Goal: Information Seeking & Learning: Compare options

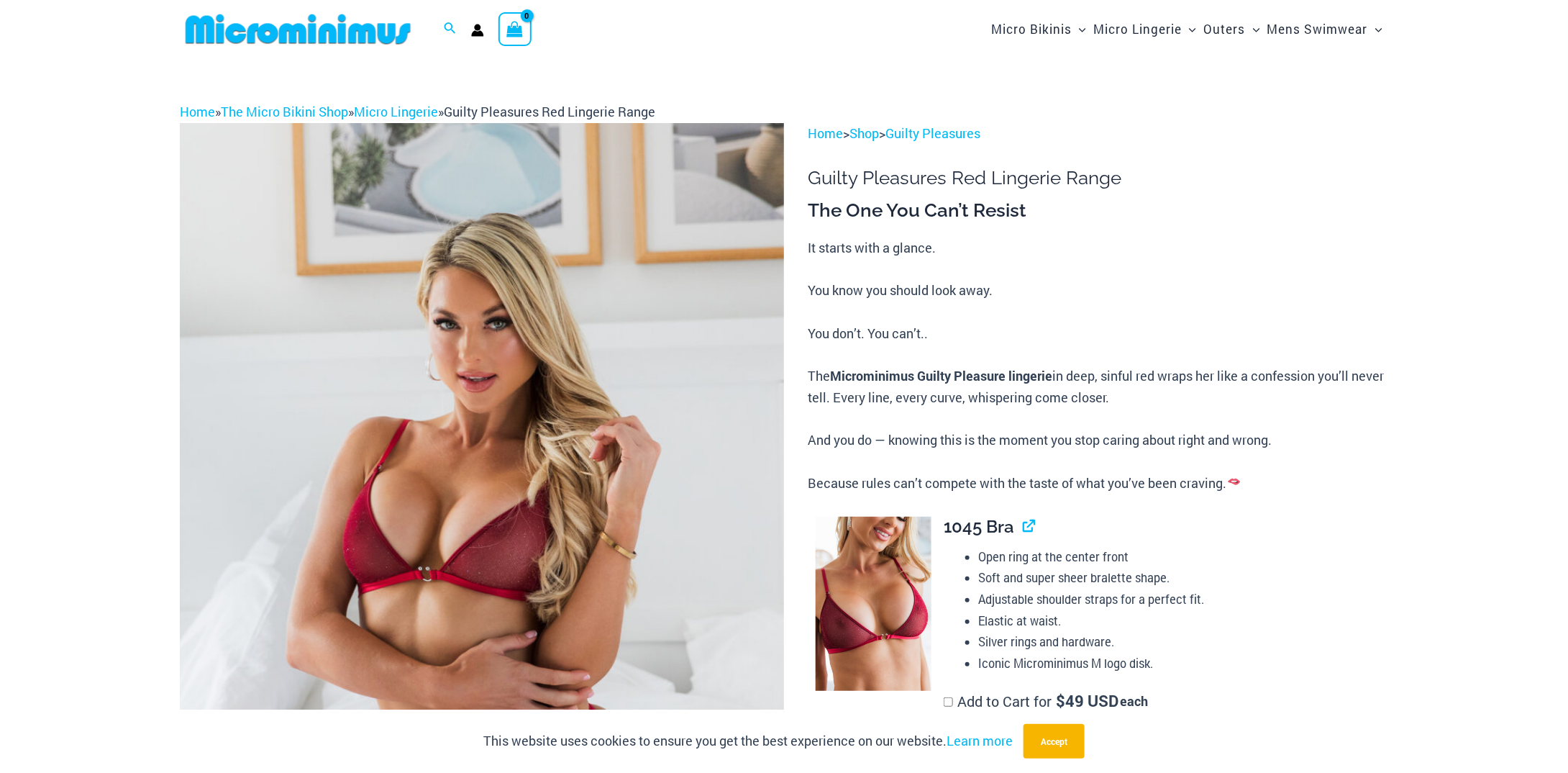
click at [409, 243] on img at bounding box center [481, 576] width 604 height 907
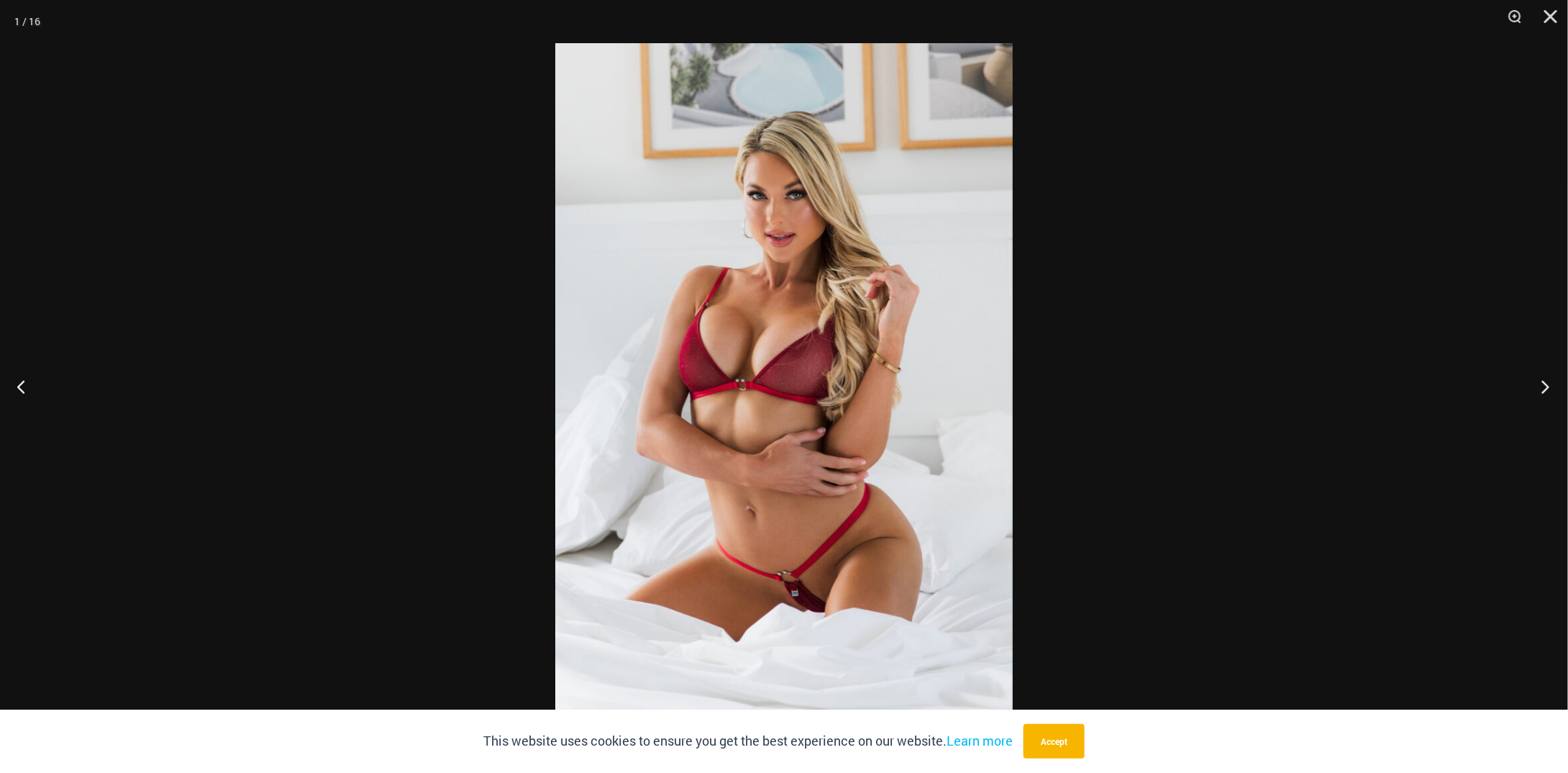
click at [1553, 393] on button "Next" at bounding box center [1541, 386] width 54 height 72
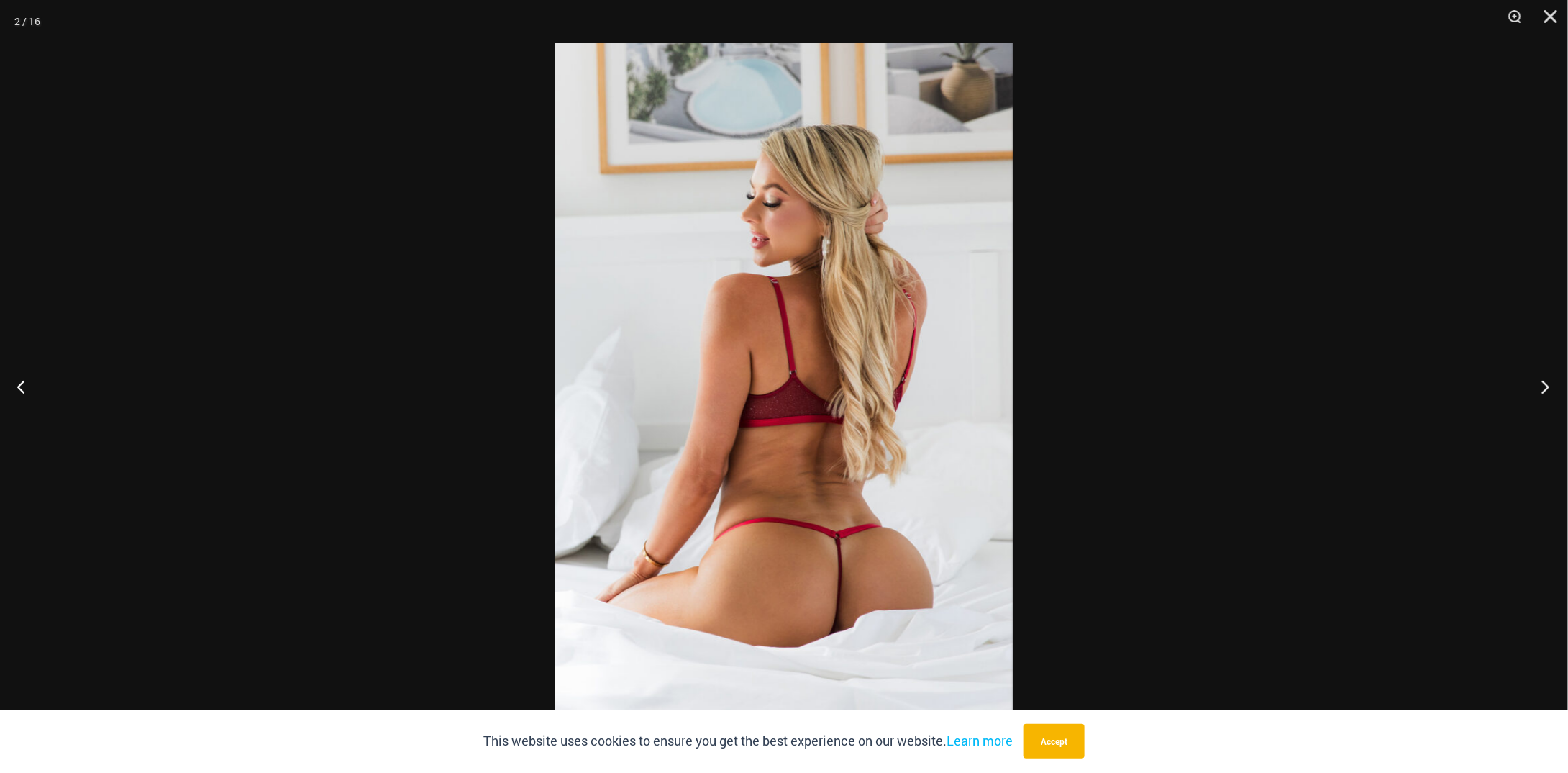
click at [1553, 393] on button "Next" at bounding box center [1541, 386] width 54 height 72
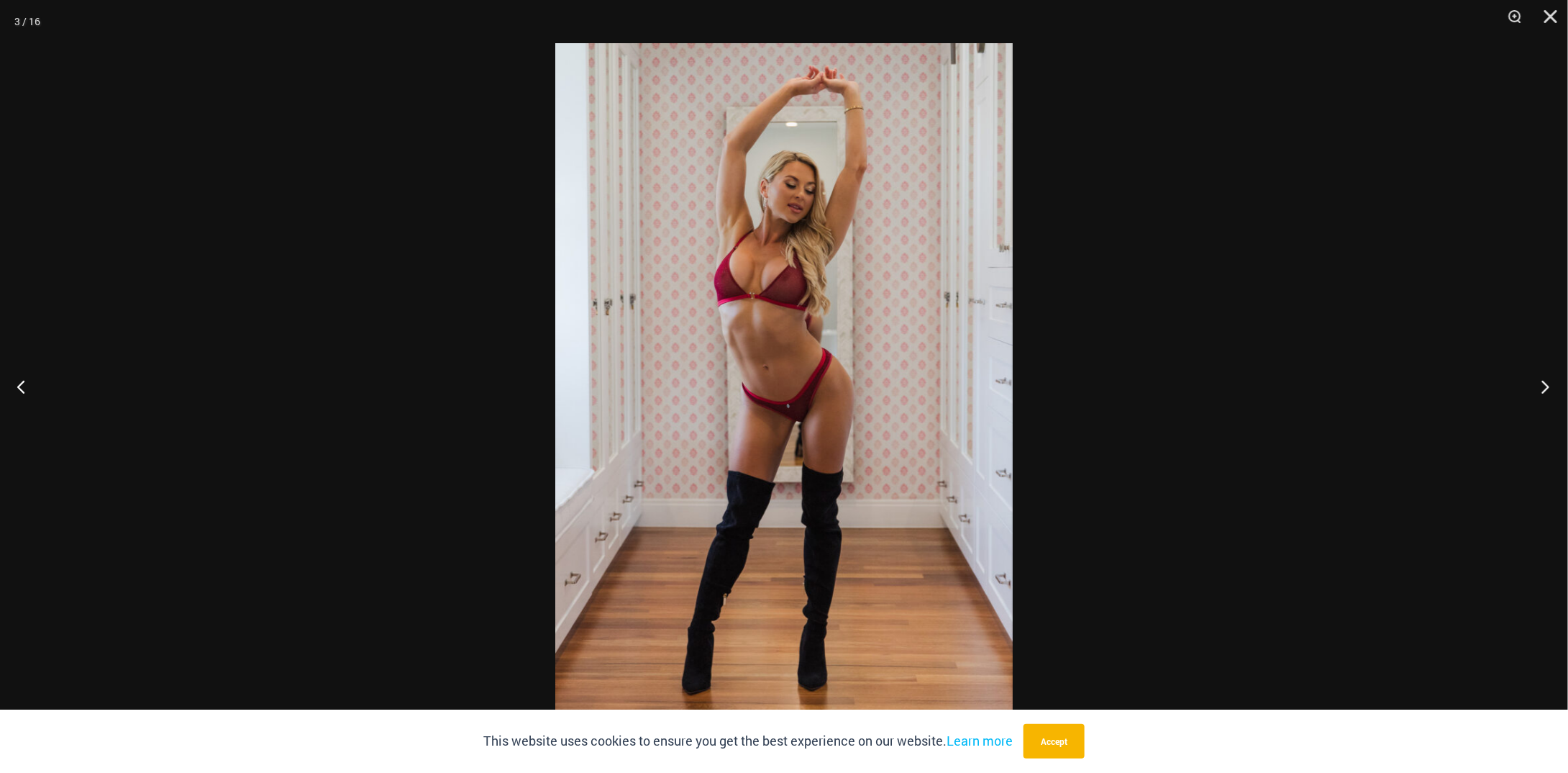
click at [1553, 393] on button "Next" at bounding box center [1541, 386] width 54 height 72
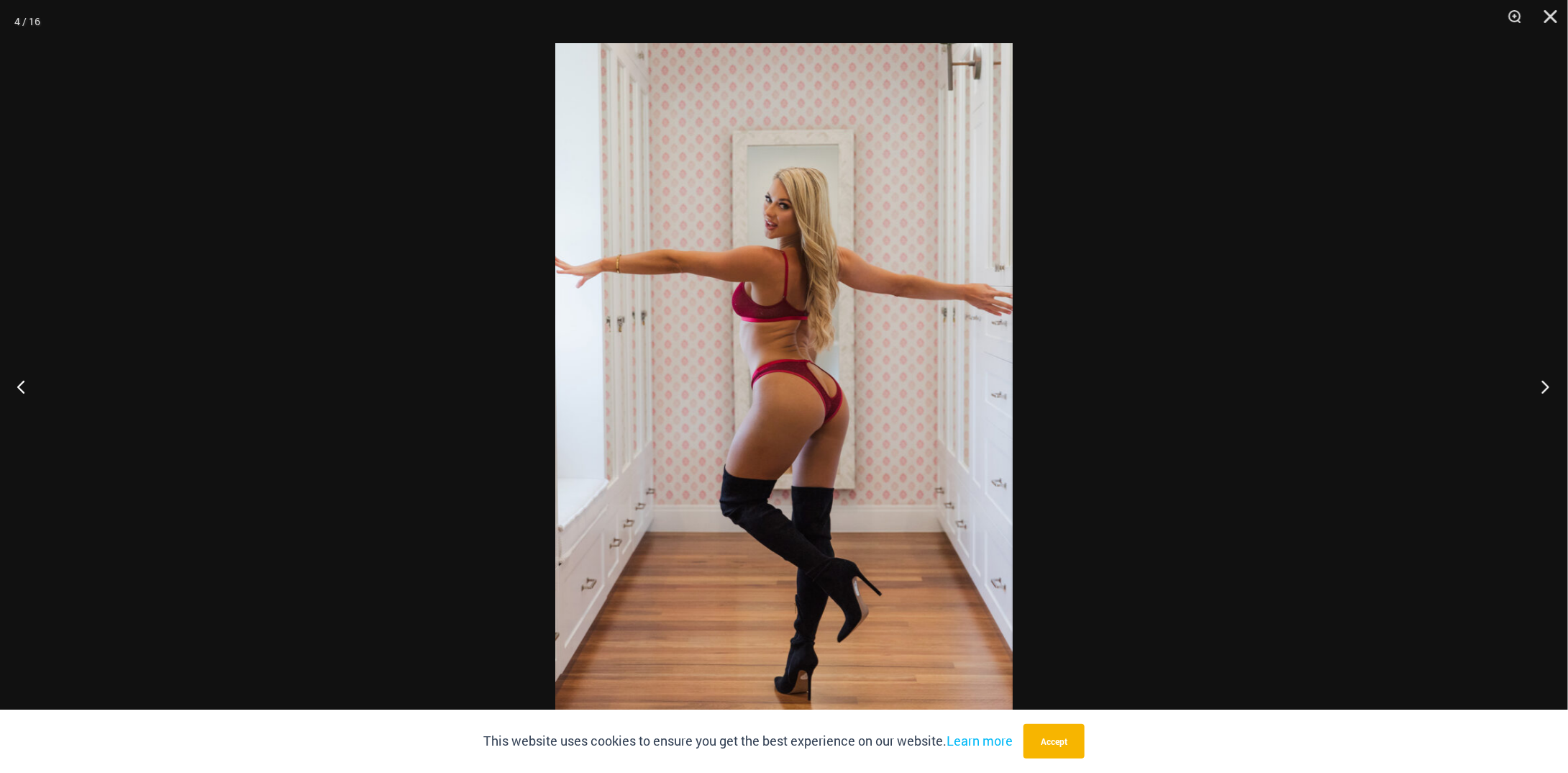
click at [1553, 393] on button "Next" at bounding box center [1541, 386] width 54 height 72
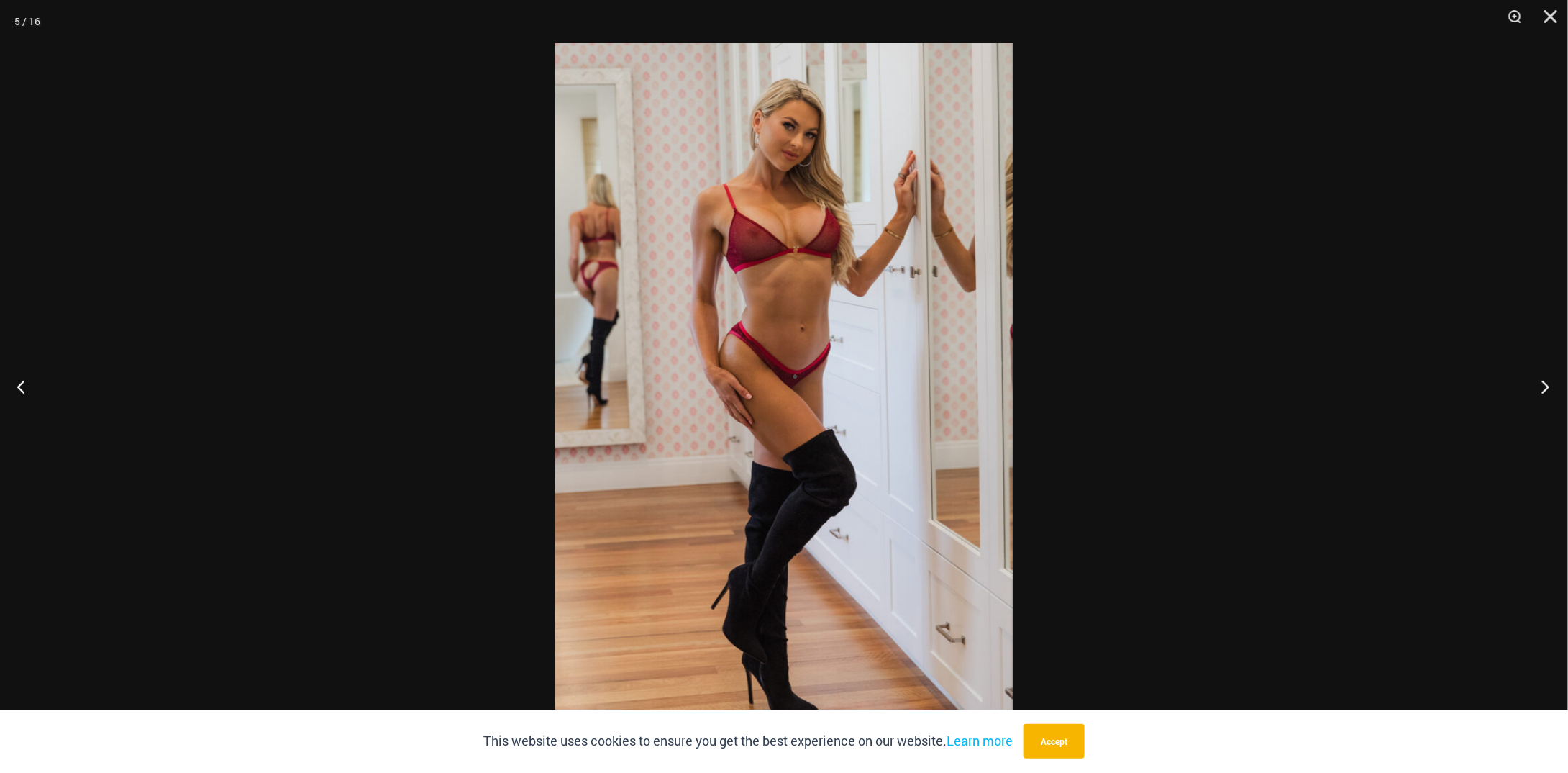
click at [1538, 378] on button "Next" at bounding box center [1541, 386] width 54 height 72
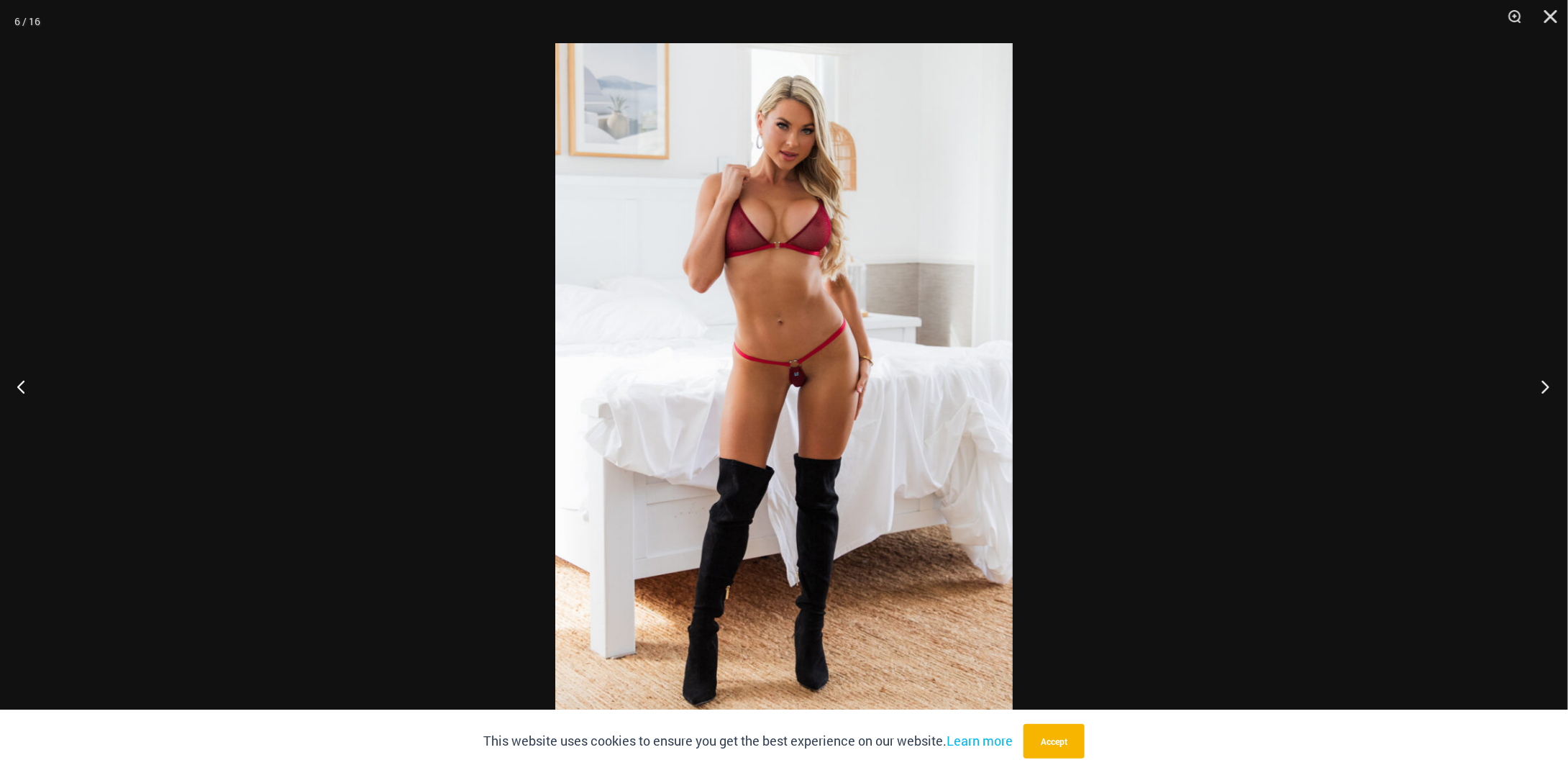
click at [1538, 378] on button "Next" at bounding box center [1541, 386] width 54 height 72
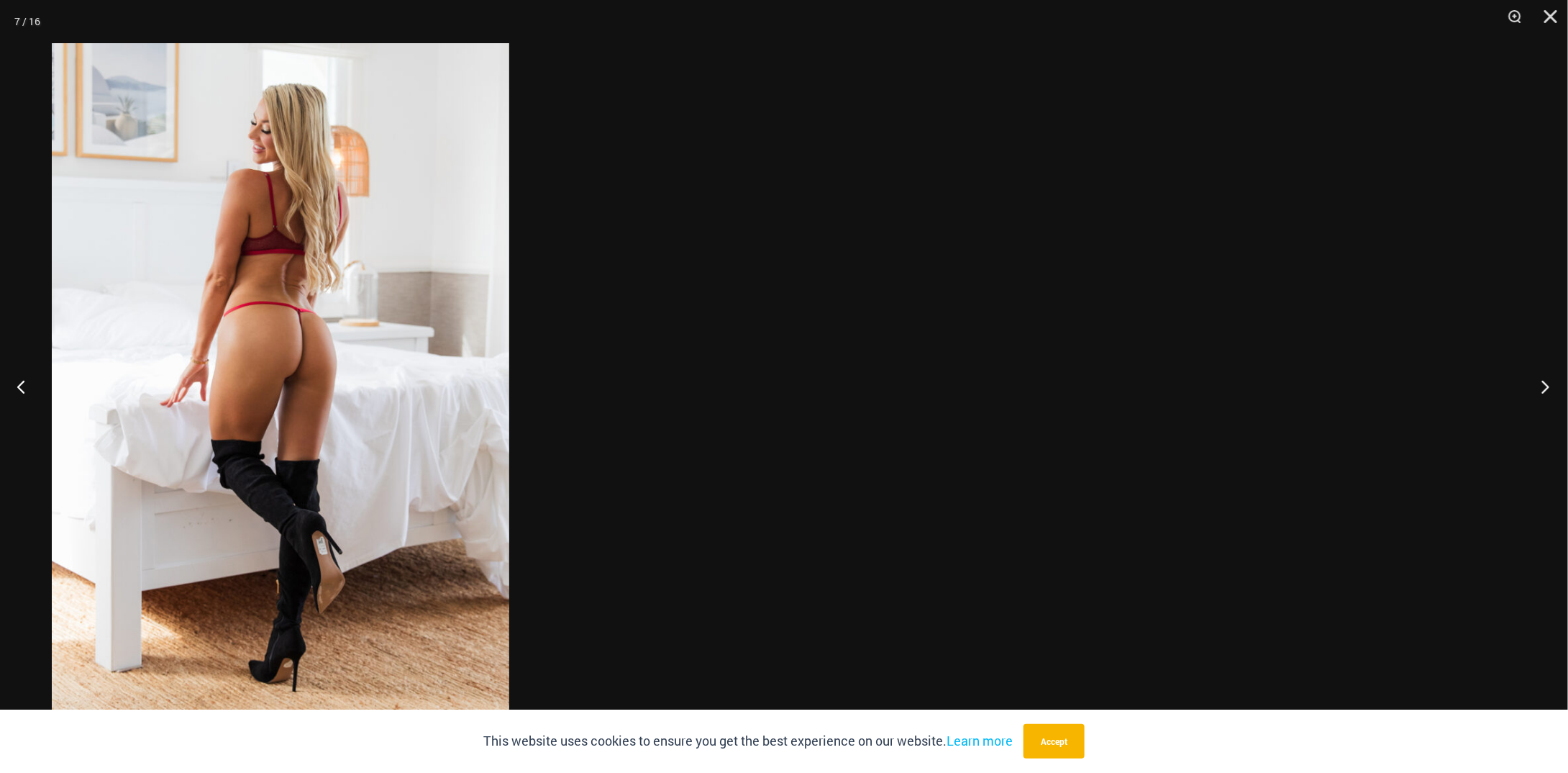
click at [1025, 378] on div "7 / 16" at bounding box center [784, 386] width 1568 height 773
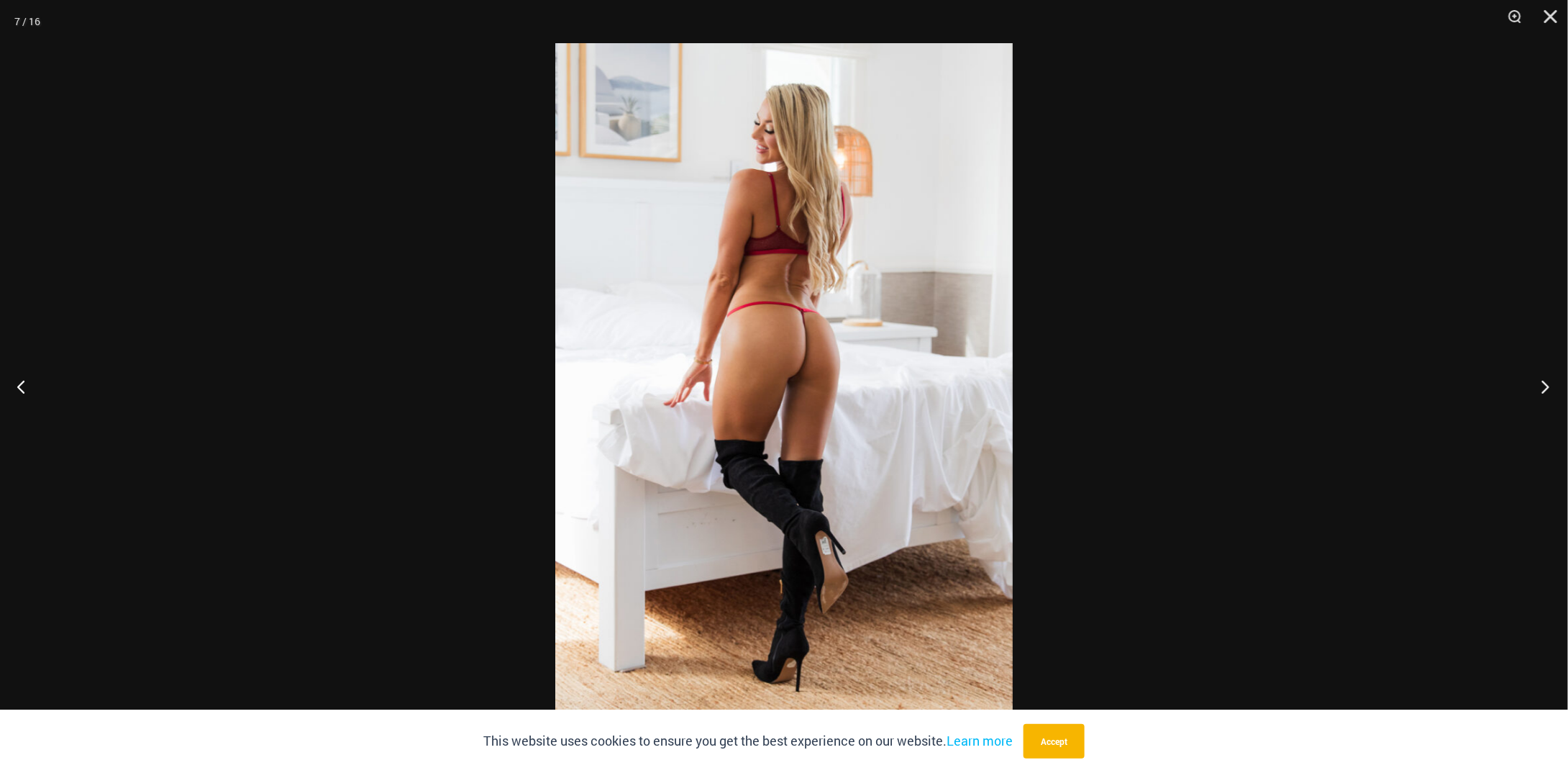
click at [1535, 396] on button "Next" at bounding box center [1541, 386] width 54 height 72
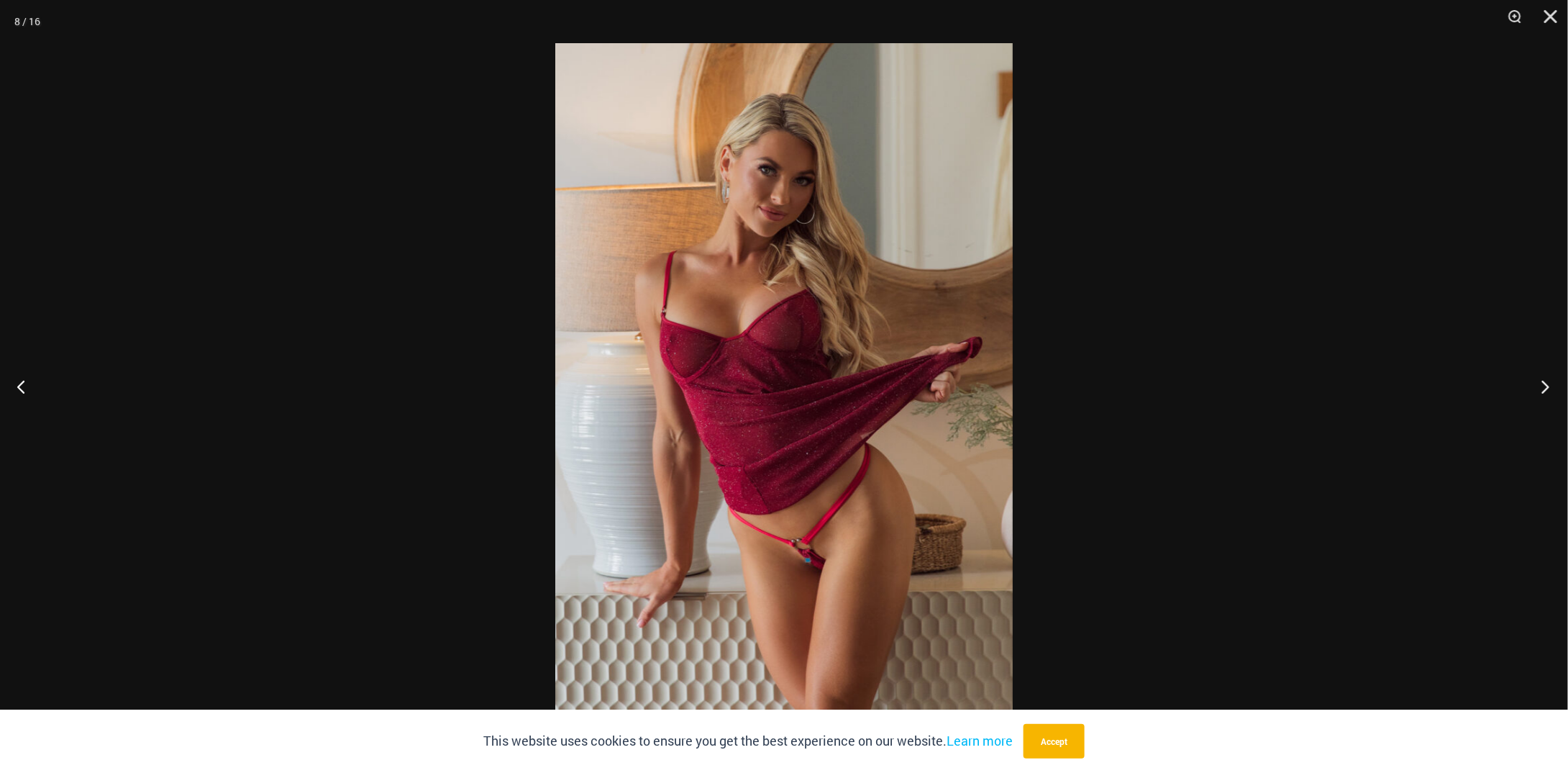
click at [1538, 394] on button "Next" at bounding box center [1541, 386] width 54 height 72
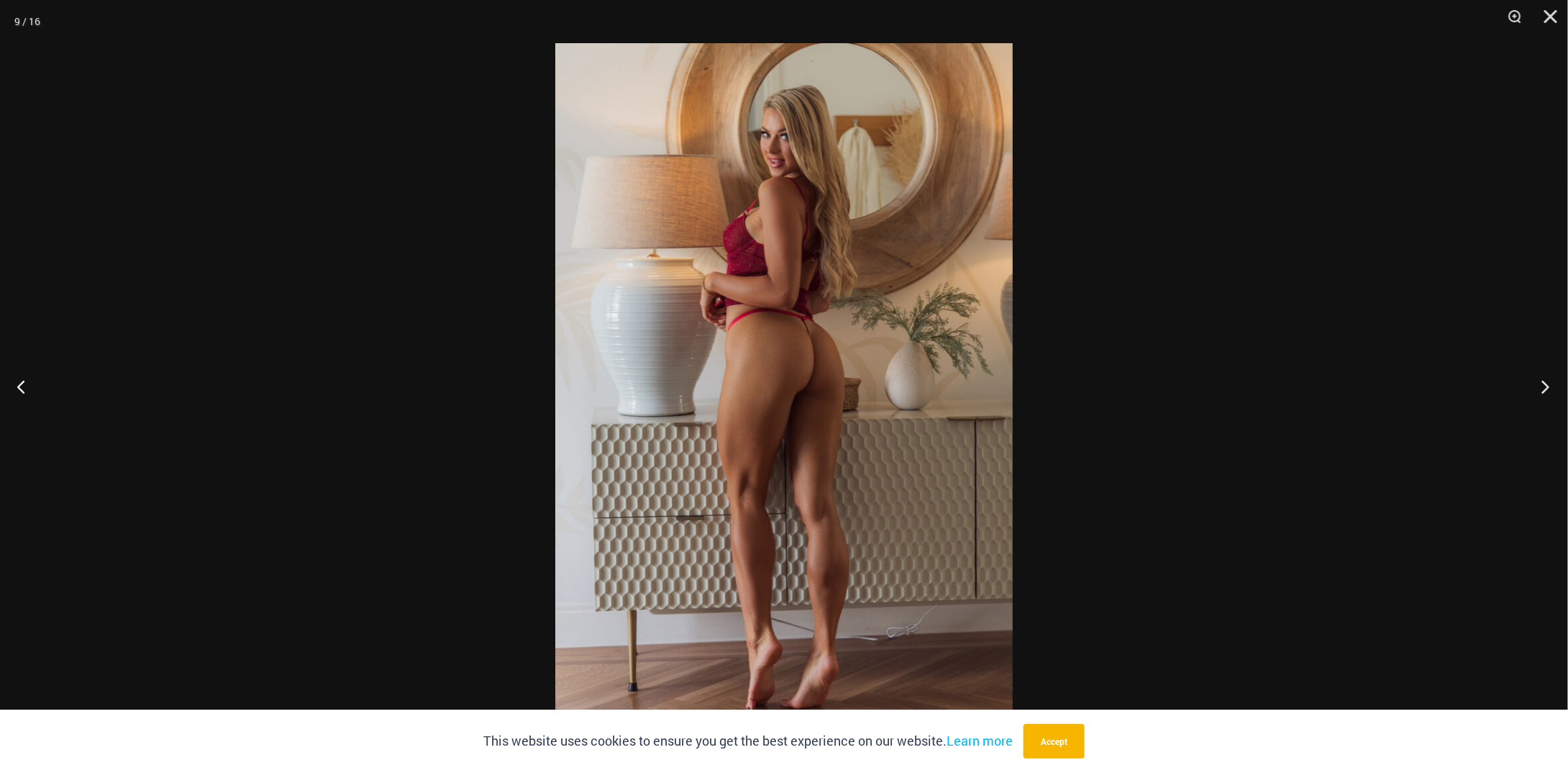
click at [1537, 390] on button "Next" at bounding box center [1541, 386] width 54 height 72
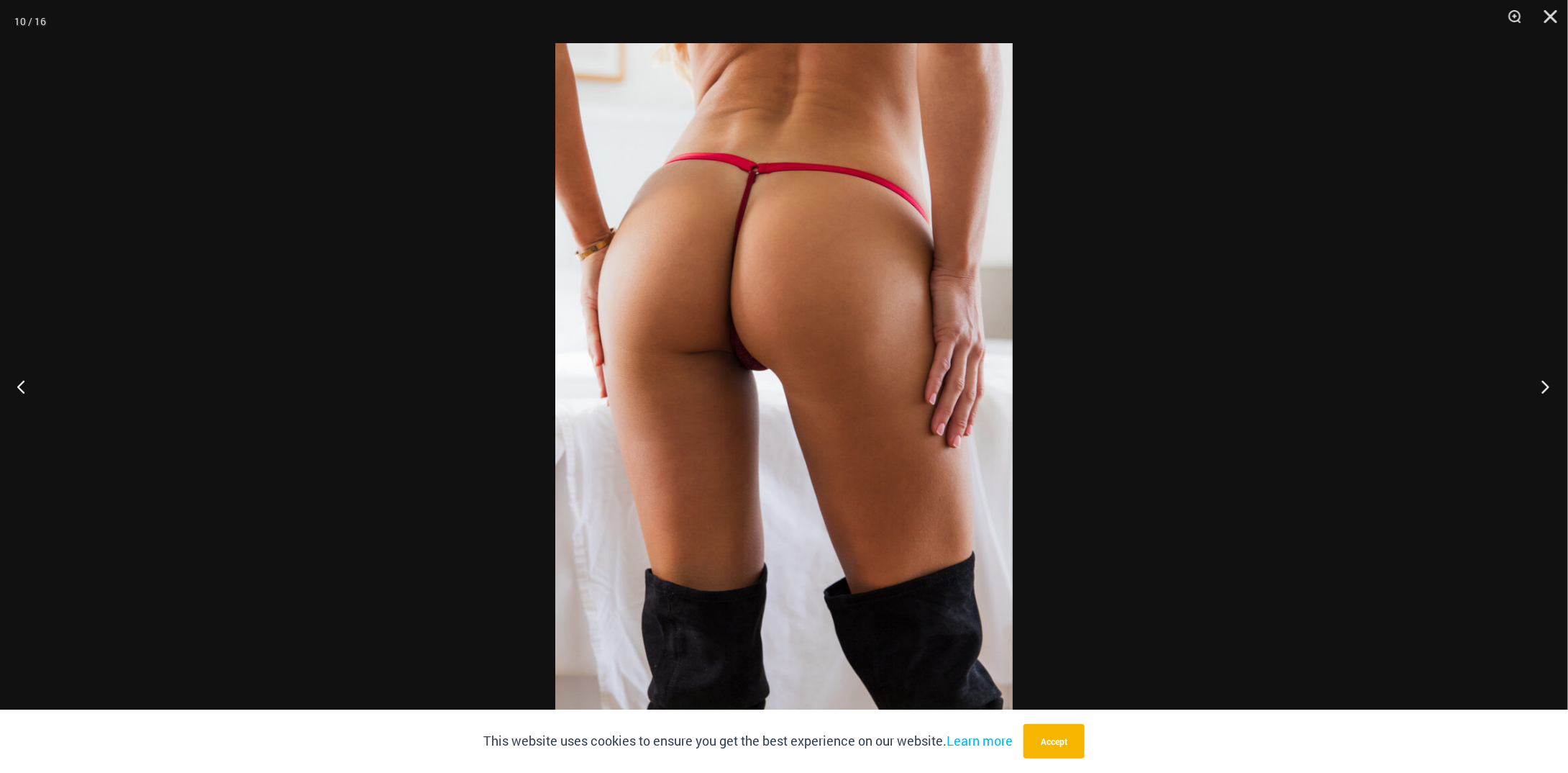
click at [1537, 390] on button "Next" at bounding box center [1541, 386] width 54 height 72
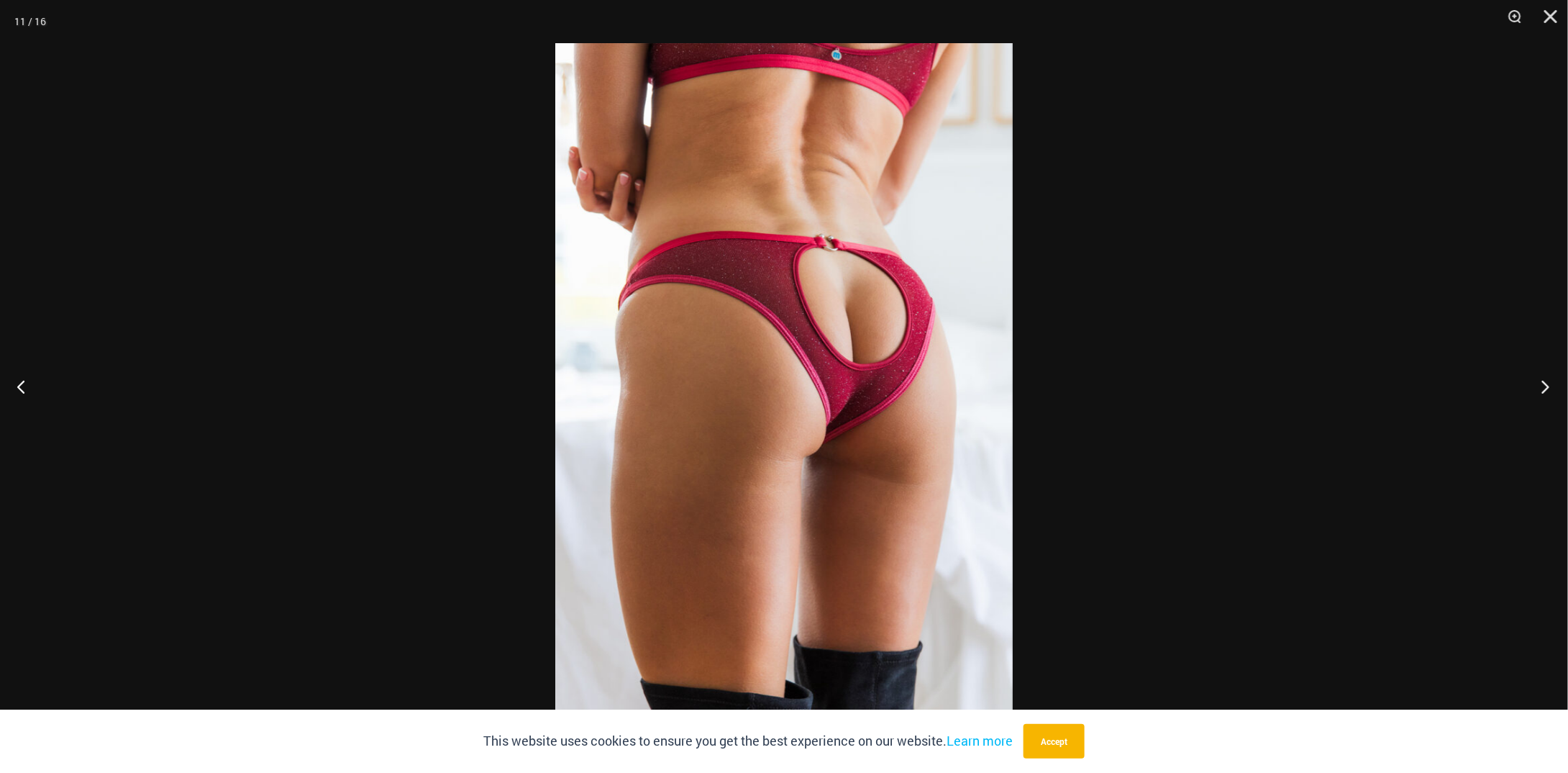
click at [1544, 385] on button "Next" at bounding box center [1541, 386] width 54 height 72
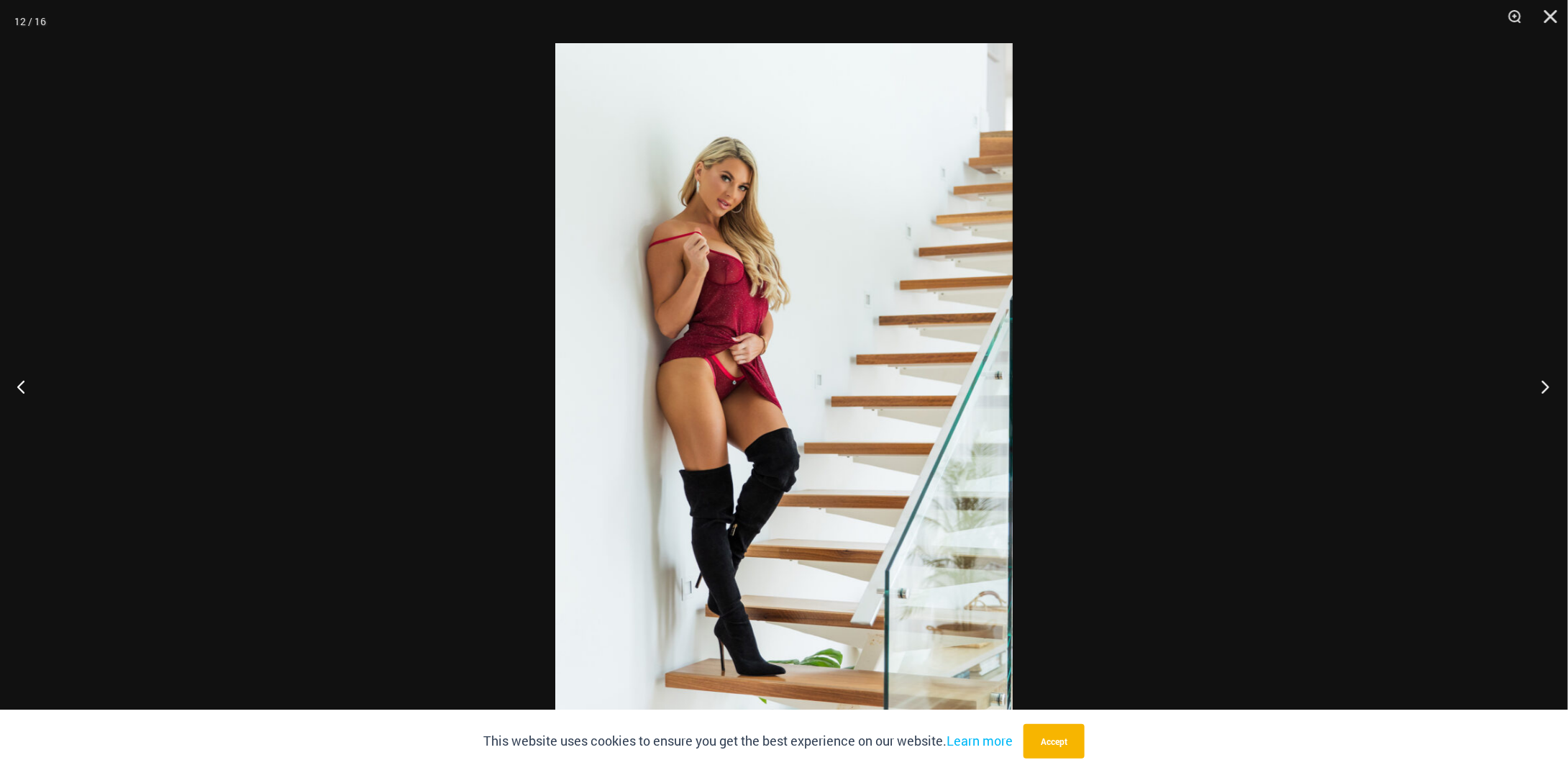
click at [1544, 393] on button "Next" at bounding box center [1541, 386] width 54 height 72
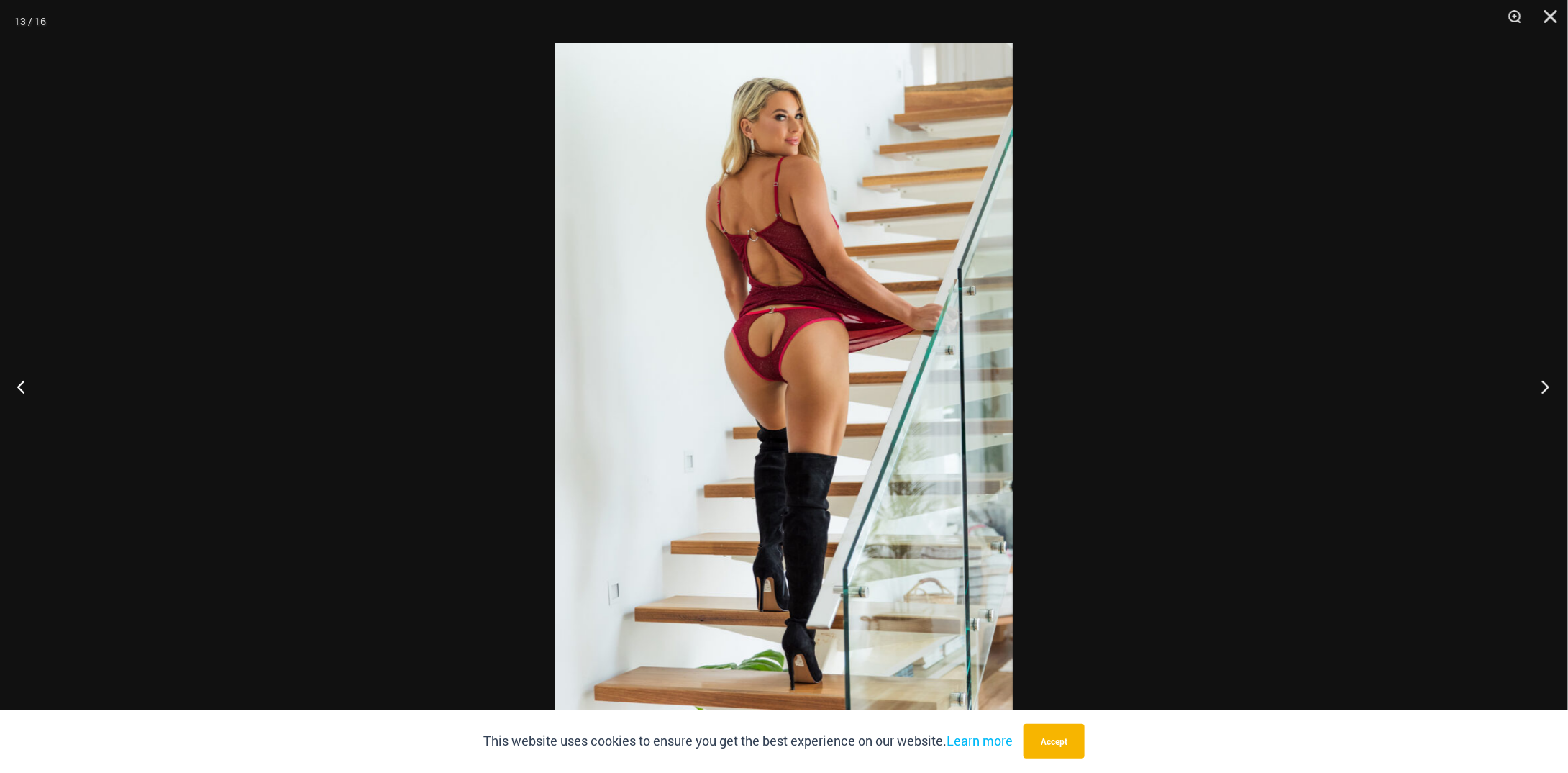
click at [1543, 395] on button "Next" at bounding box center [1541, 386] width 54 height 72
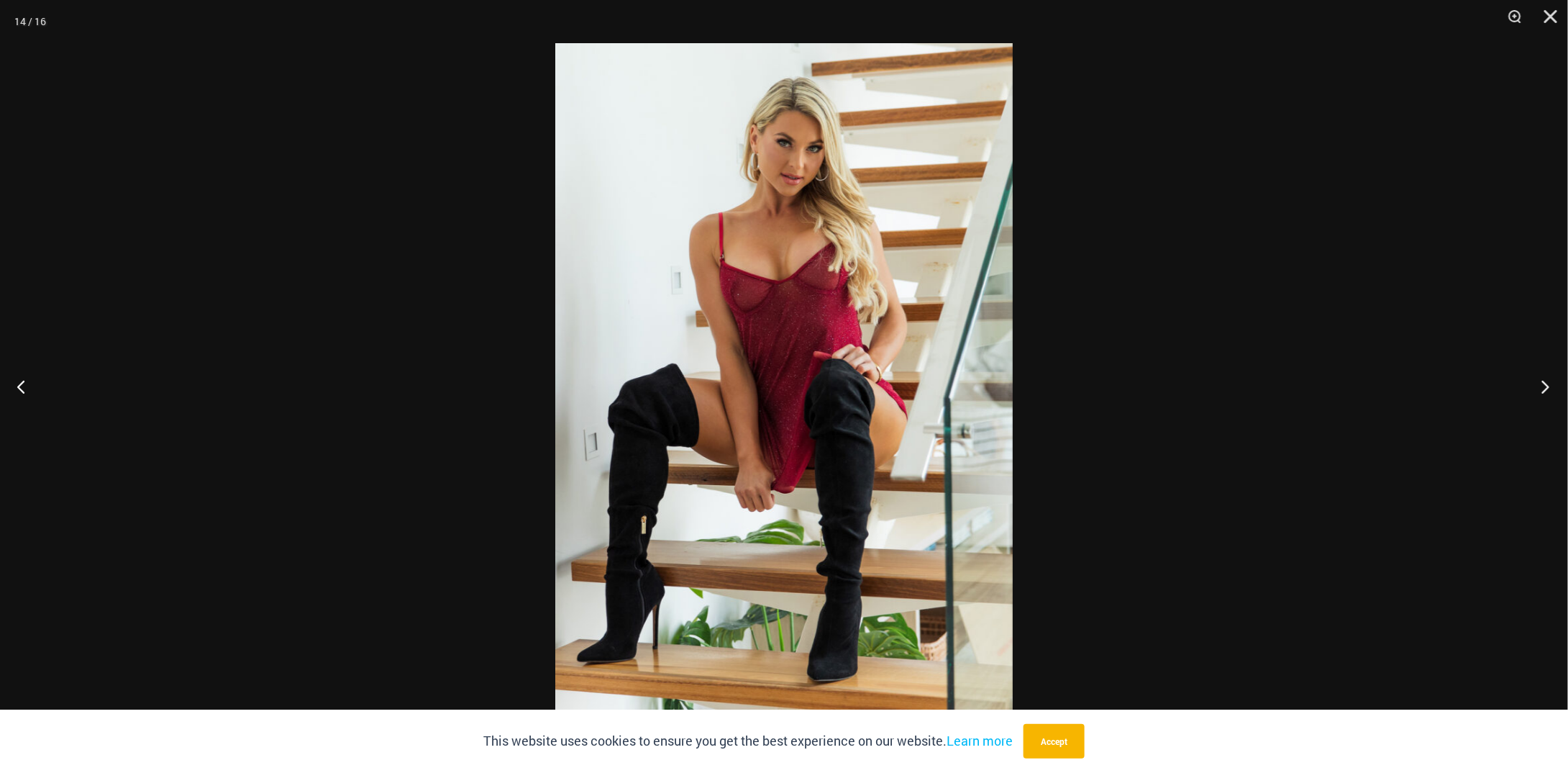
click at [1537, 392] on button "Next" at bounding box center [1541, 386] width 54 height 72
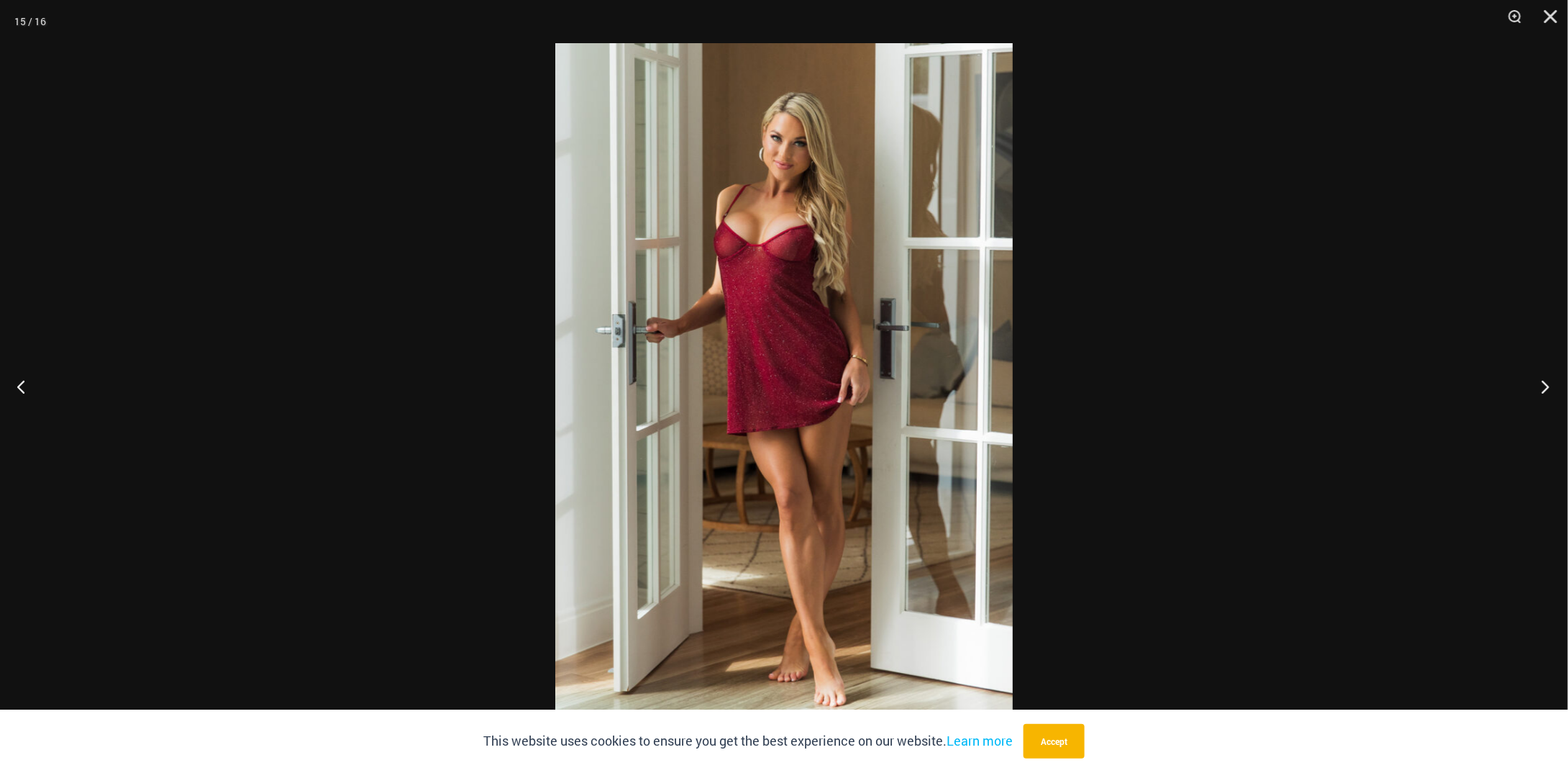
click at [1549, 390] on button "Next" at bounding box center [1541, 386] width 54 height 72
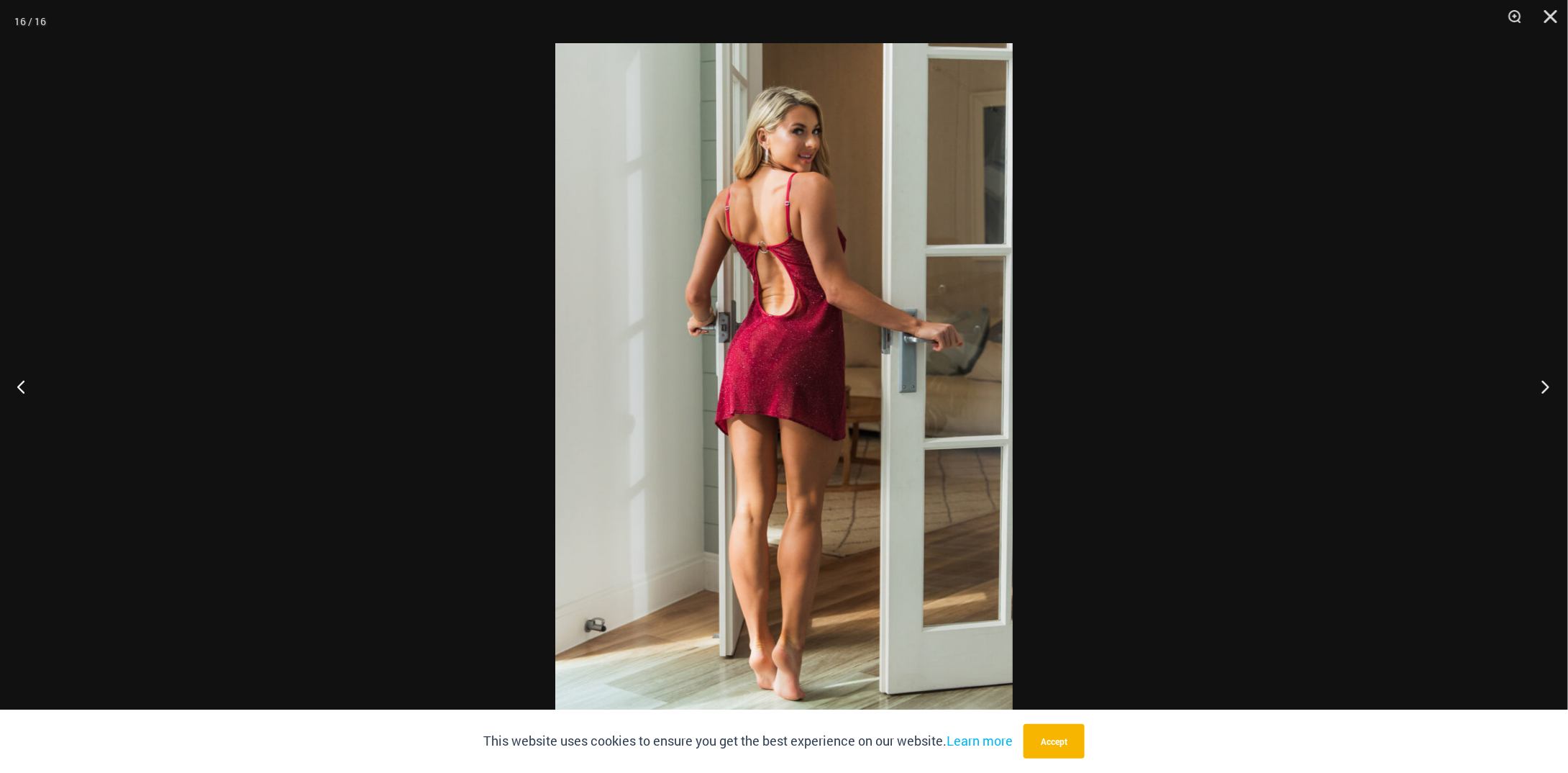
click at [1530, 402] on button "Next" at bounding box center [1541, 386] width 54 height 72
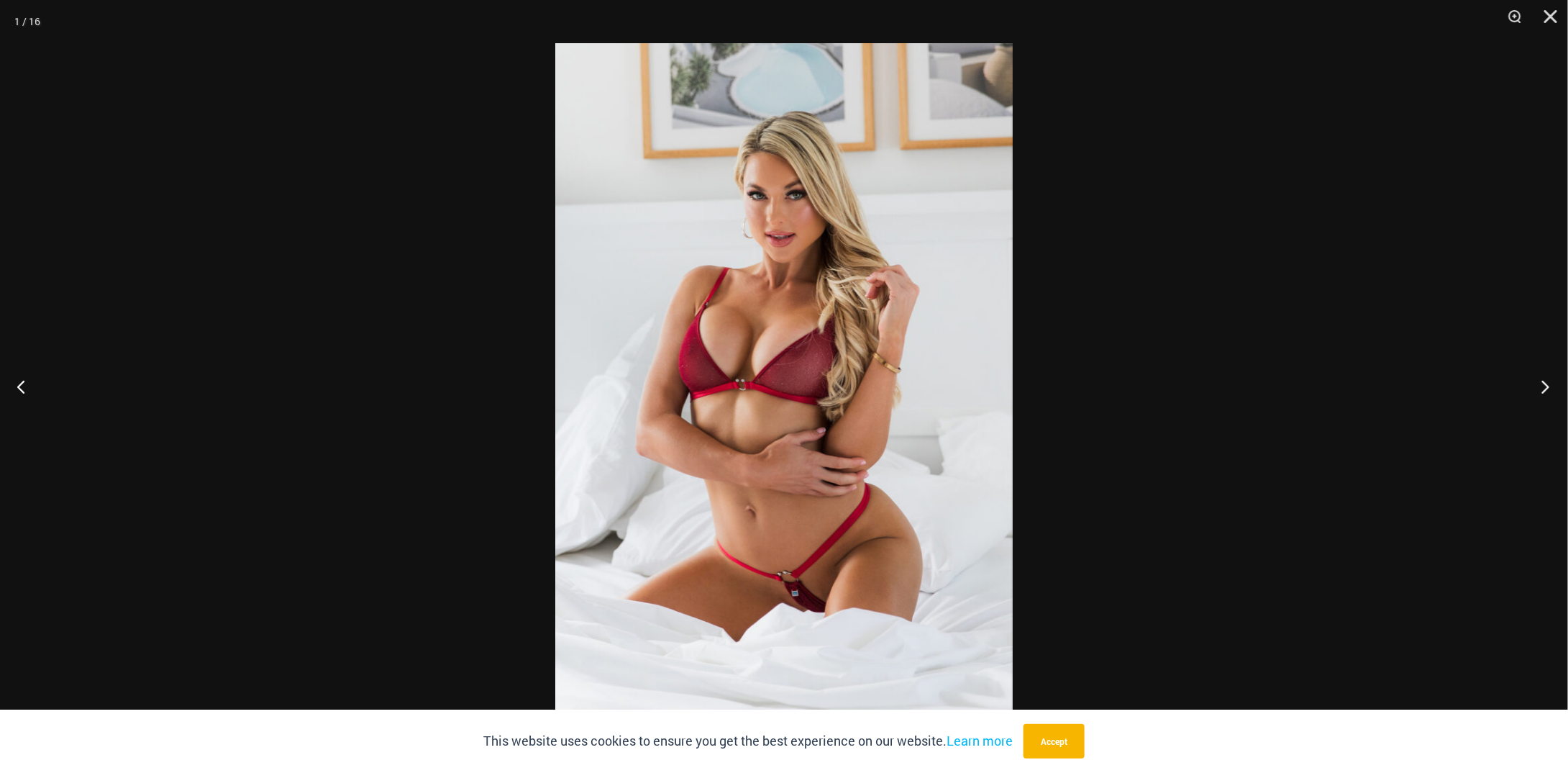
click at [1530, 402] on button "Next" at bounding box center [1541, 386] width 54 height 72
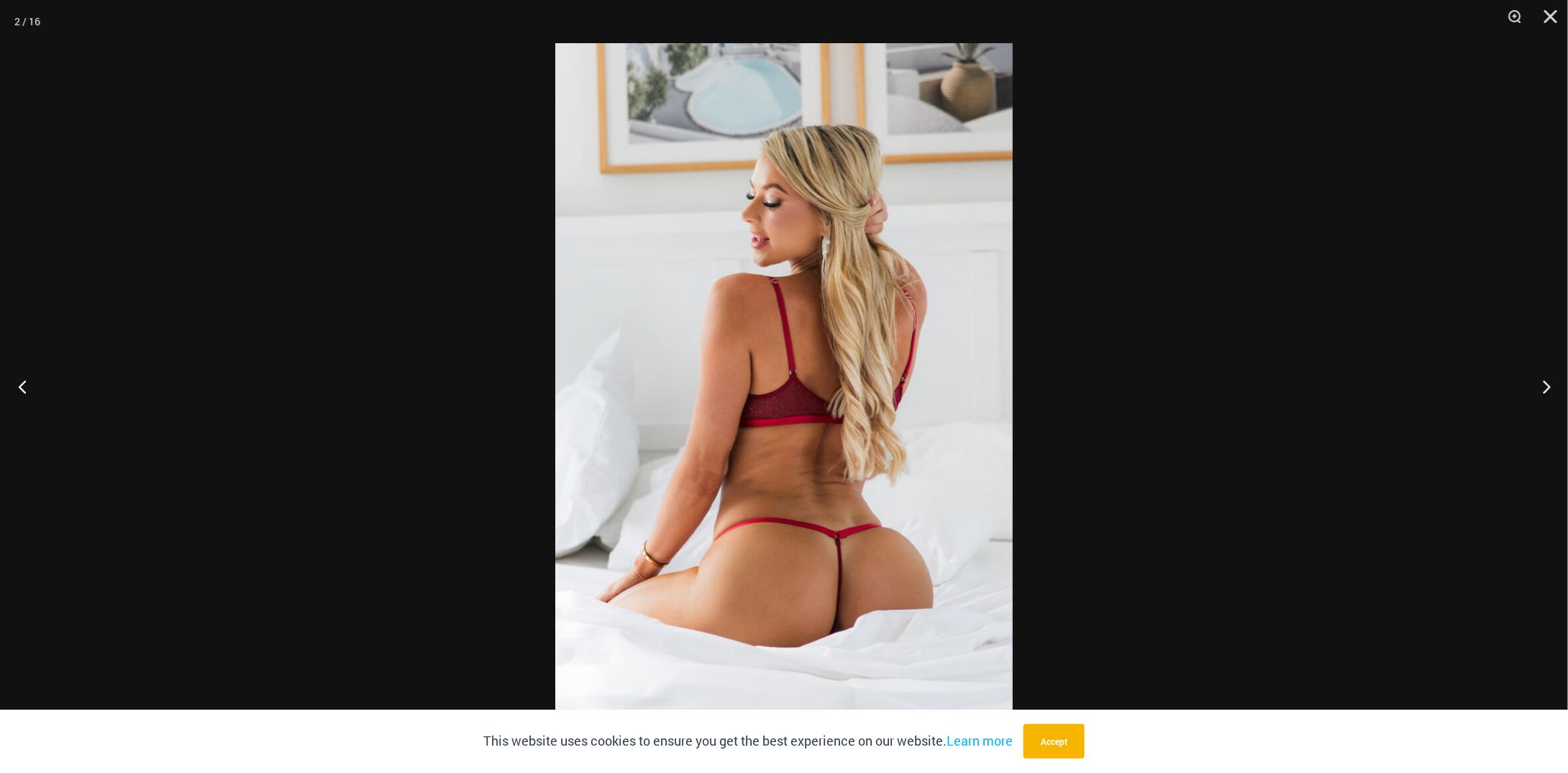
click at [35, 374] on button "Previous" at bounding box center [27, 386] width 54 height 72
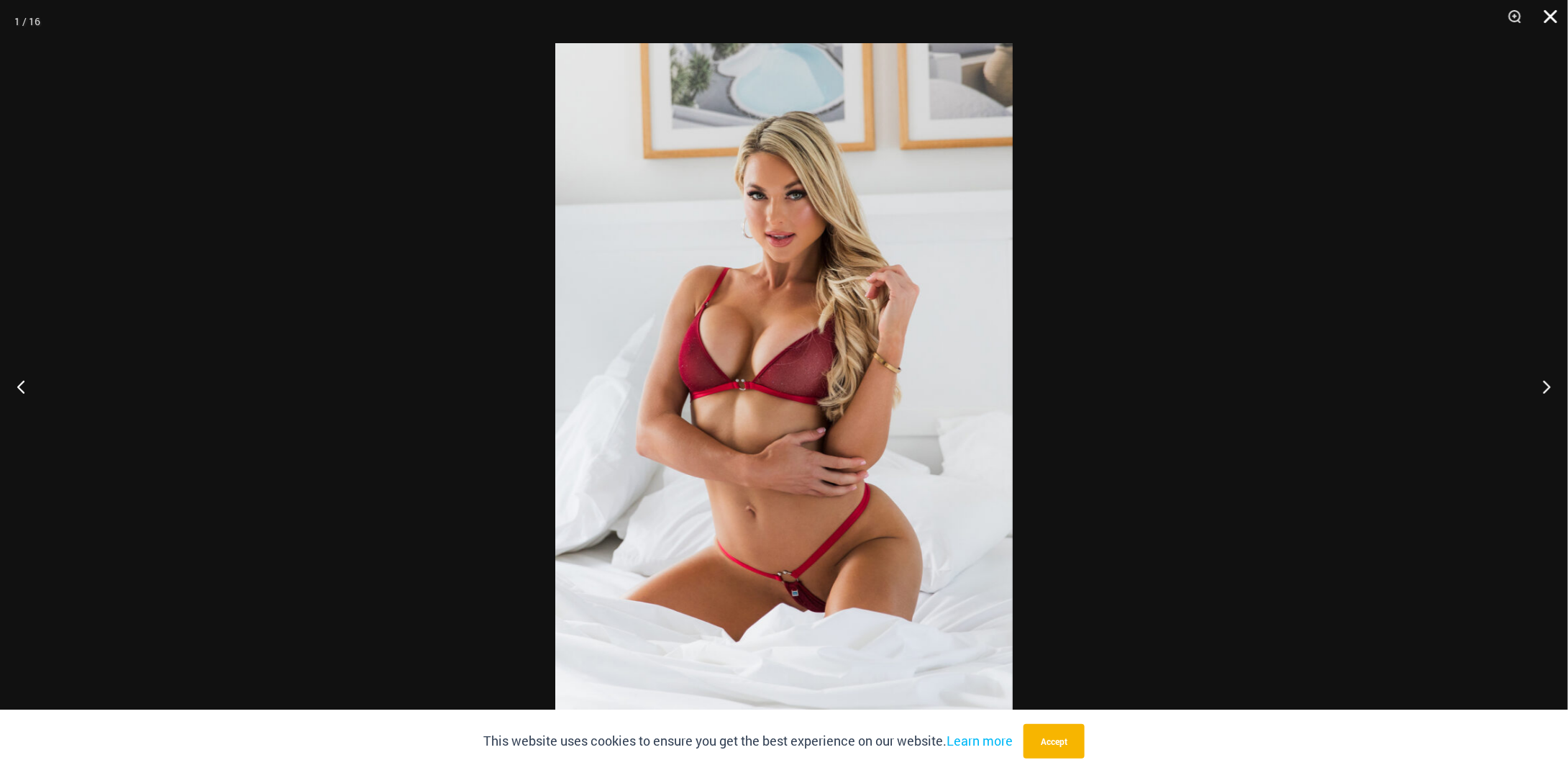
click at [1551, 21] on button "Close" at bounding box center [1545, 21] width 36 height 43
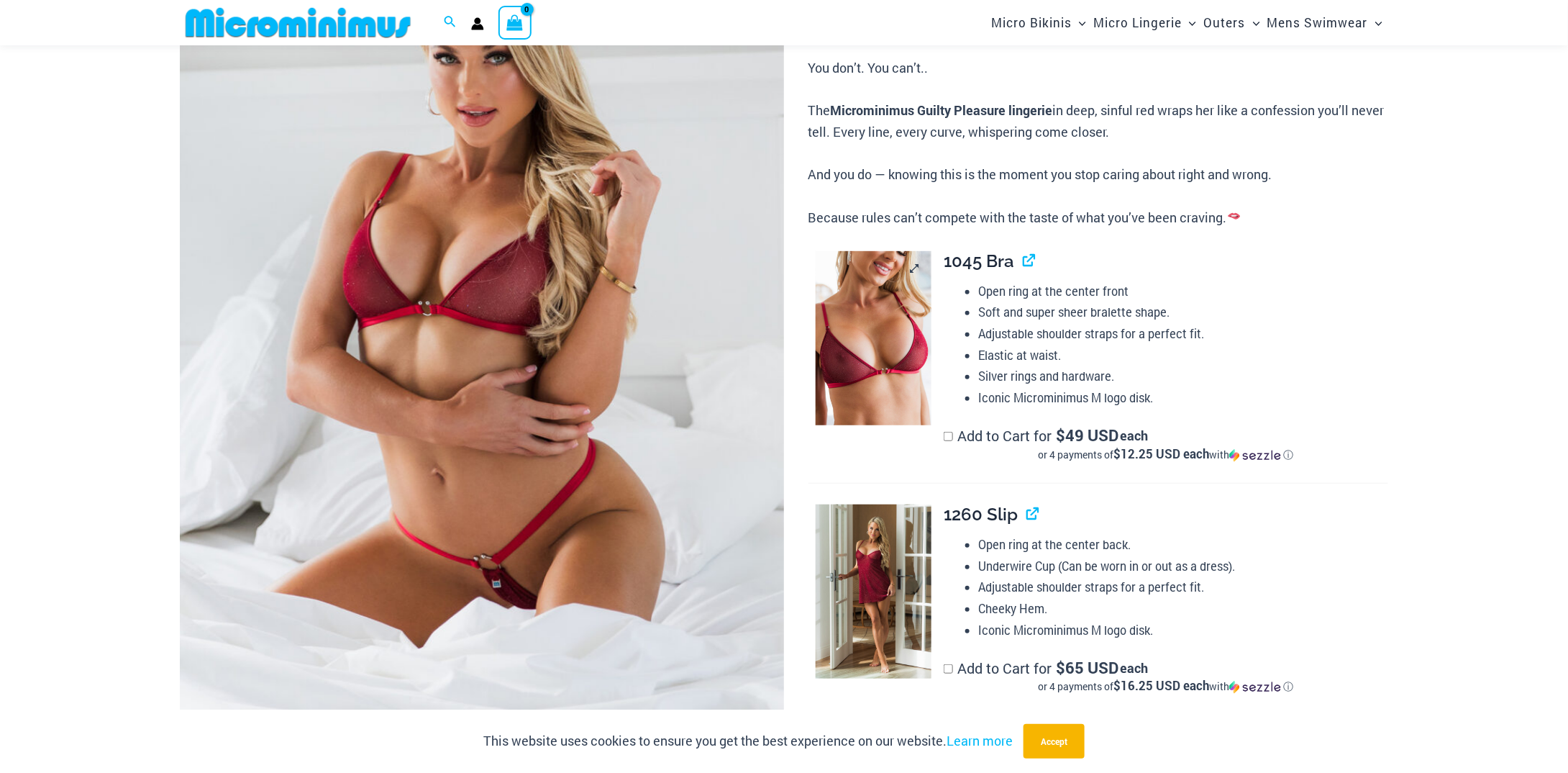
scroll to position [420, 0]
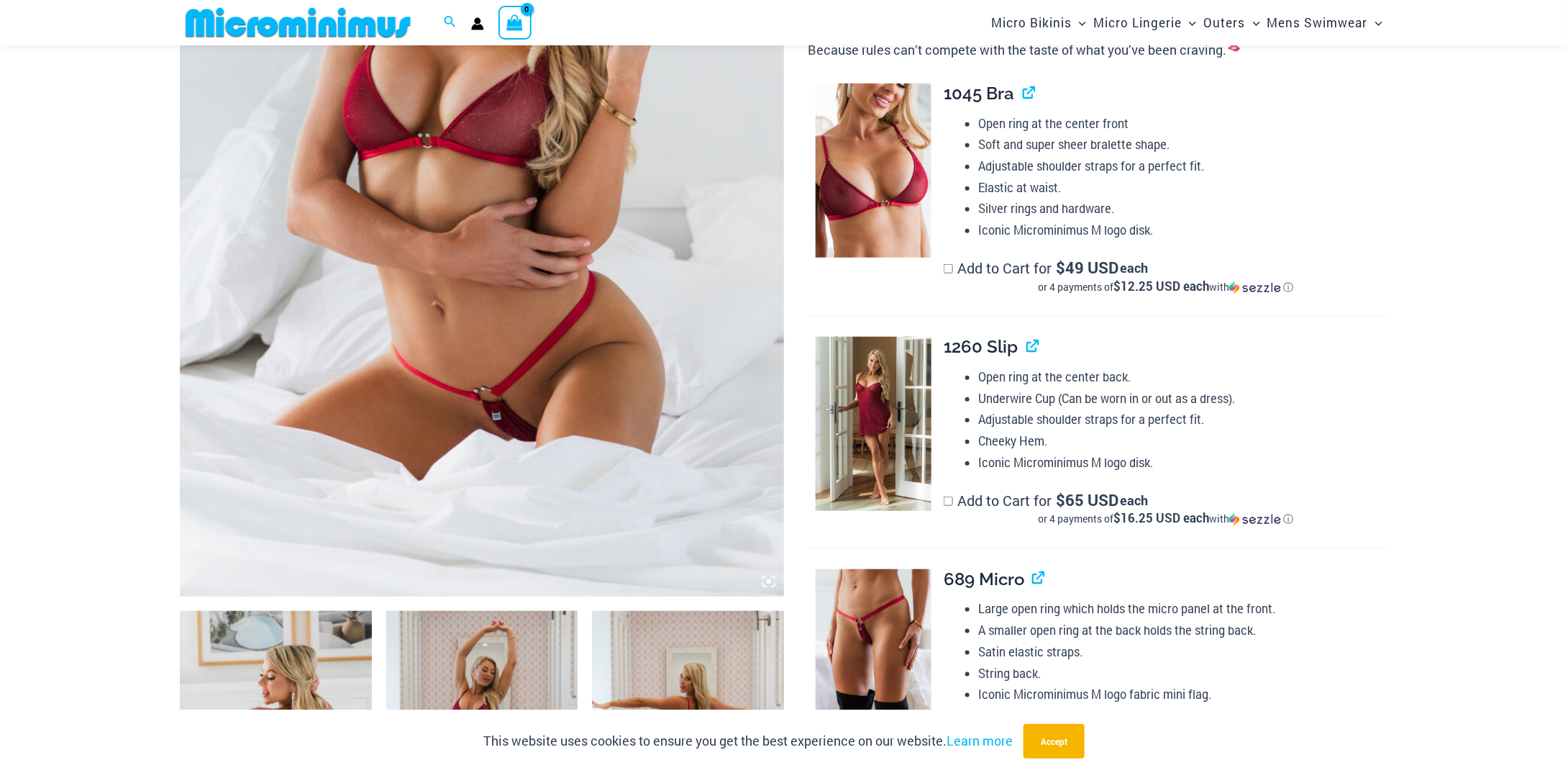
click at [883, 259] on div at bounding box center [866, 177] width 116 height 188
click at [886, 245] on img at bounding box center [873, 170] width 116 height 174
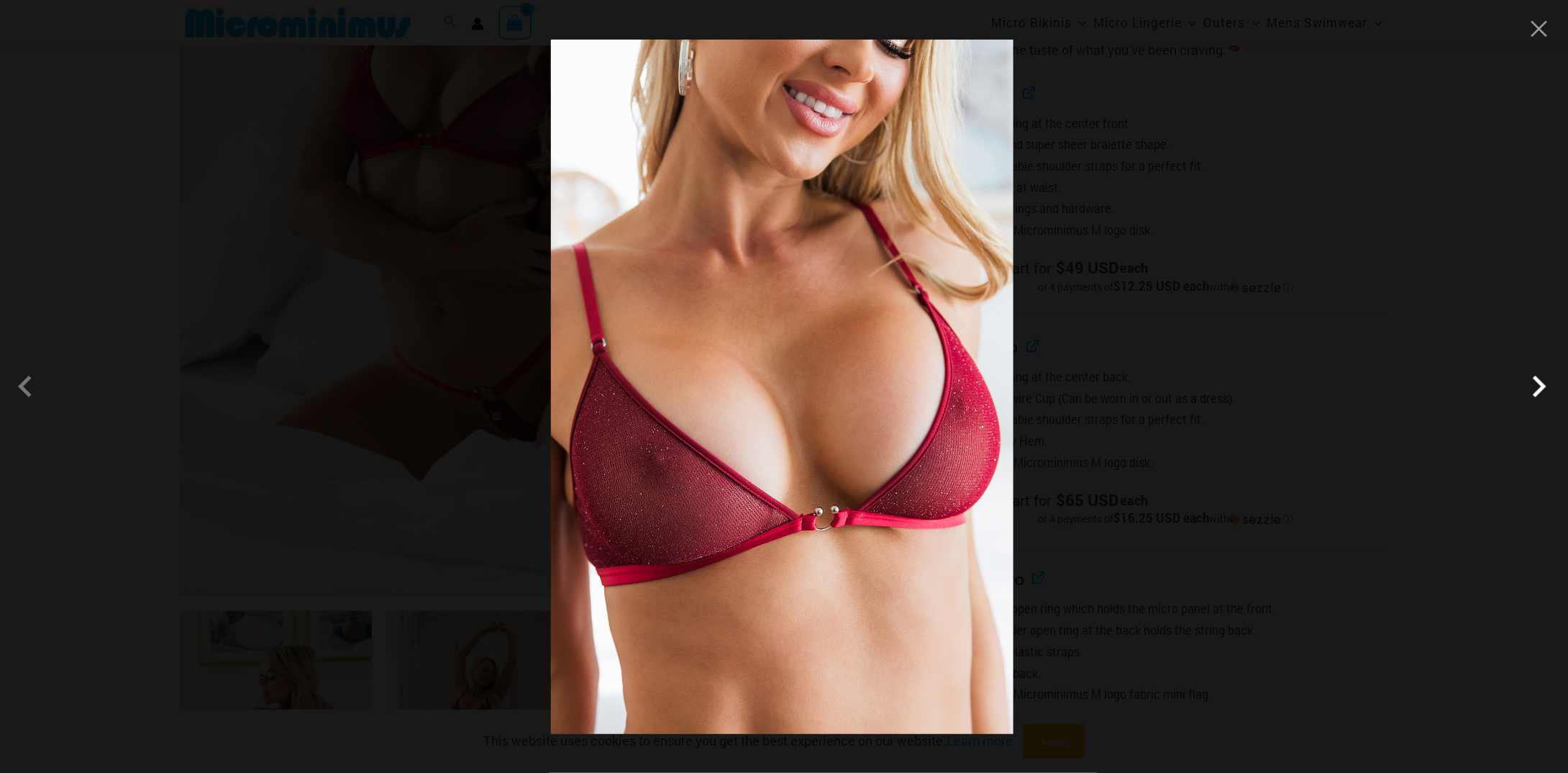
click at [1530, 388] on span at bounding box center [1538, 386] width 43 height 43
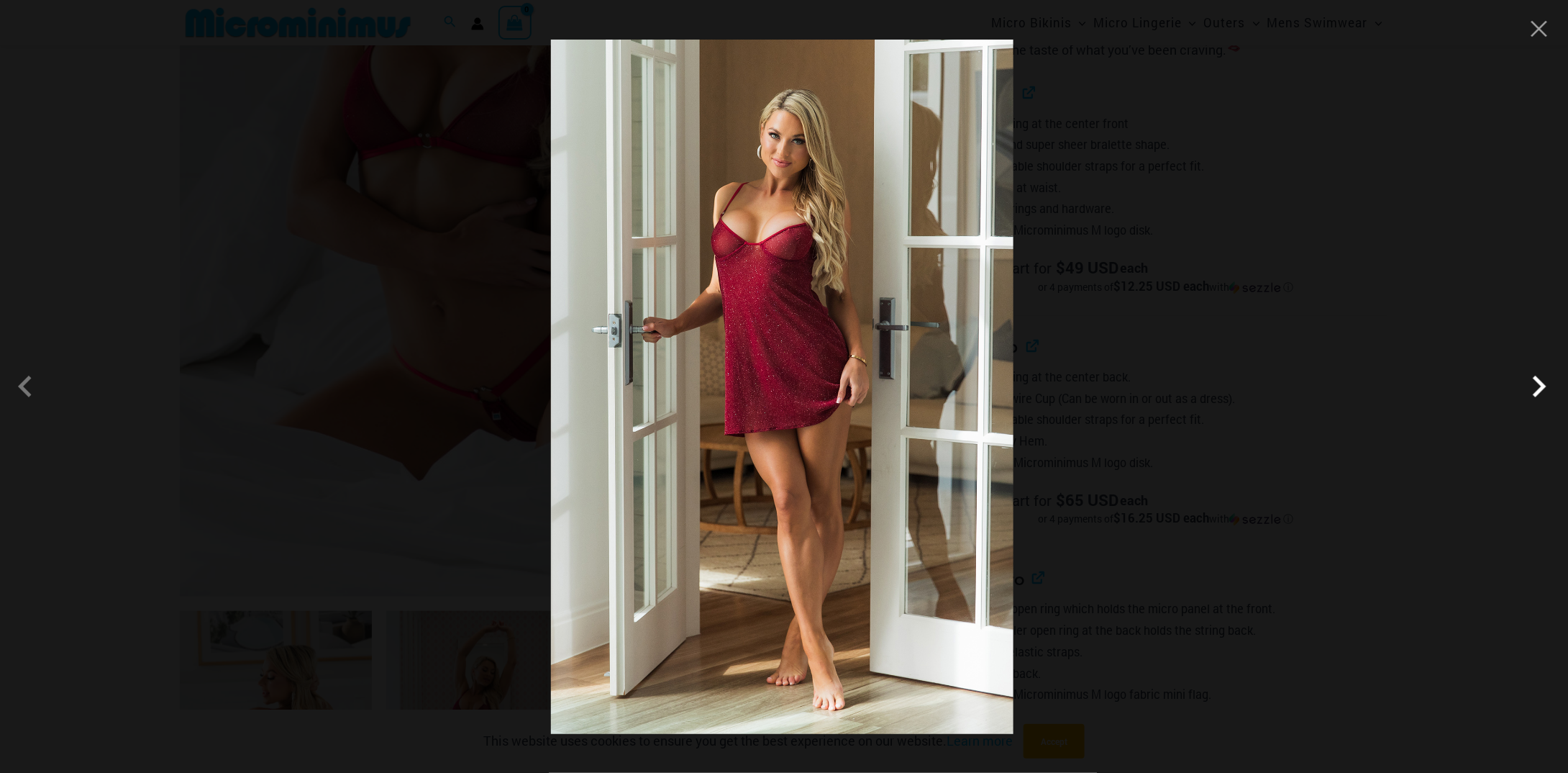
click at [1530, 388] on span at bounding box center [1538, 386] width 43 height 43
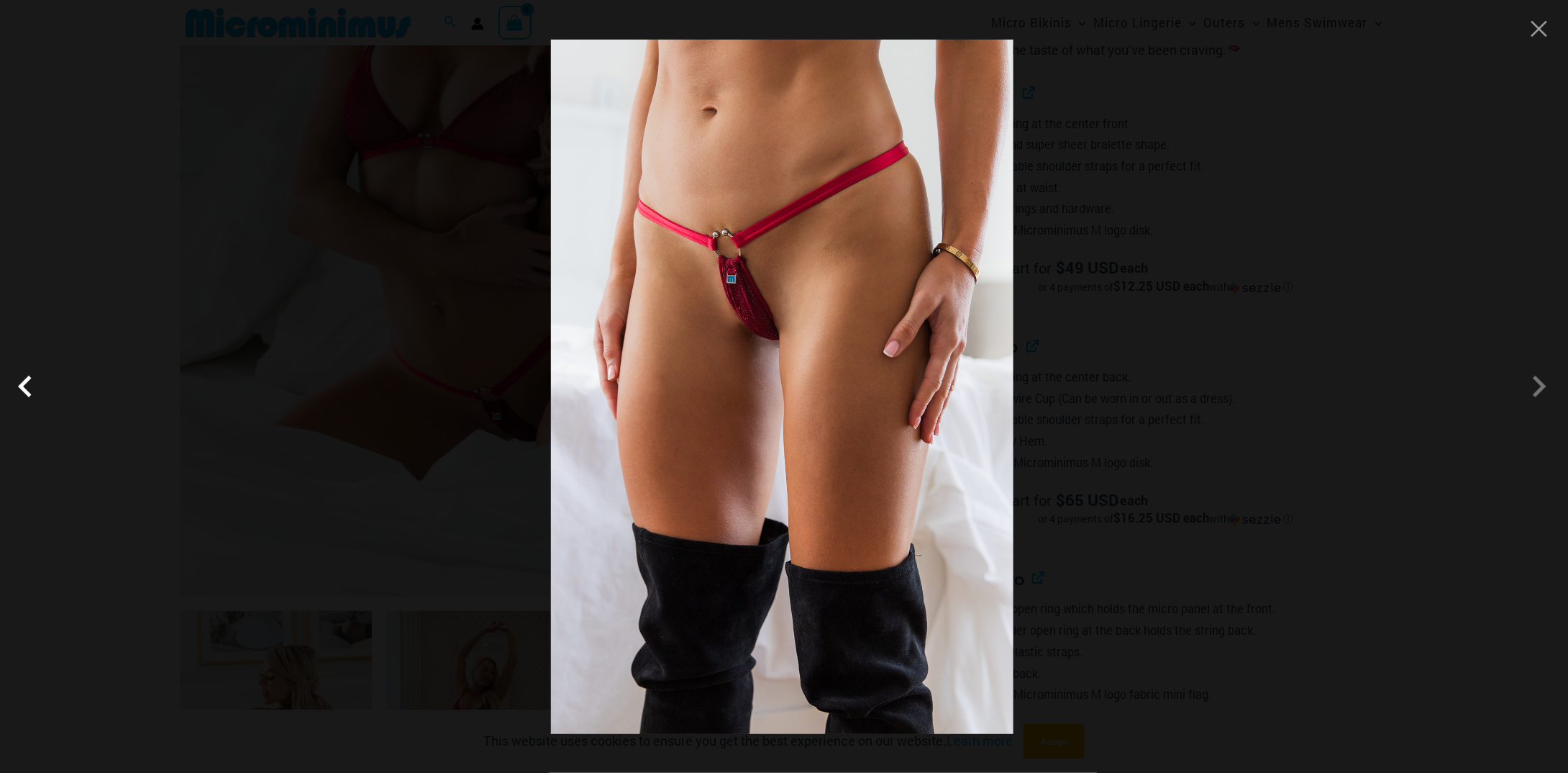
click at [34, 392] on span at bounding box center [28, 386] width 43 height 43
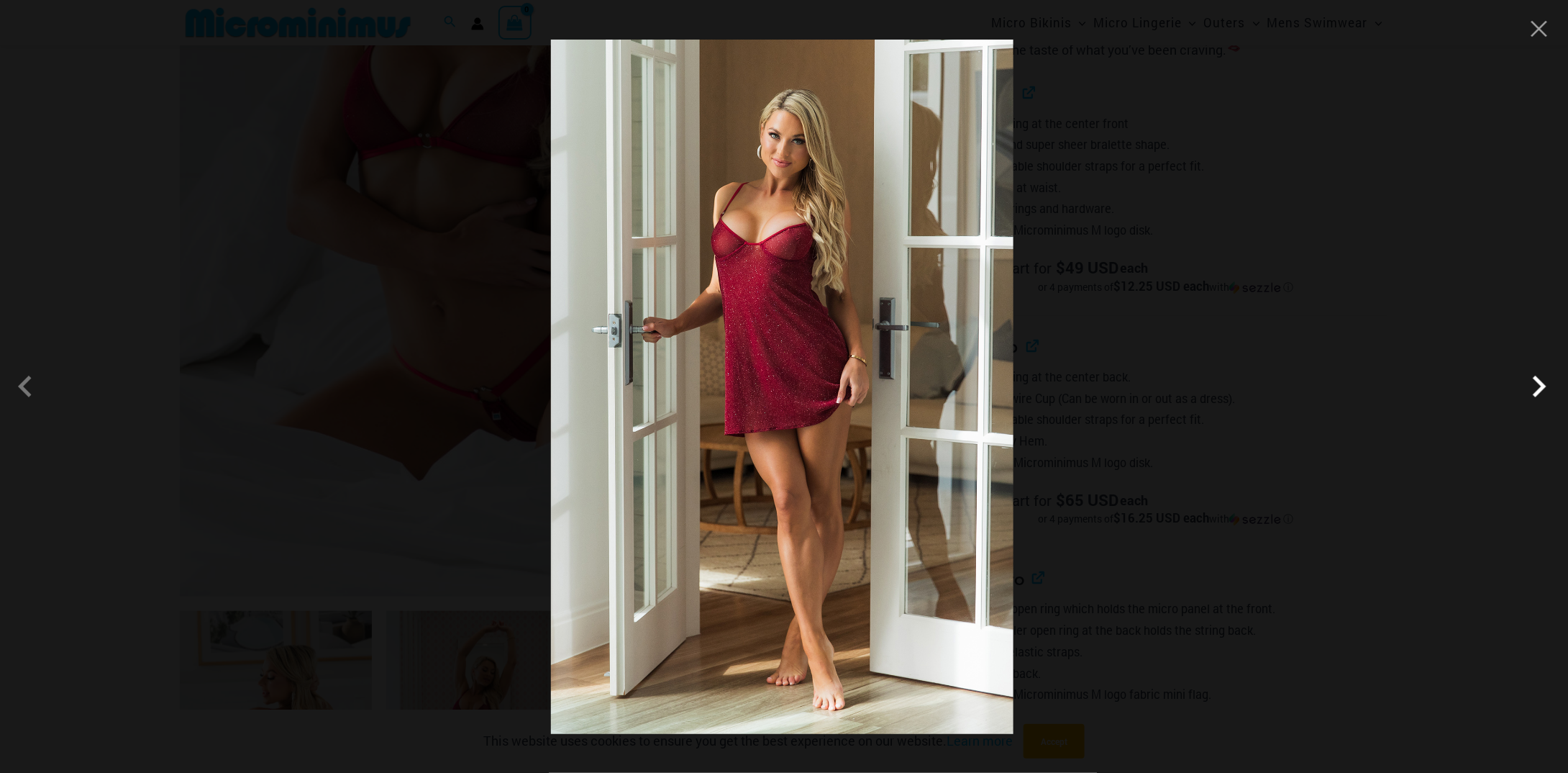
click at [1520, 395] on span at bounding box center [1538, 386] width 43 height 43
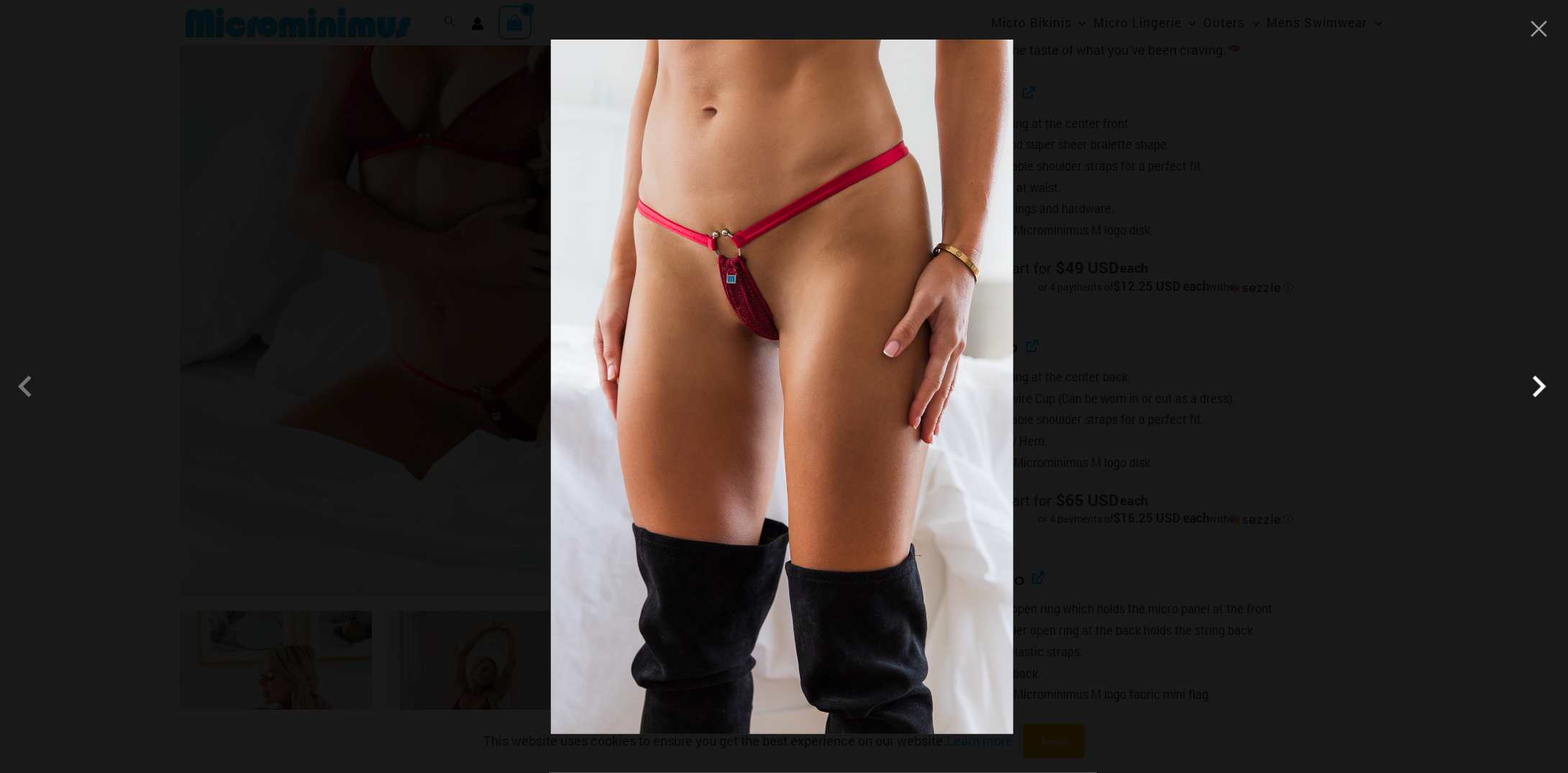
click at [1520, 395] on span at bounding box center [1538, 386] width 43 height 43
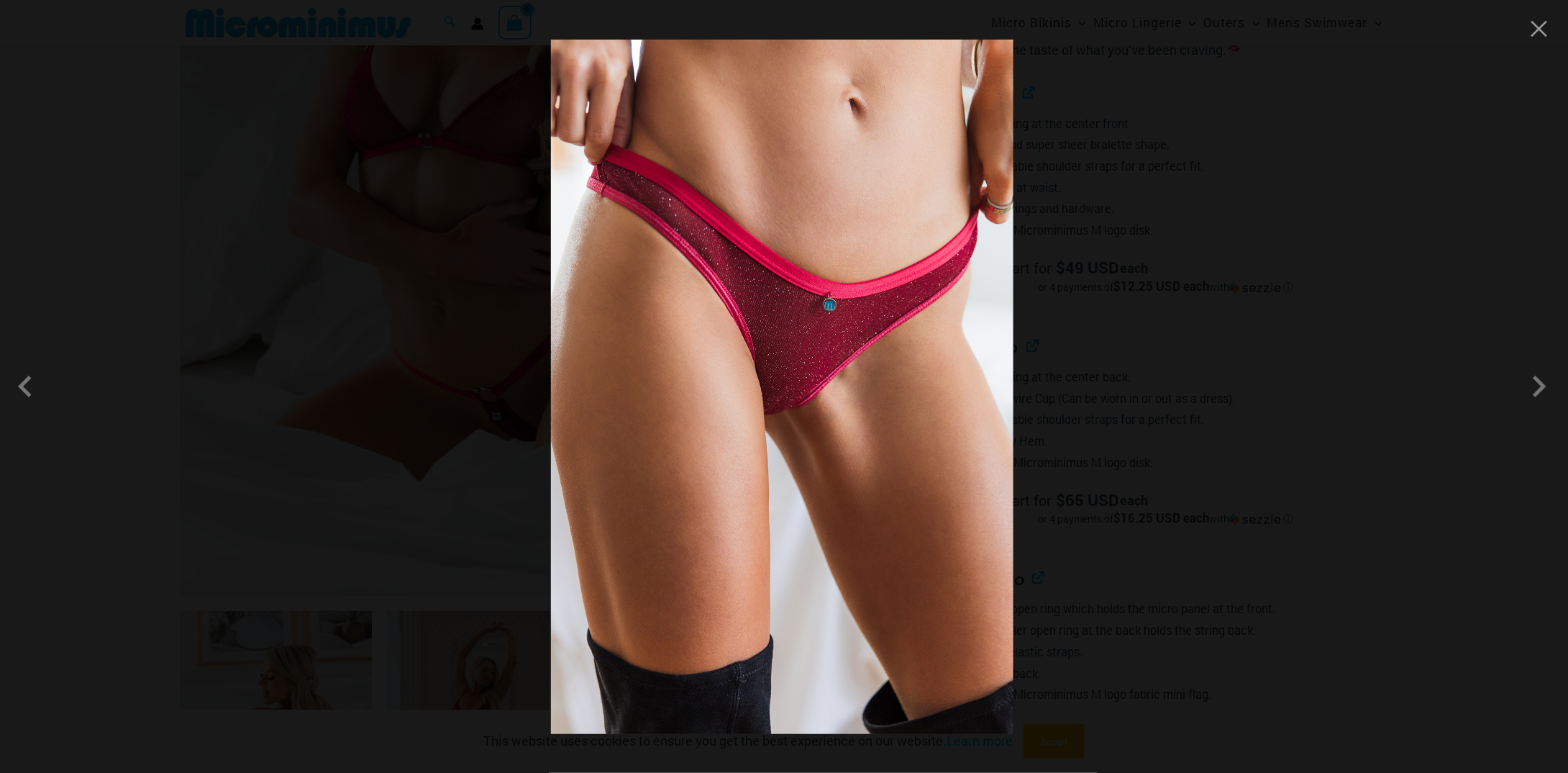
click at [1289, 385] on div at bounding box center [784, 386] width 1568 height 773
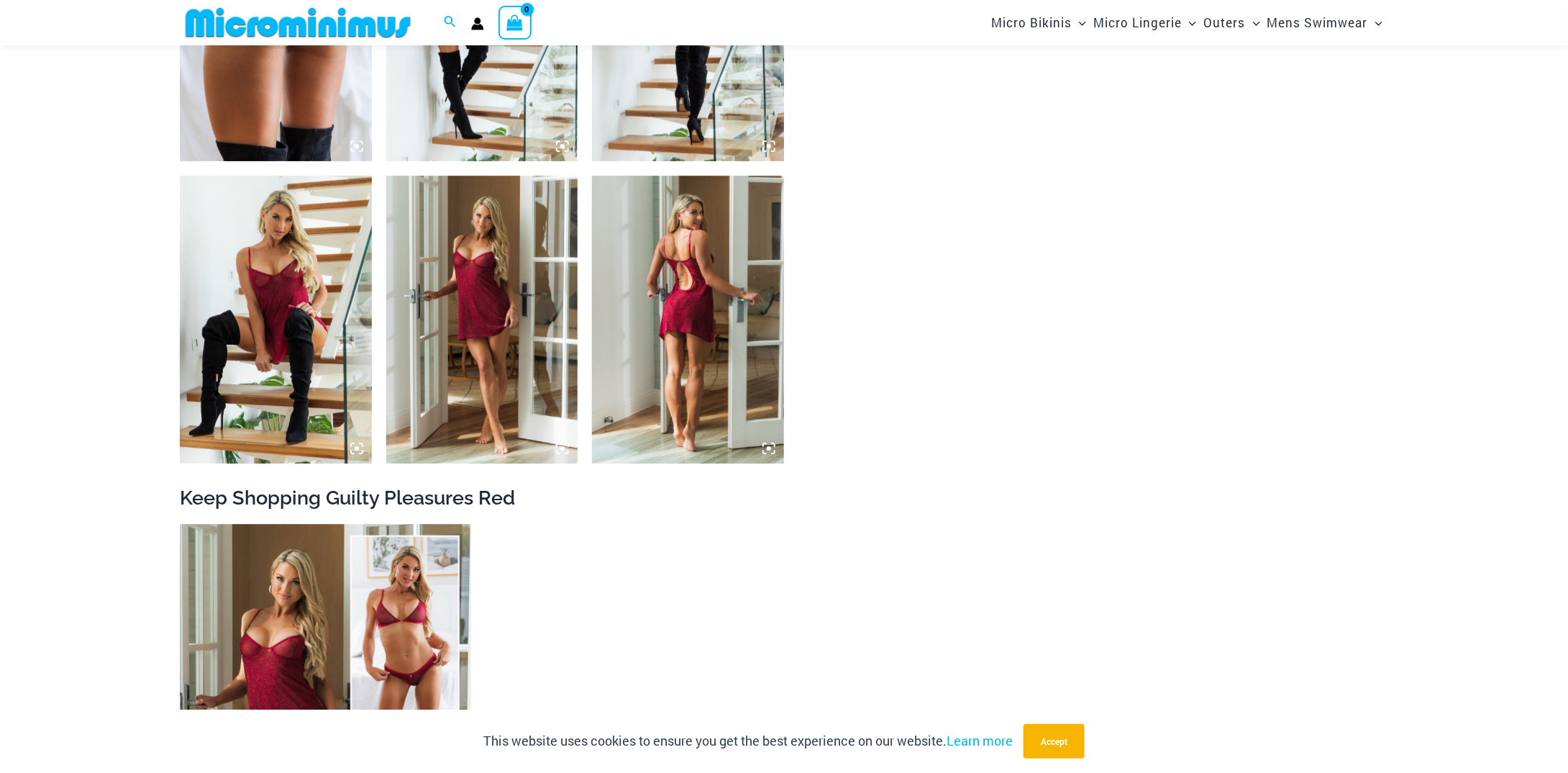
scroll to position [2291, 0]
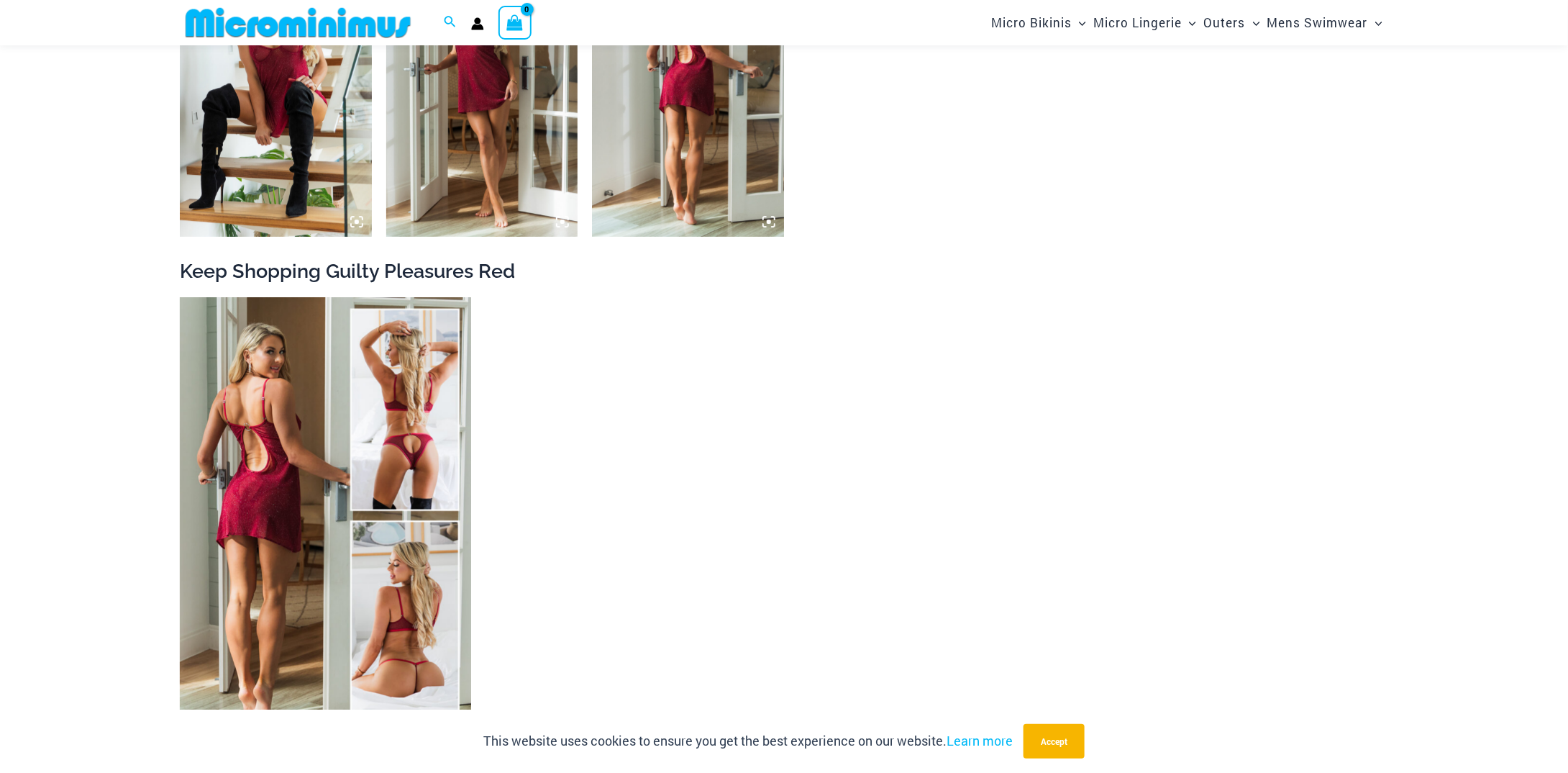
click at [355, 429] on img at bounding box center [325, 516] width 291 height 438
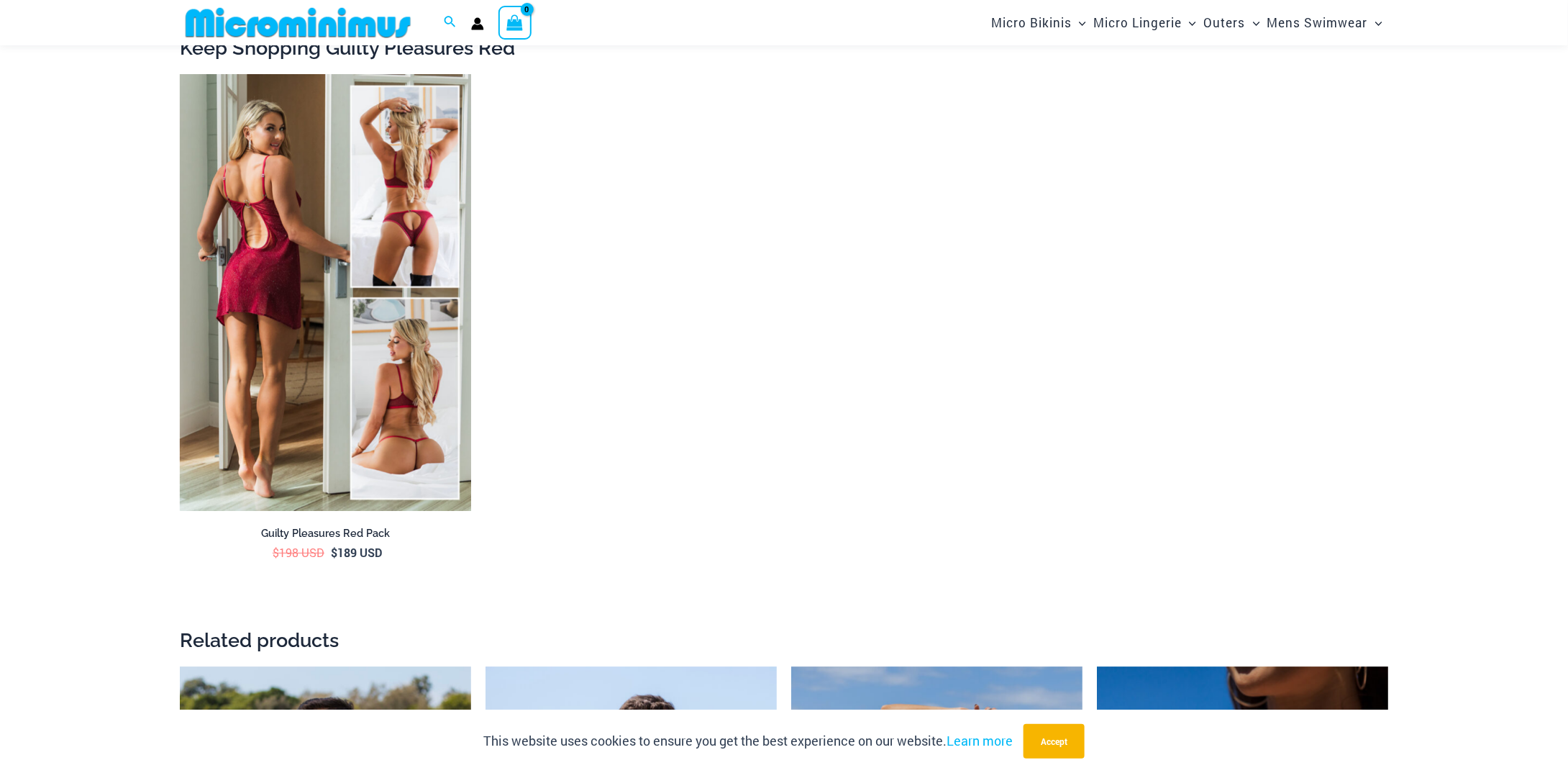
scroll to position [2578, 0]
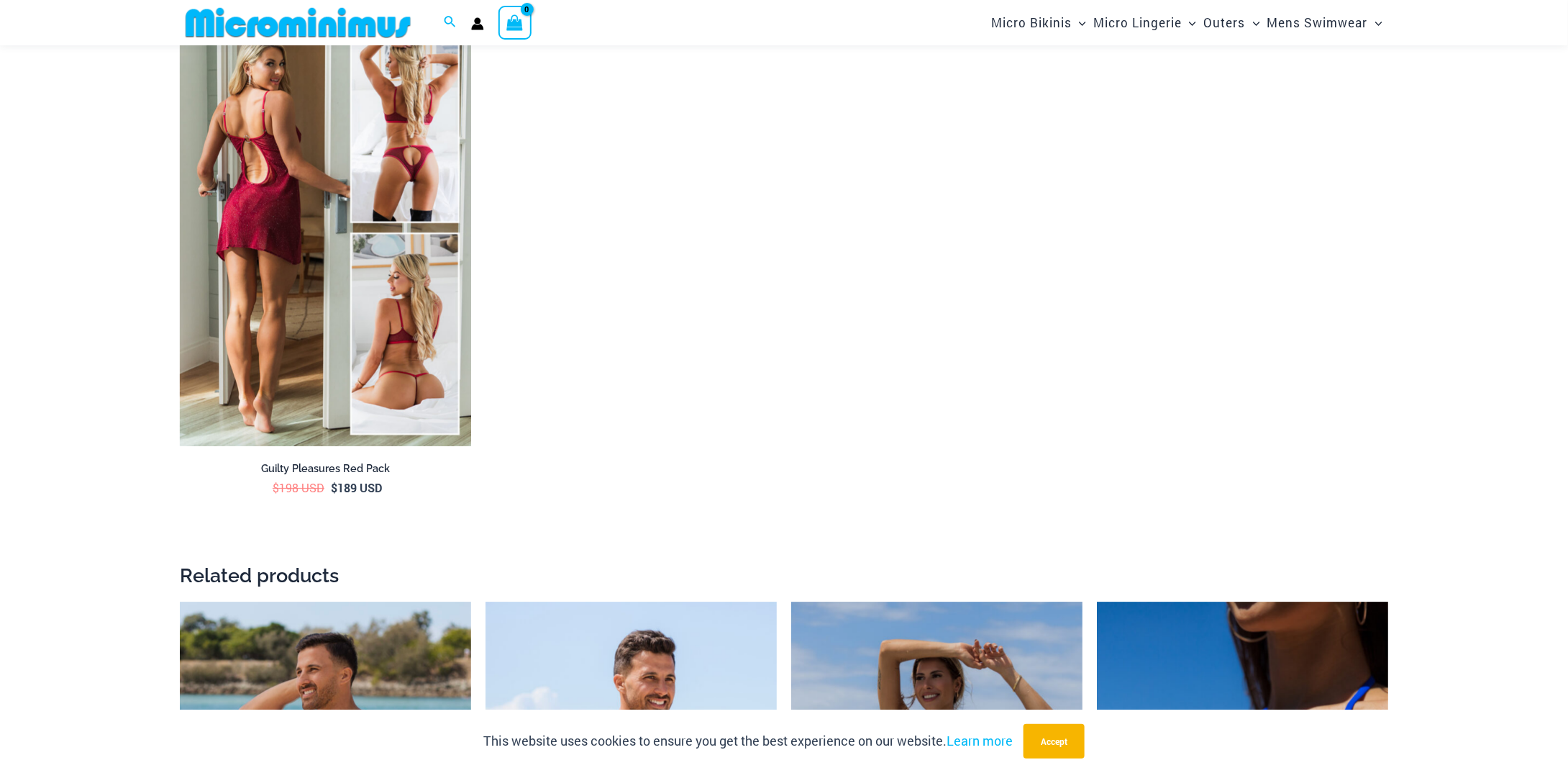
click at [288, 367] on img at bounding box center [325, 228] width 291 height 438
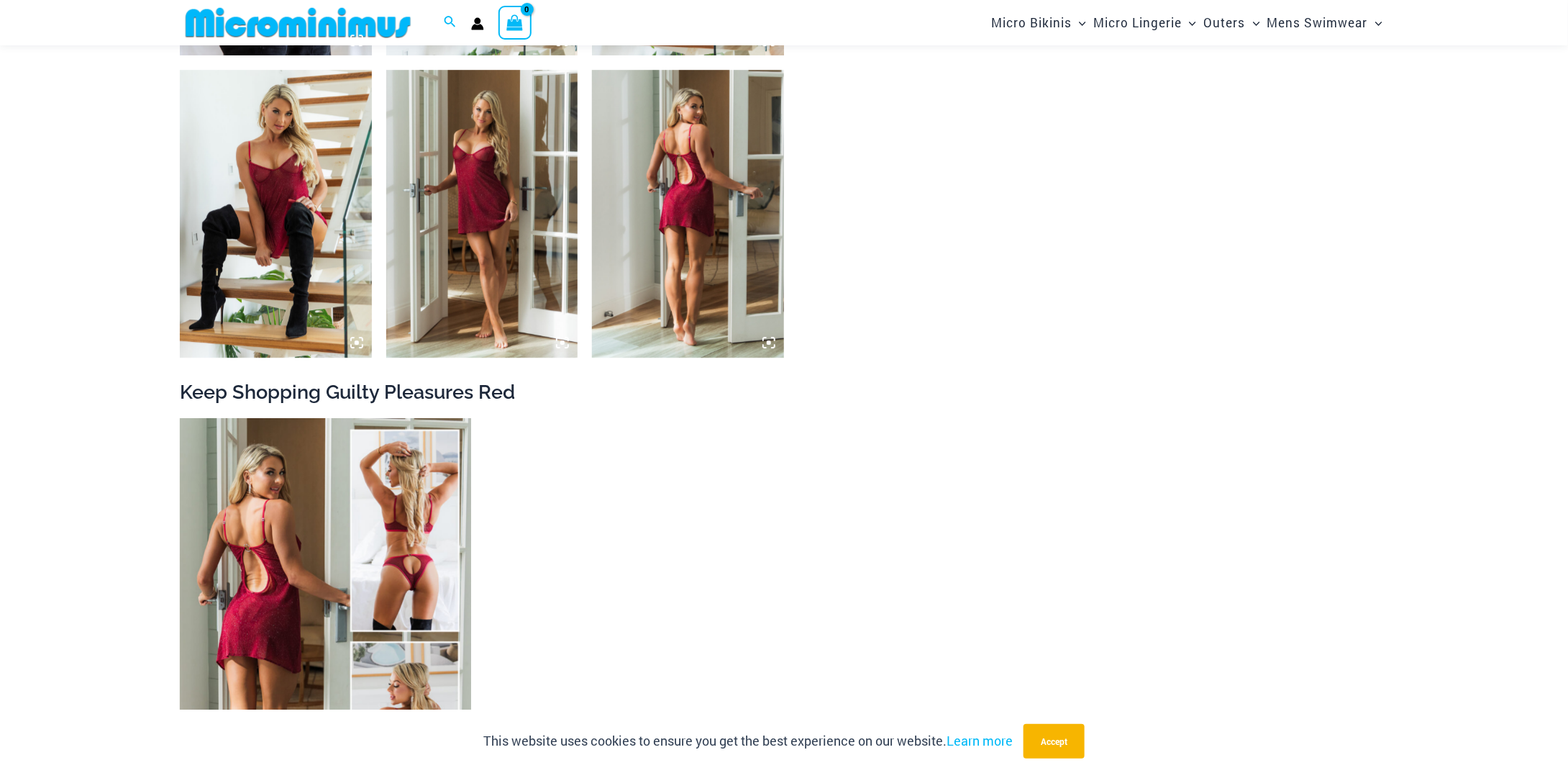
scroll to position [2003, 0]
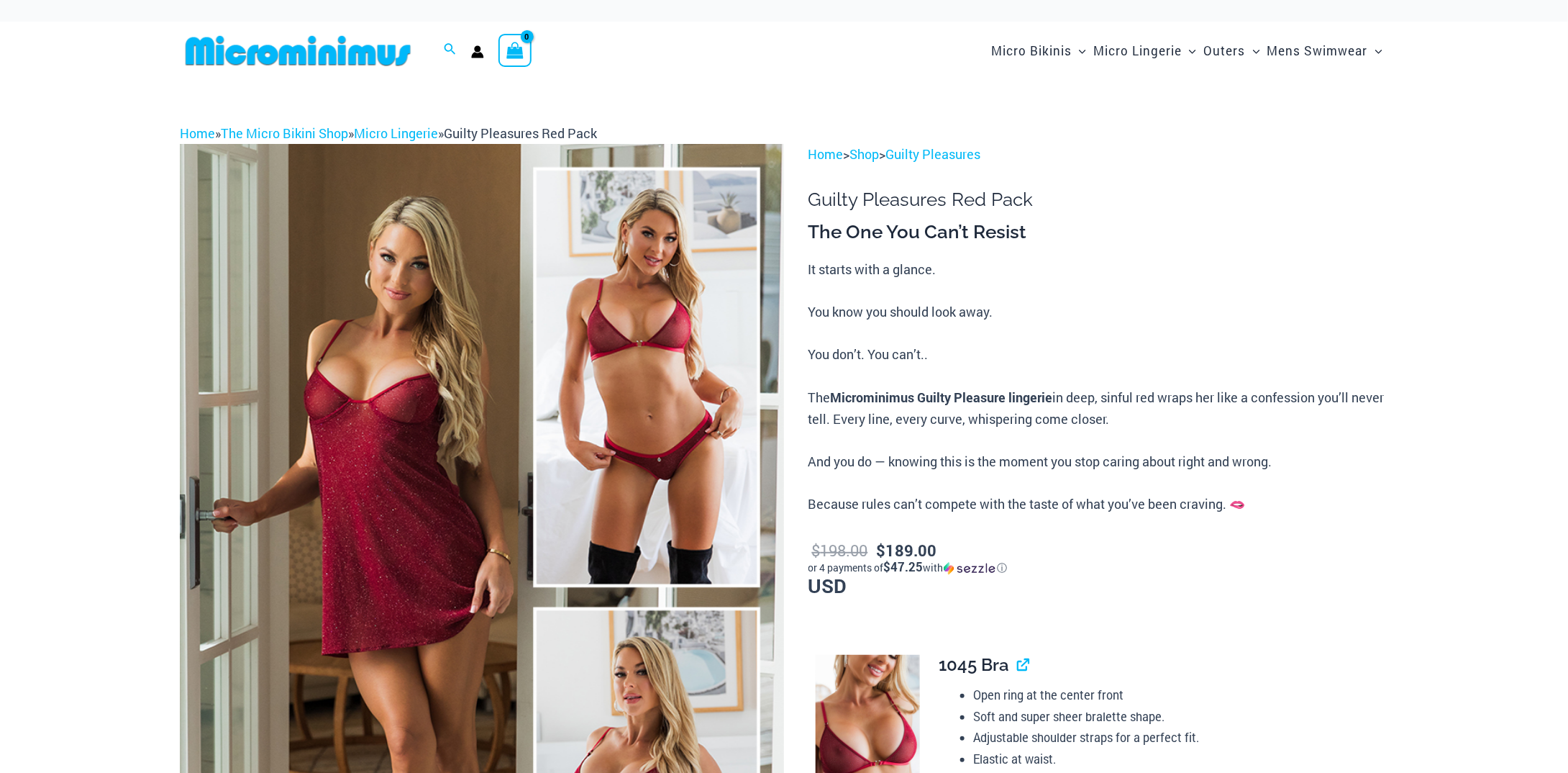
scroll to position [360, 0]
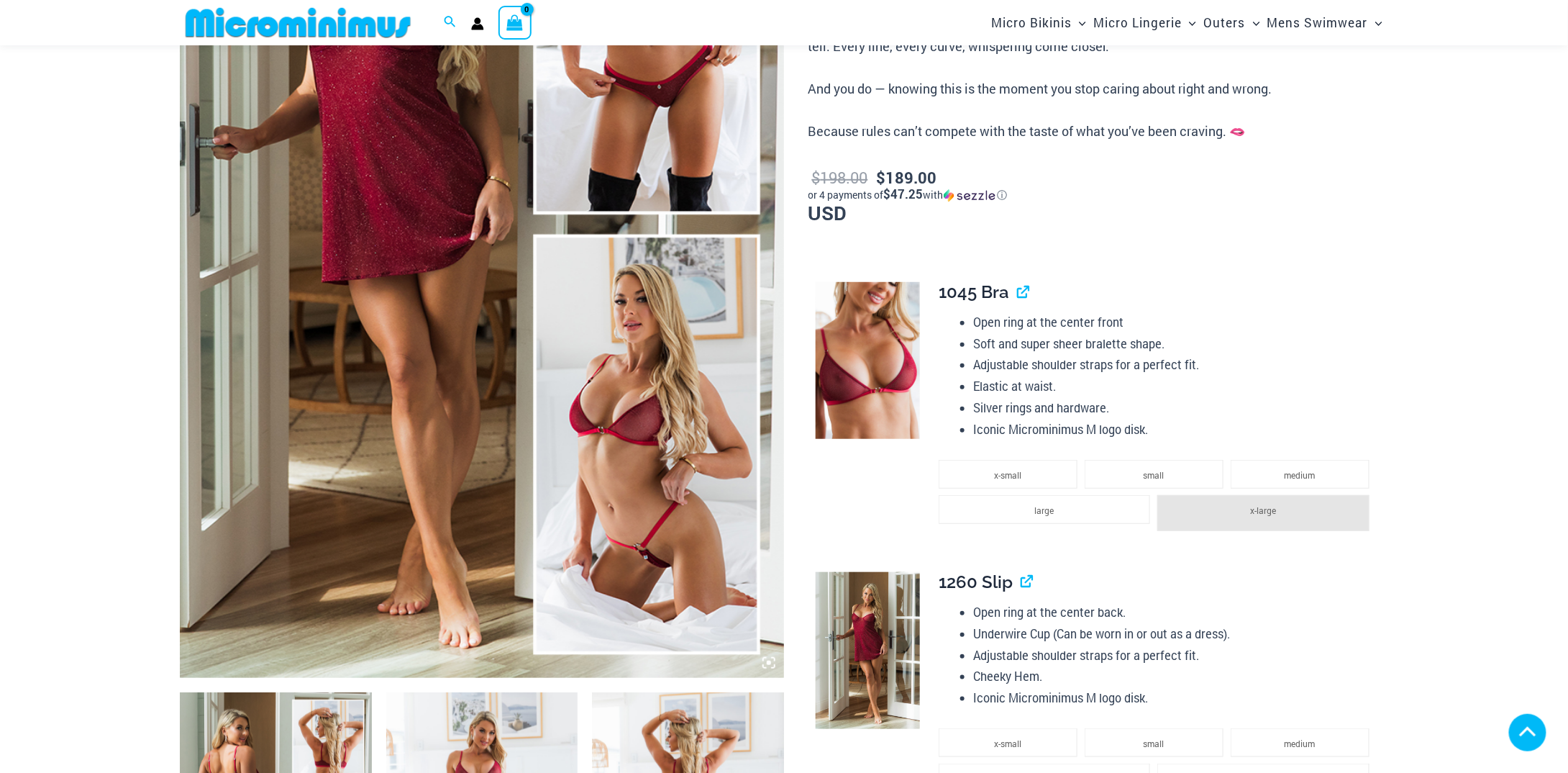
click at [991, 308] on div "**********" at bounding box center [1157, 416] width 438 height 268
click at [1018, 298] on link "View product" at bounding box center [1018, 292] width 0 height 21
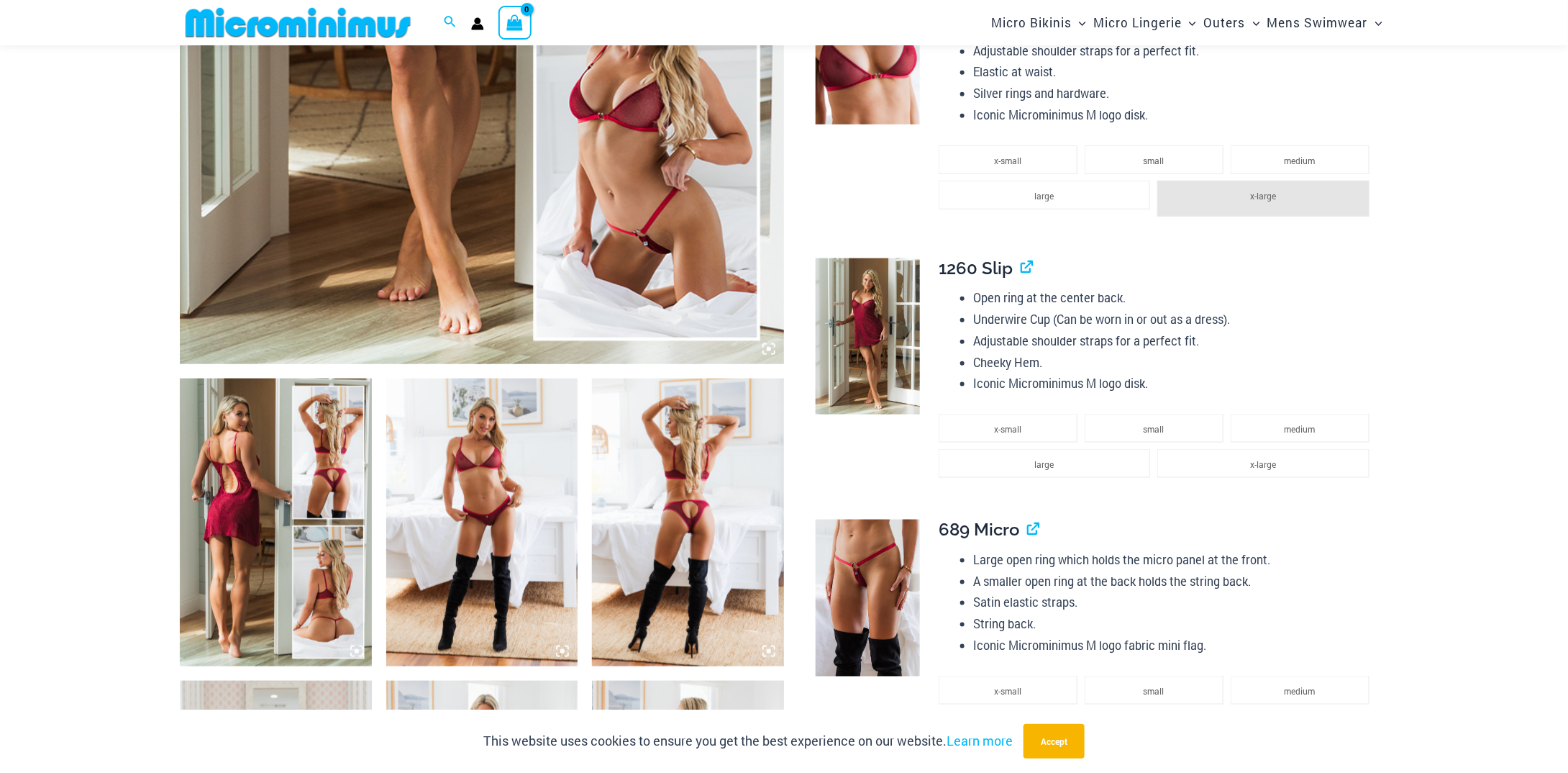
scroll to position [698, 0]
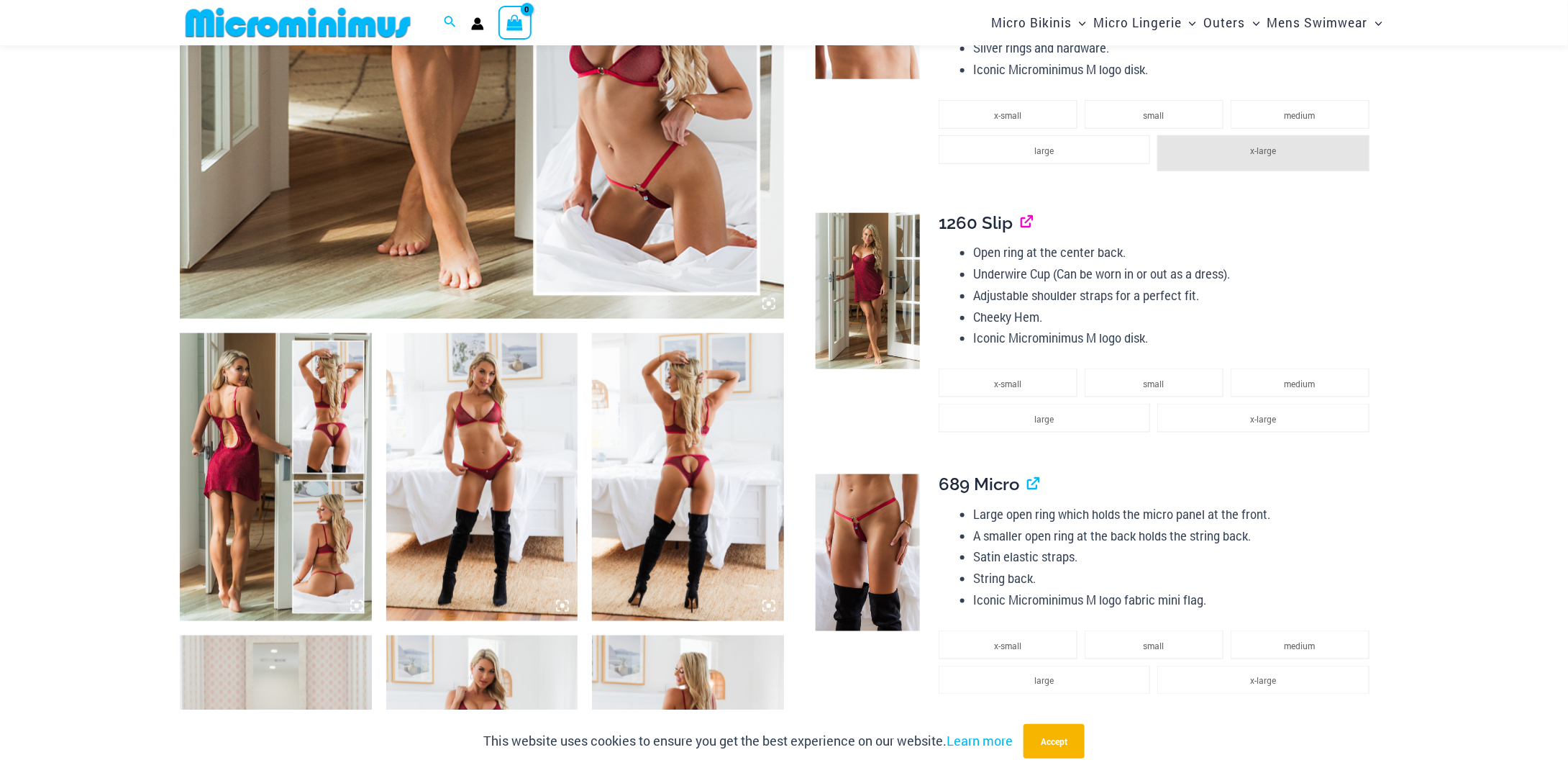
click at [1021, 224] on link "View product" at bounding box center [1021, 223] width 0 height 21
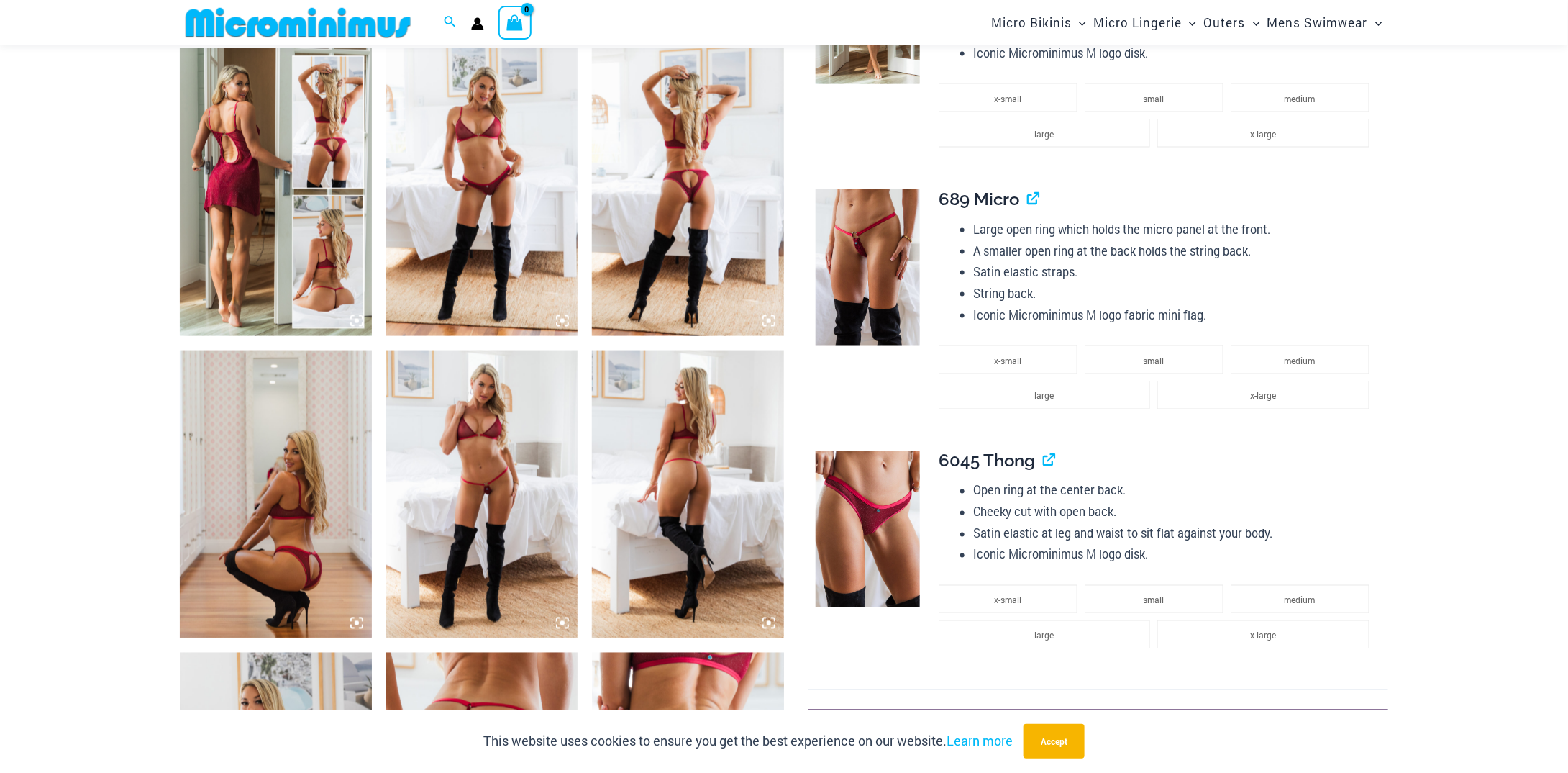
scroll to position [986, 0]
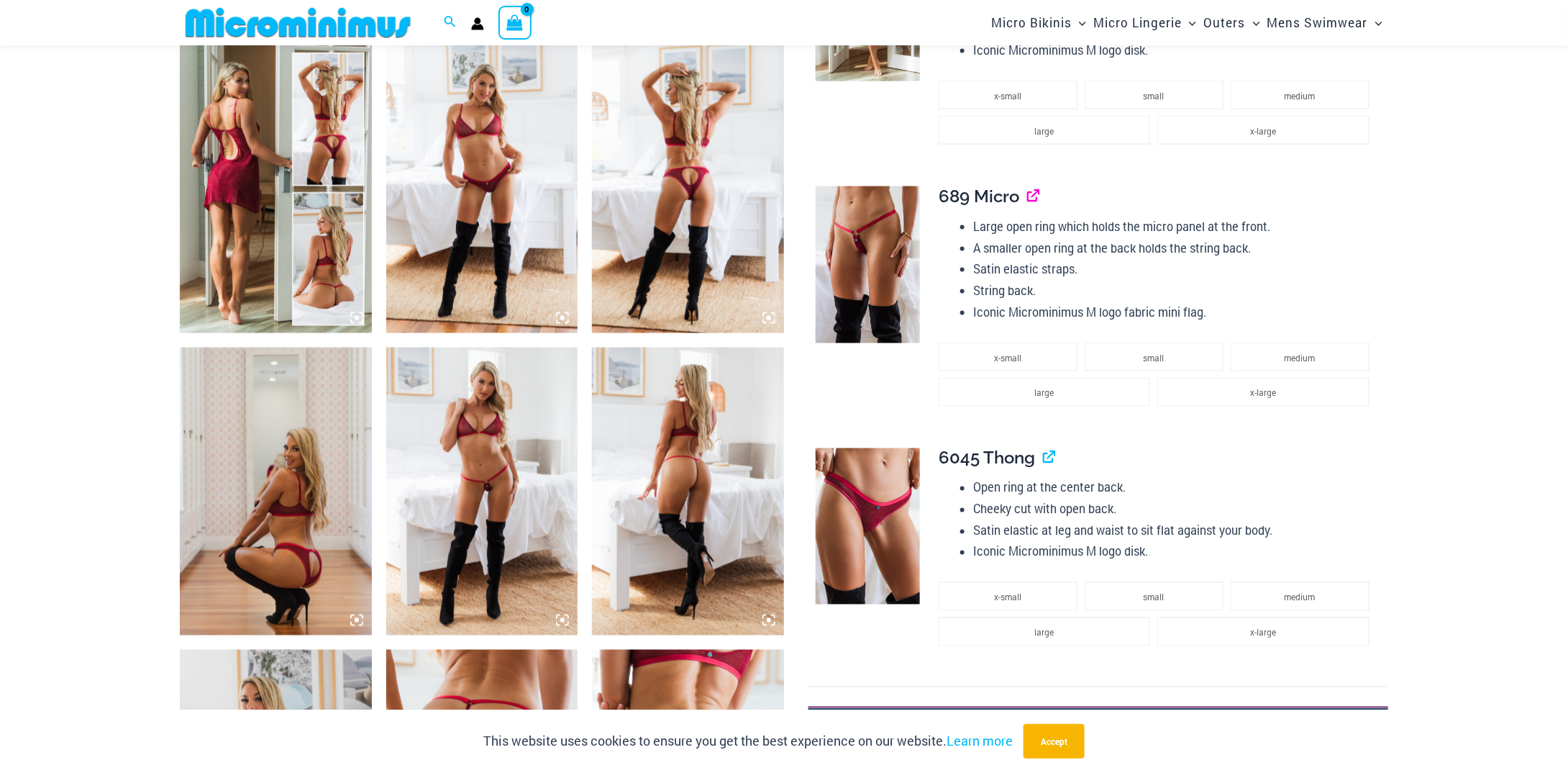
click at [1028, 200] on link "View product" at bounding box center [1028, 196] width 0 height 21
click at [1042, 458] on h4 "6045 Thong" at bounding box center [1157, 459] width 438 height 21
click at [1044, 459] on link "View product" at bounding box center [1044, 458] width 0 height 21
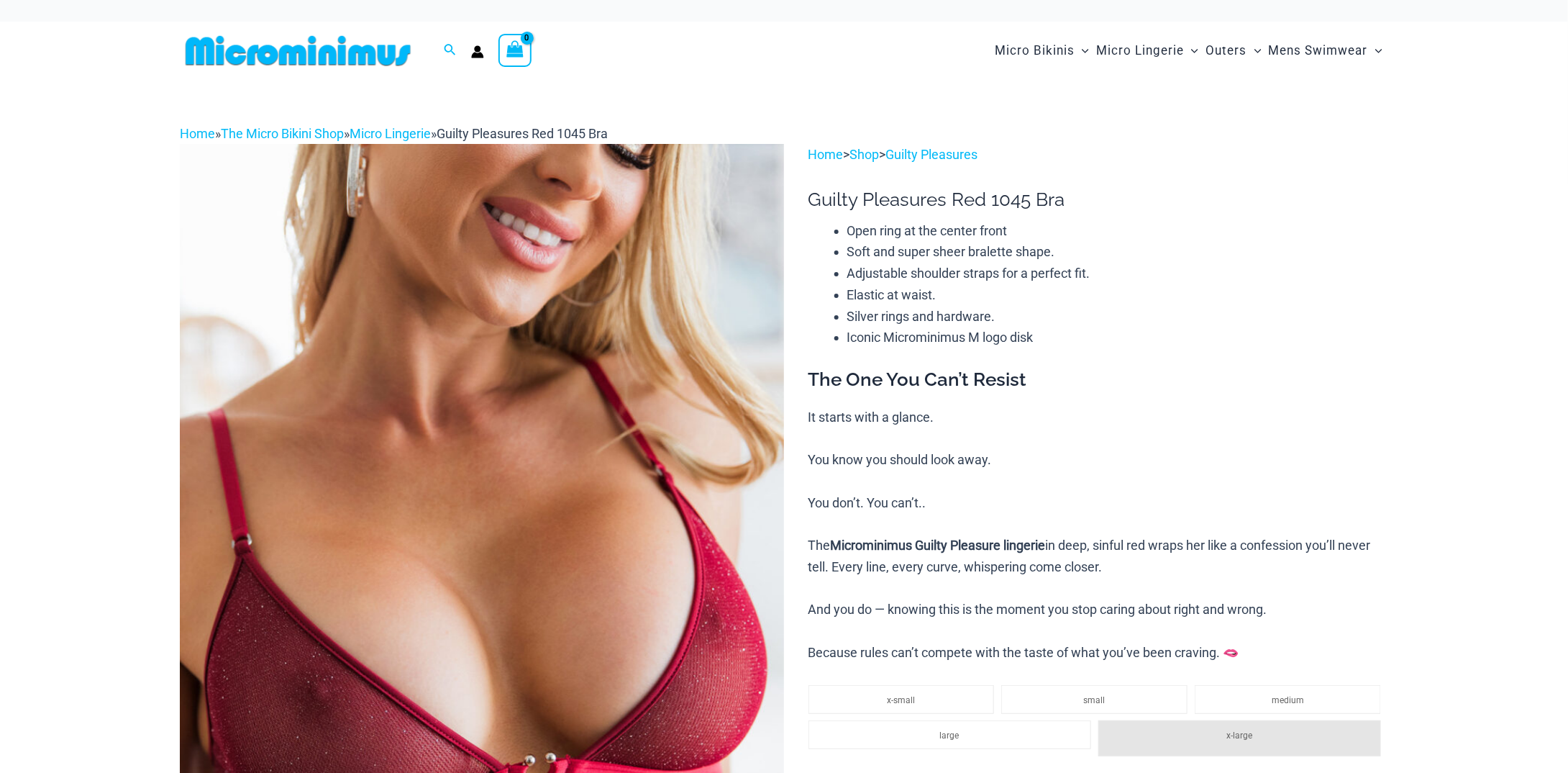
click at [598, 346] on img at bounding box center [481, 597] width 604 height 907
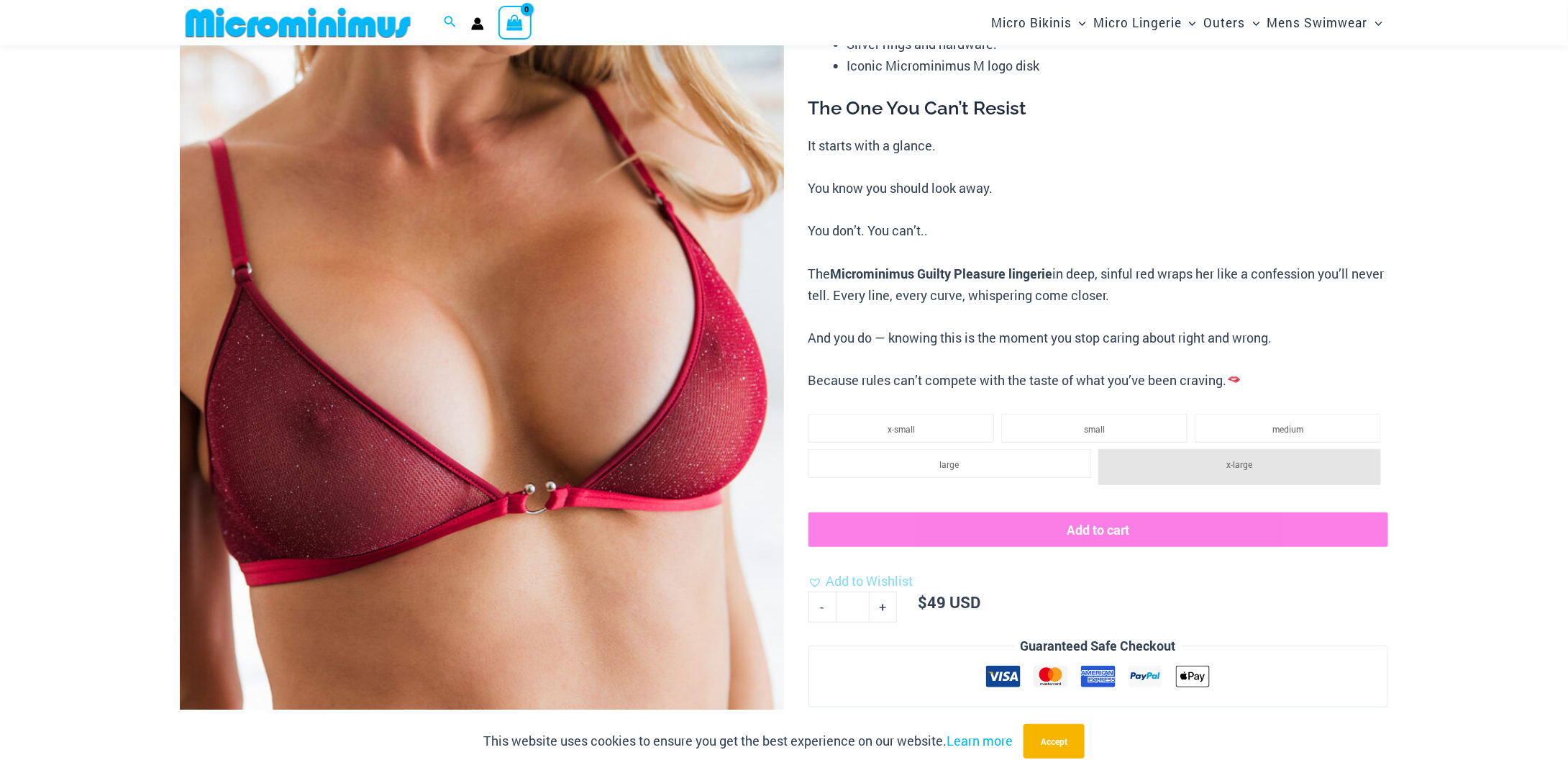
scroll to position [346, 0]
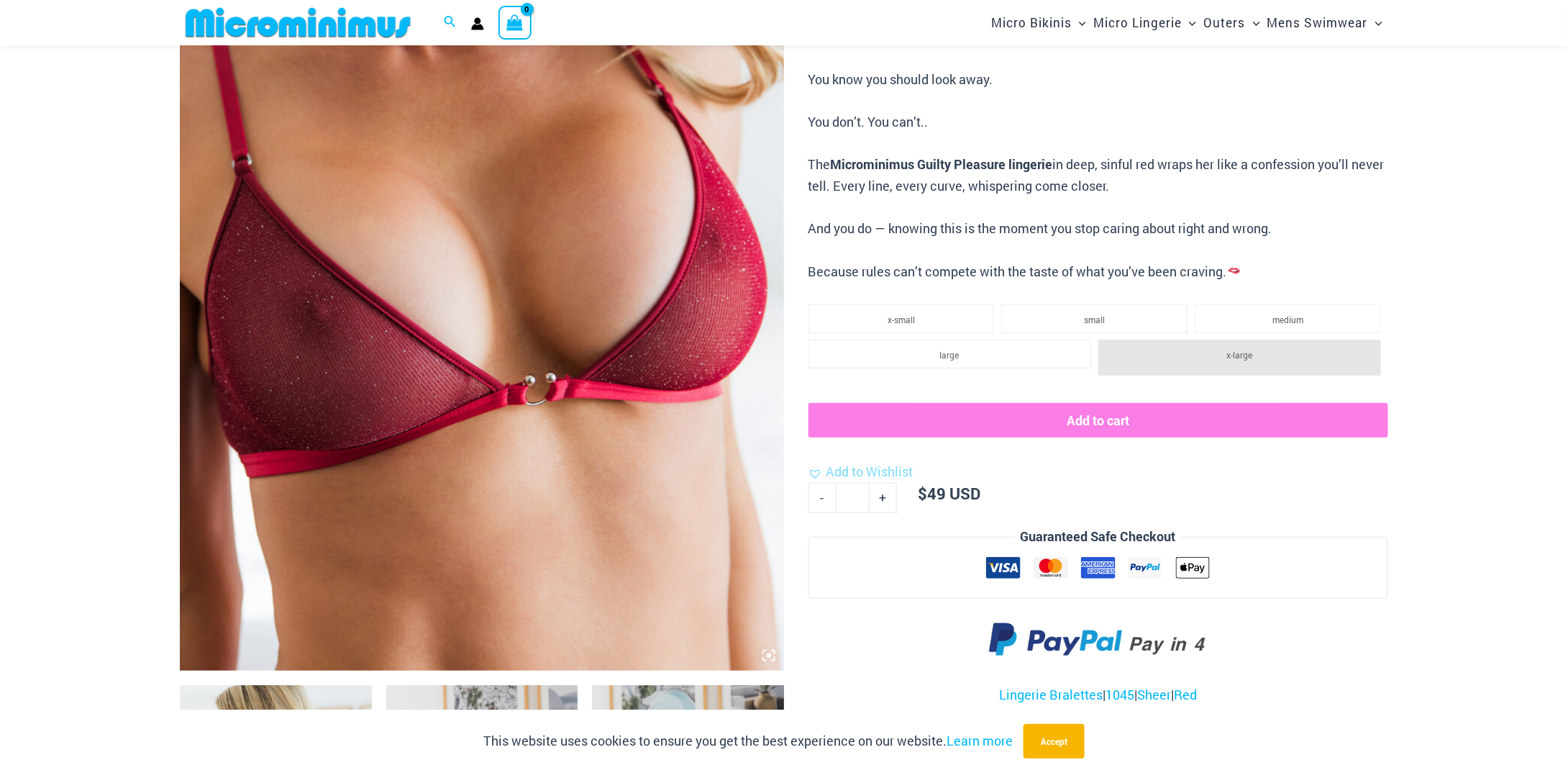
click at [598, 346] on img at bounding box center [481, 217] width 604 height 907
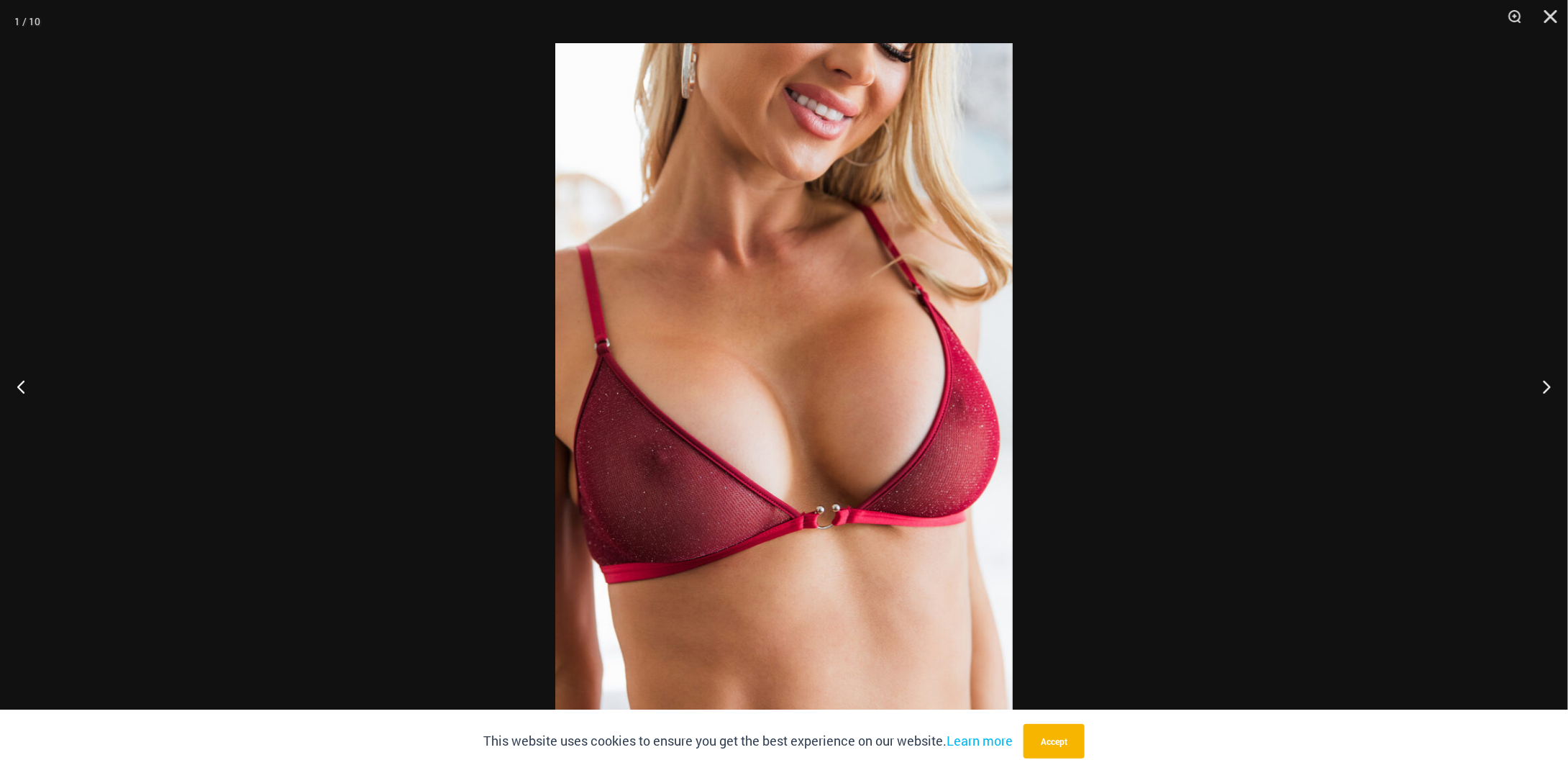
click at [638, 338] on img at bounding box center [784, 386] width 457 height 686
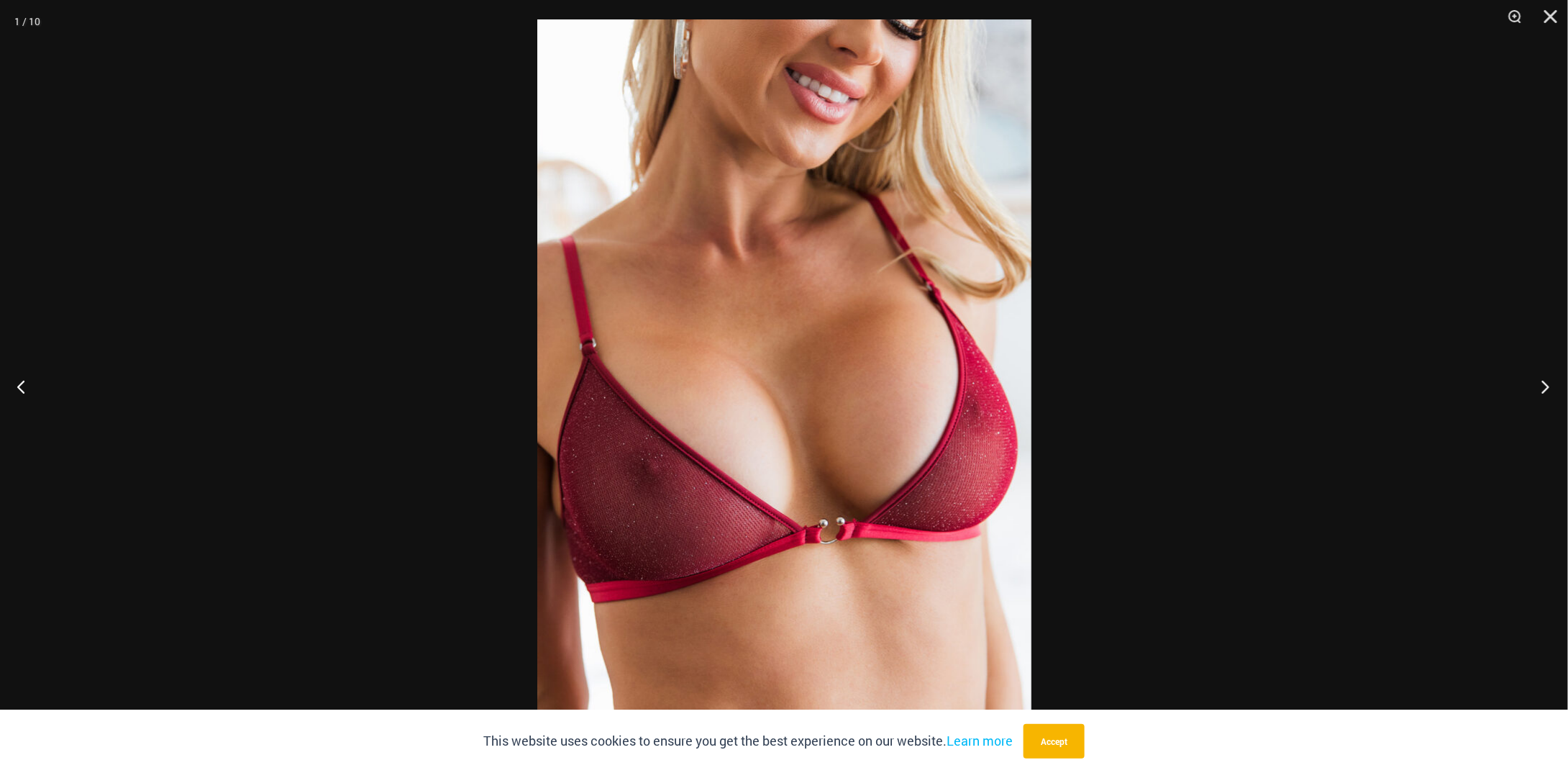
click at [1552, 394] on button "Next" at bounding box center [1541, 386] width 54 height 72
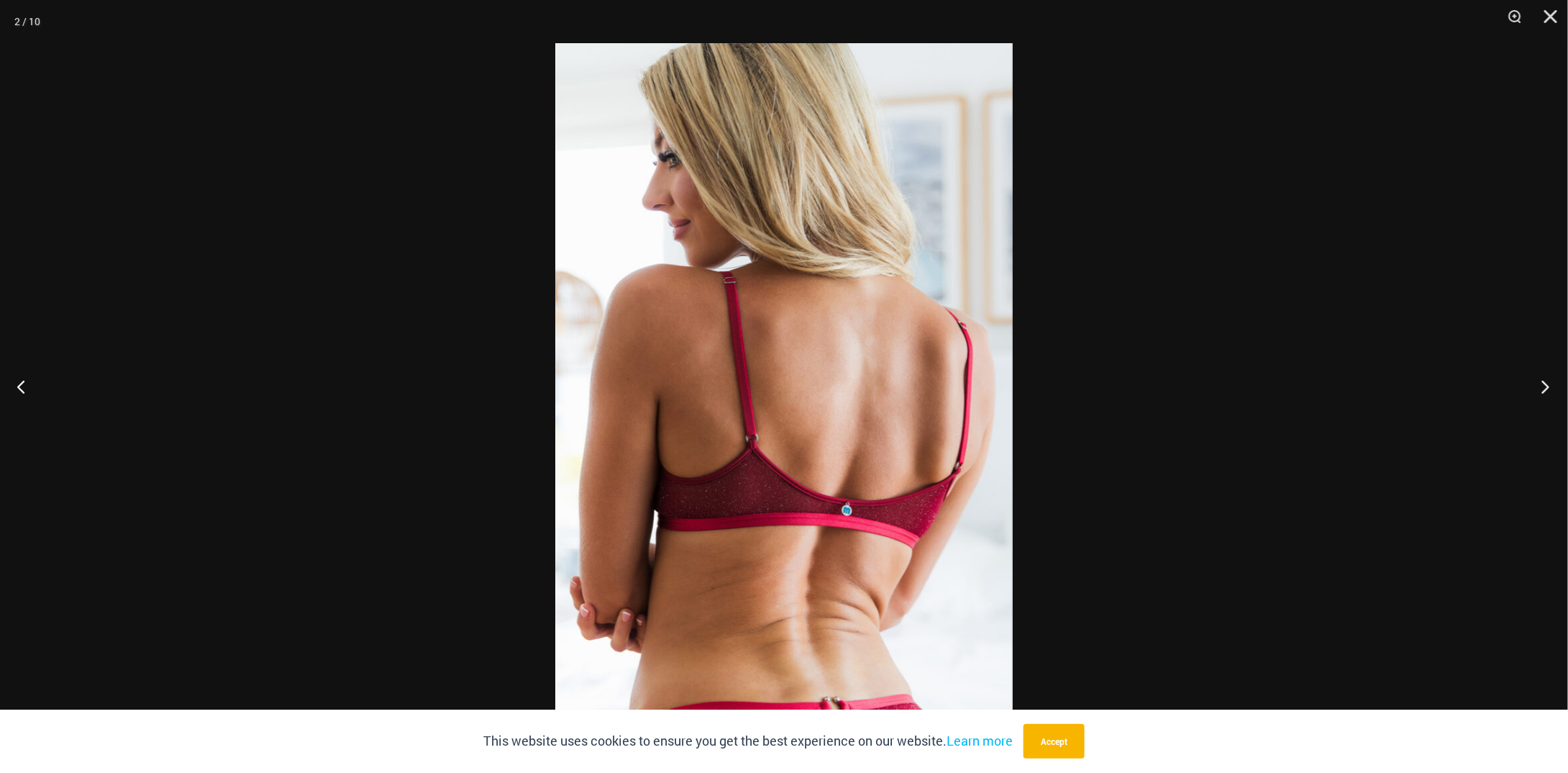
click at [1552, 394] on button "Next" at bounding box center [1541, 386] width 54 height 72
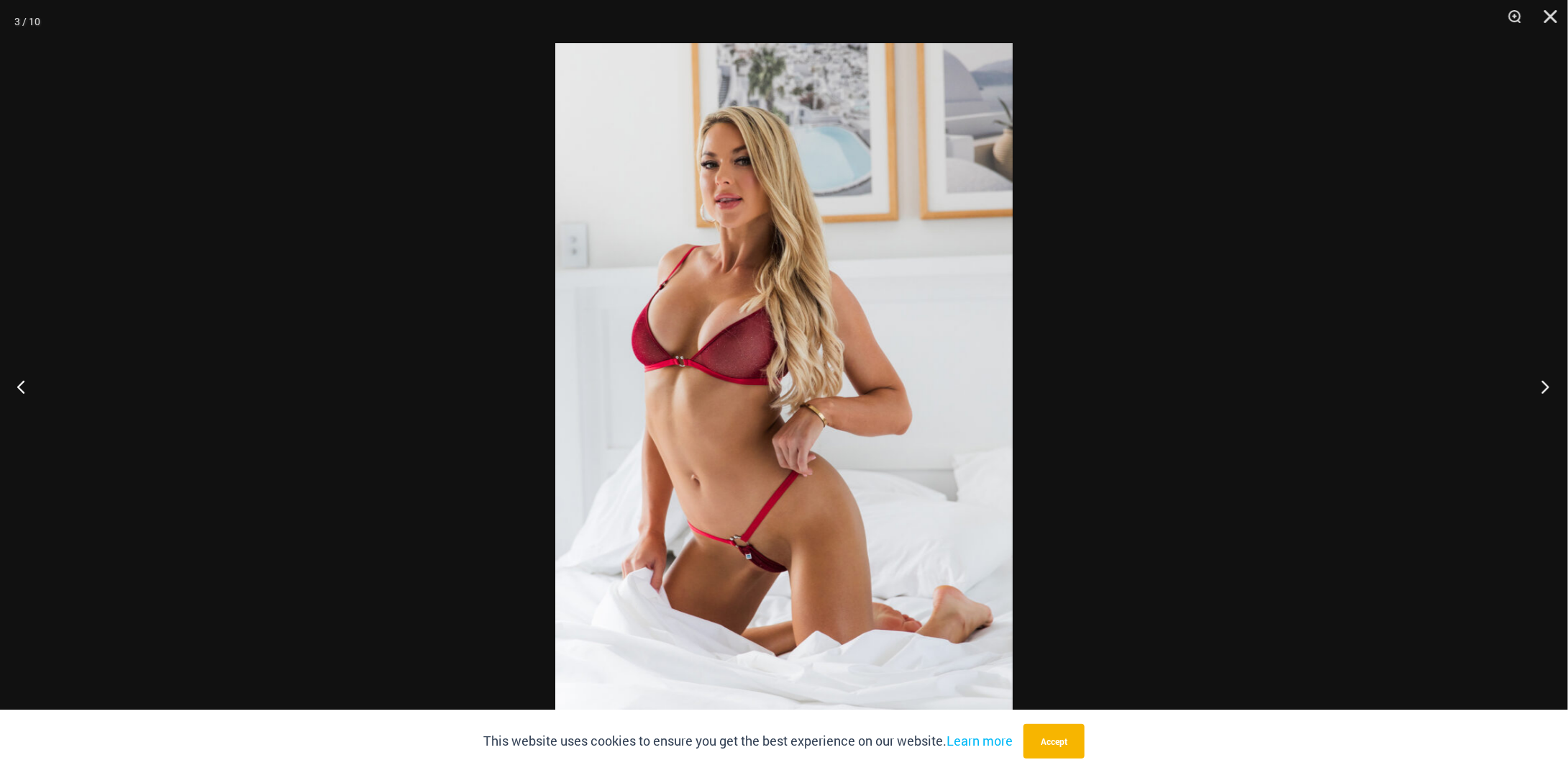
click at [1552, 394] on button "Next" at bounding box center [1541, 386] width 54 height 72
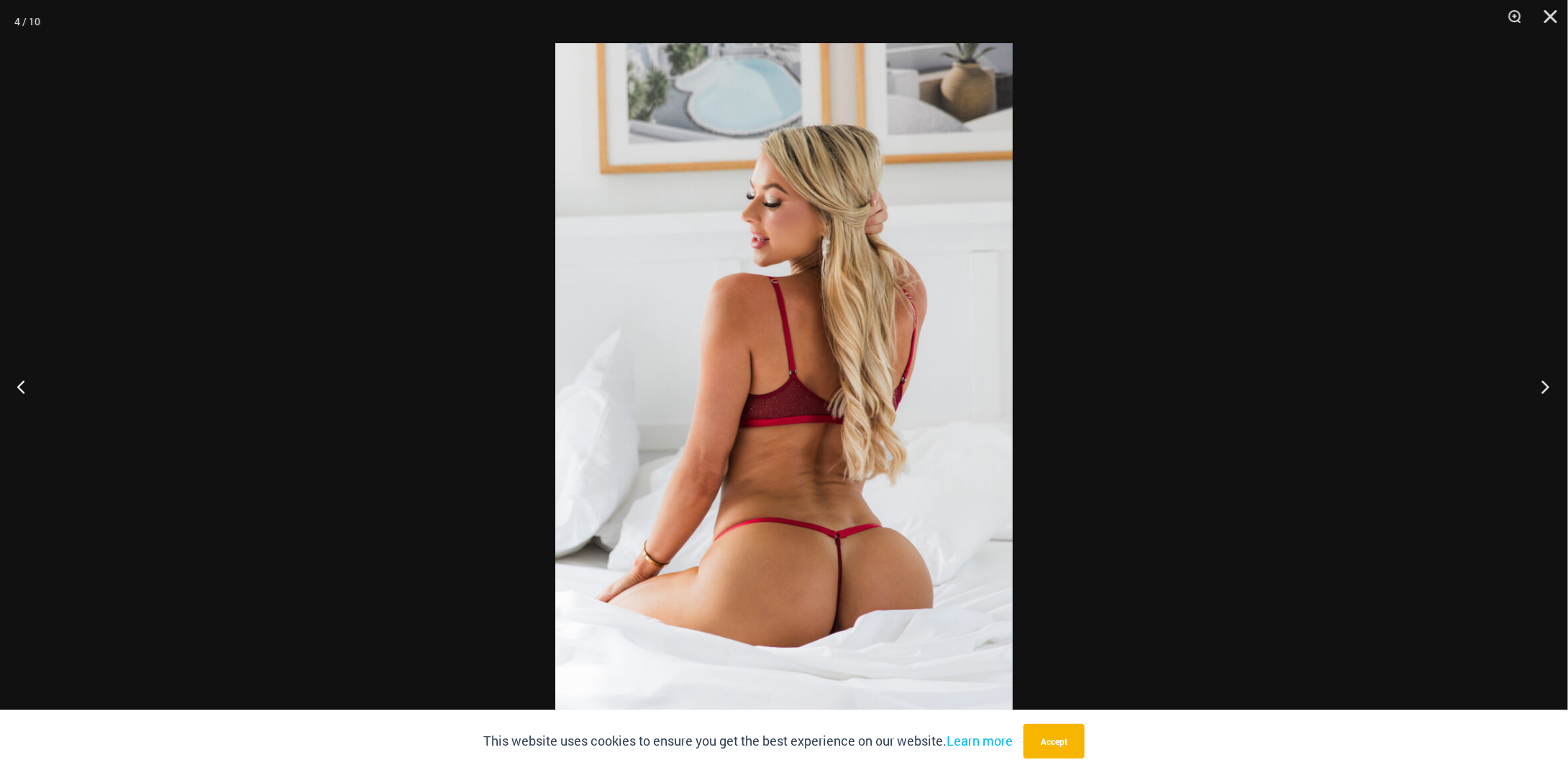
click at [1552, 394] on button "Next" at bounding box center [1541, 386] width 54 height 72
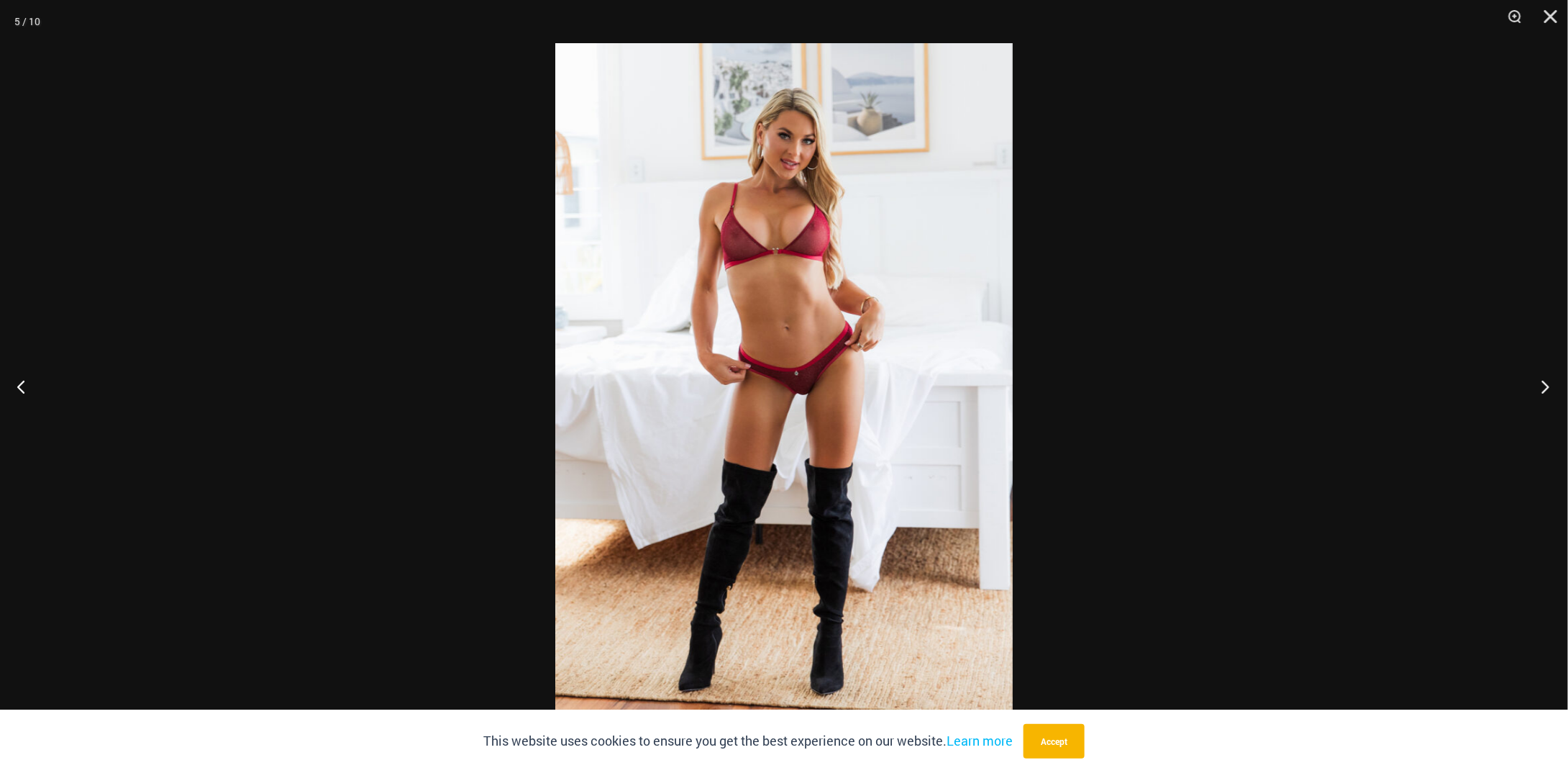
click at [1552, 394] on button "Next" at bounding box center [1541, 386] width 54 height 72
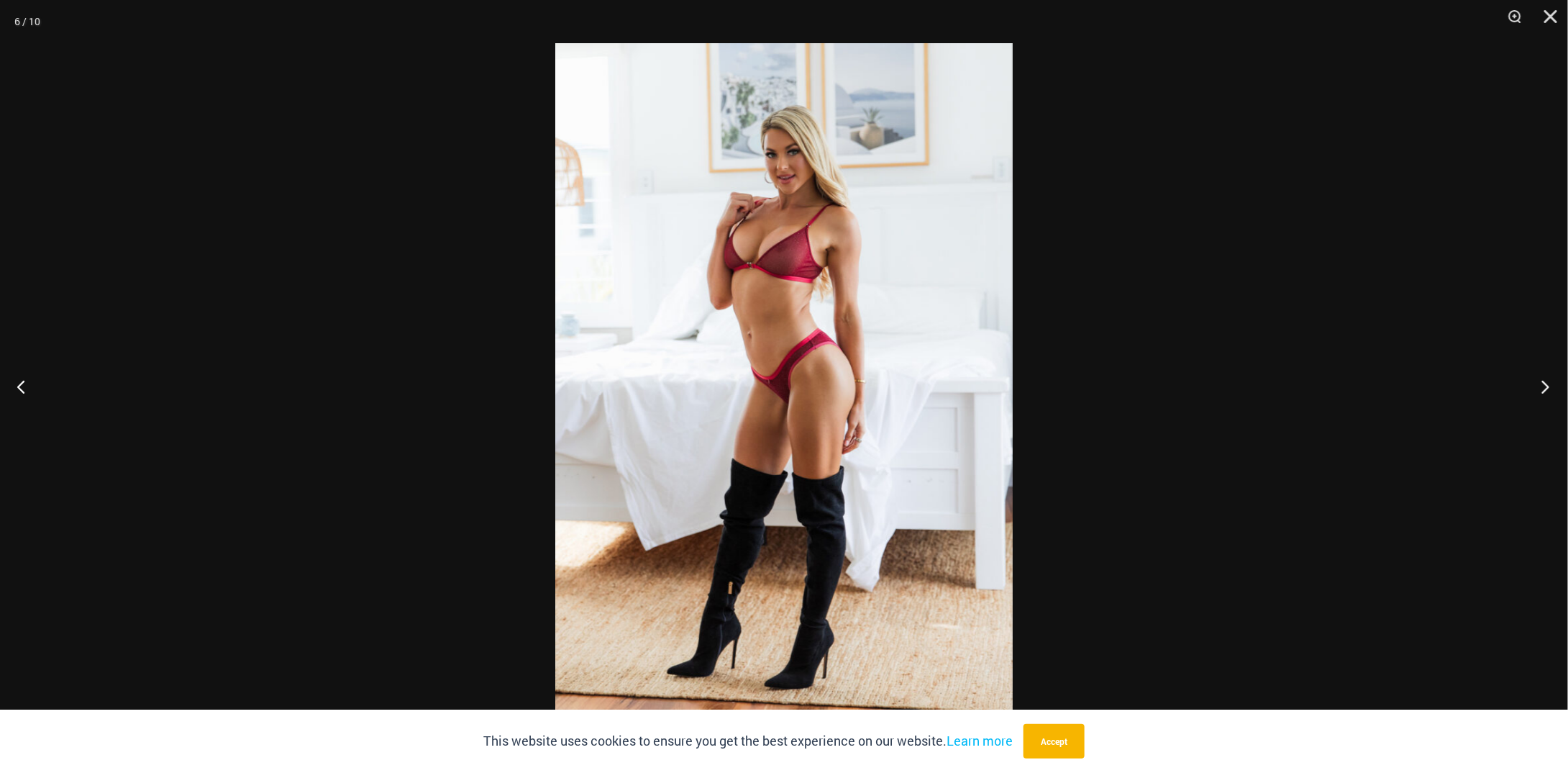
click at [1552, 394] on button "Next" at bounding box center [1541, 386] width 54 height 72
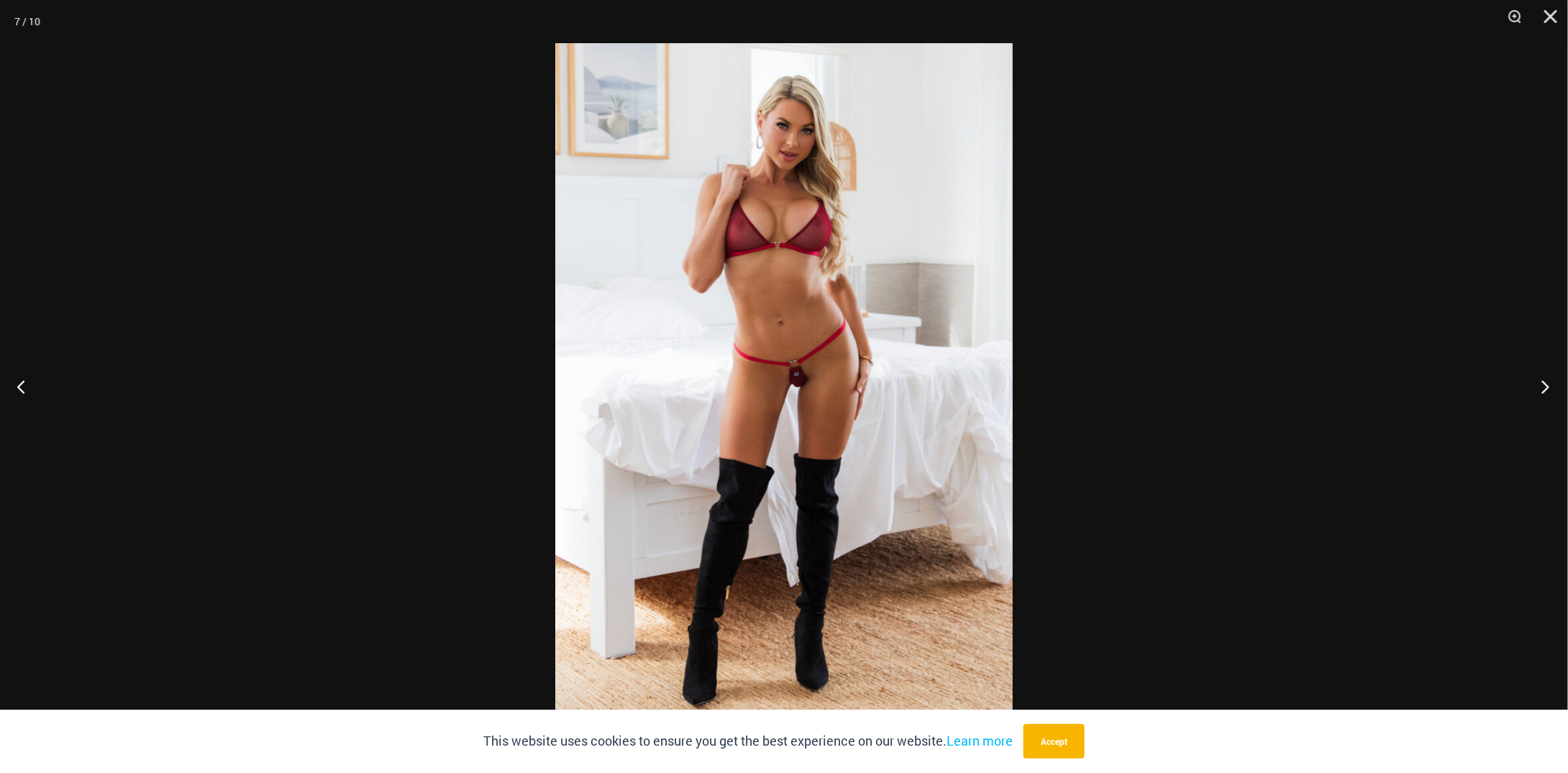
click at [1552, 394] on button "Next" at bounding box center [1541, 386] width 54 height 72
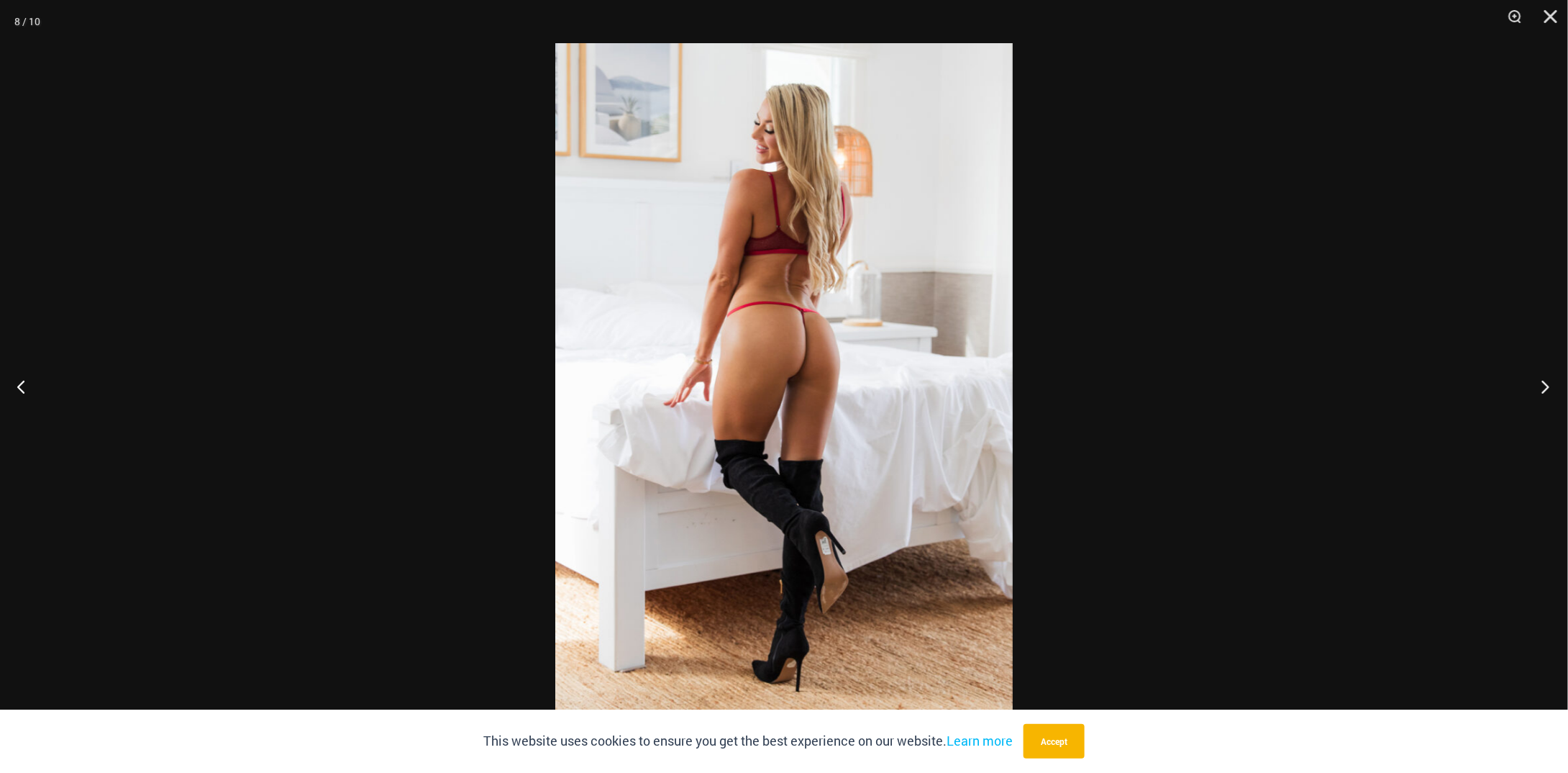
click at [1552, 394] on button "Next" at bounding box center [1541, 386] width 54 height 72
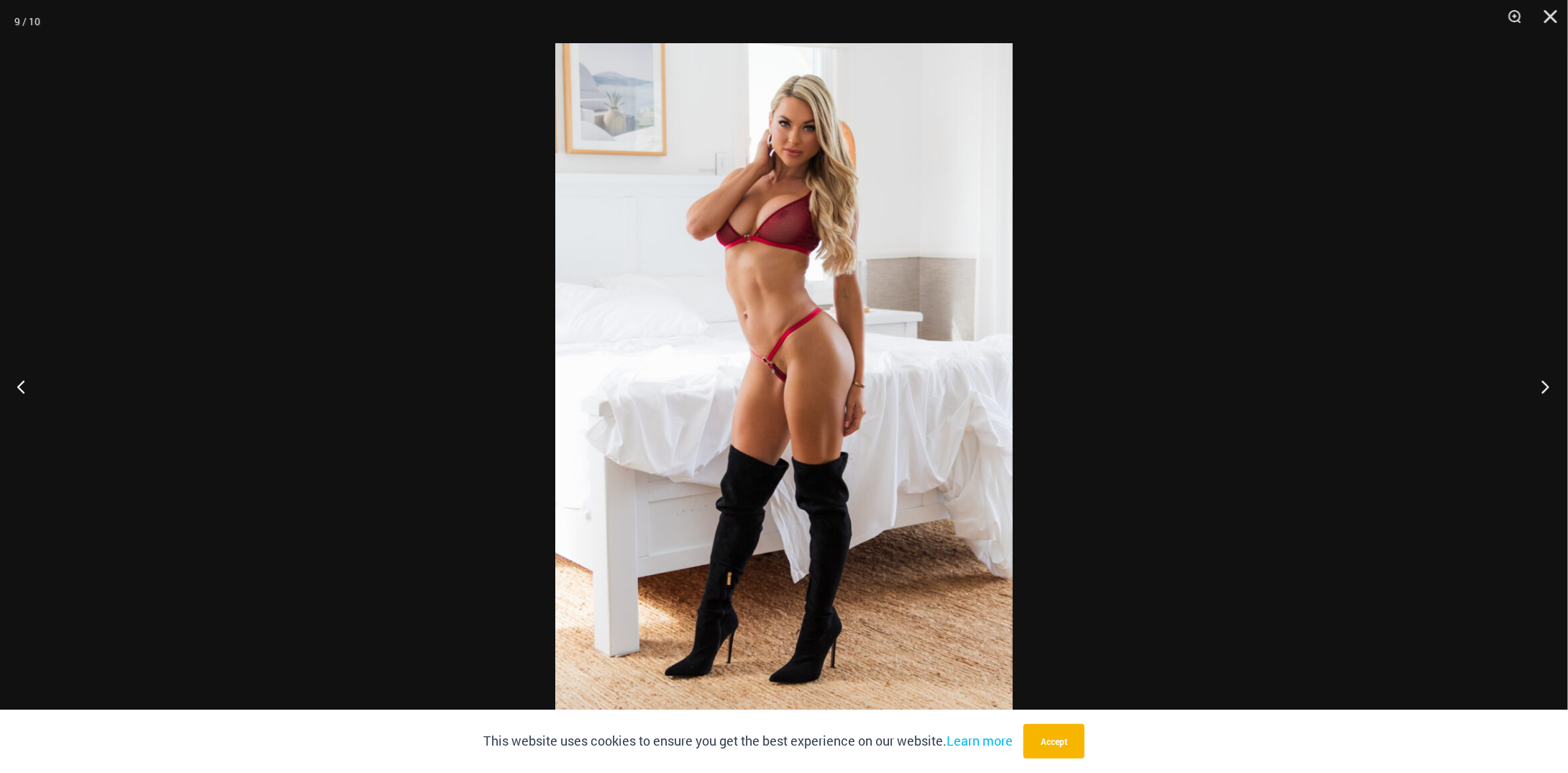
click at [1552, 394] on button "Next" at bounding box center [1541, 386] width 54 height 72
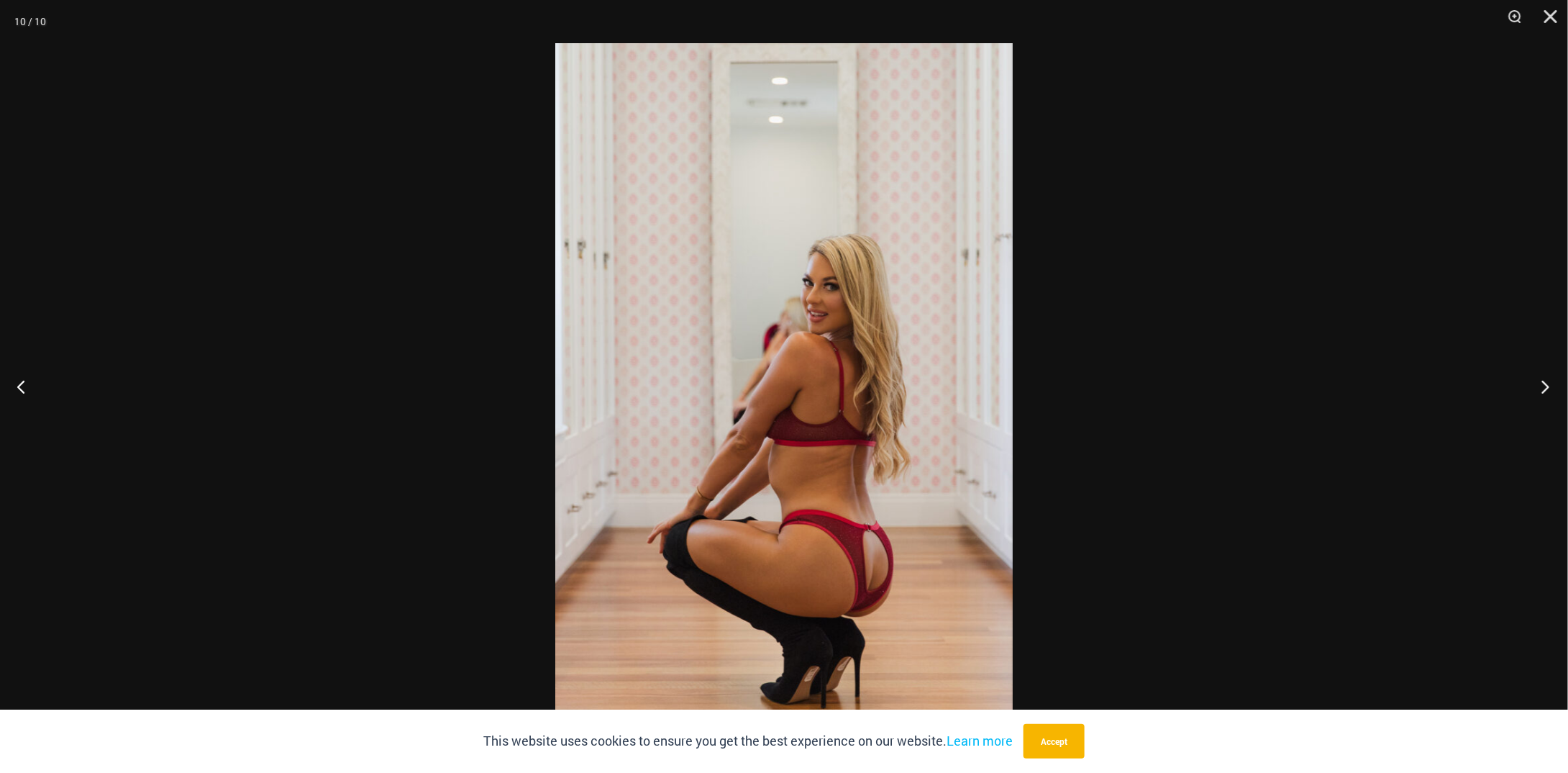
click at [1552, 394] on button "Next" at bounding box center [1541, 386] width 54 height 72
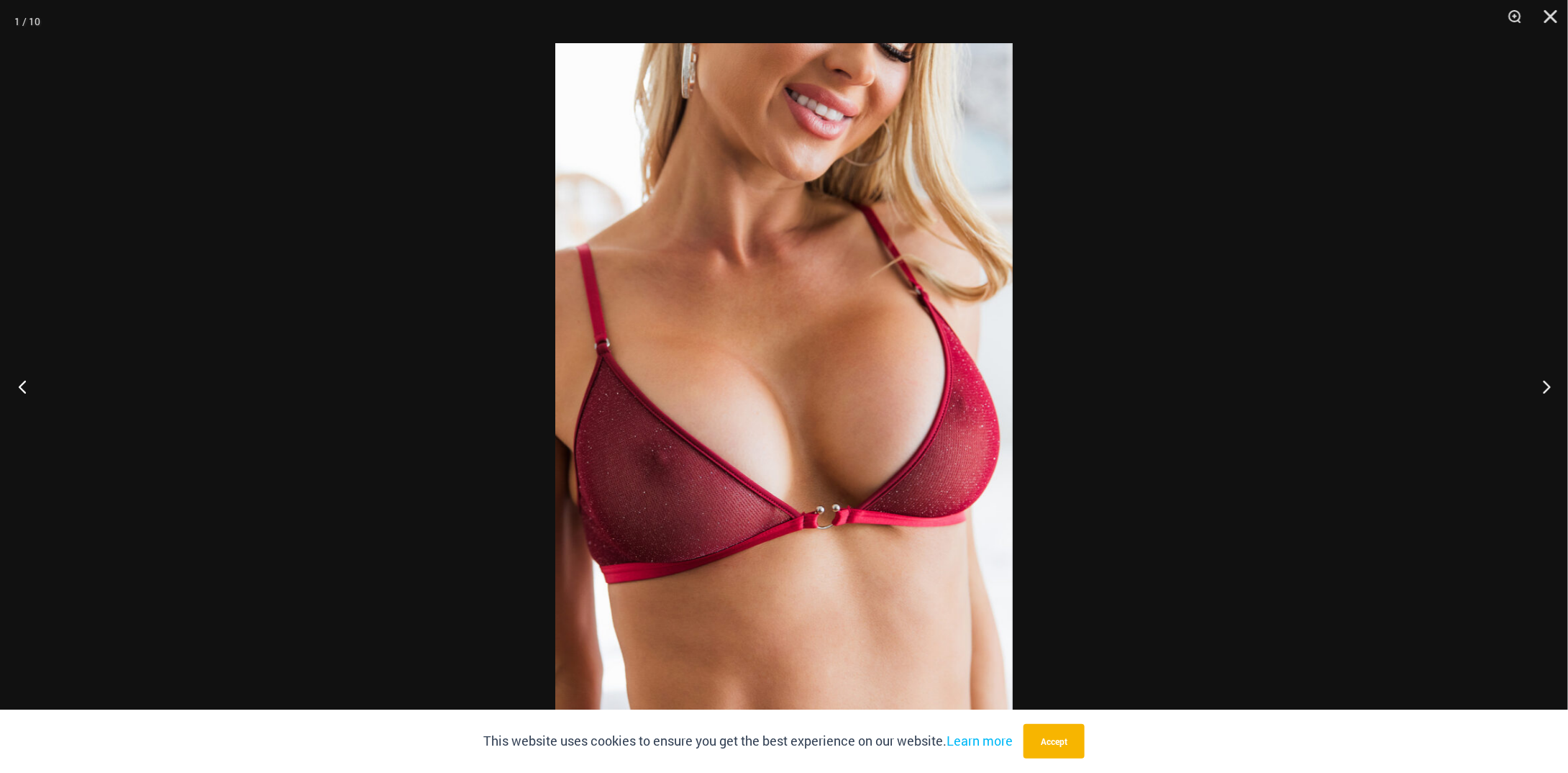
click at [33, 391] on button "Previous" at bounding box center [27, 386] width 54 height 72
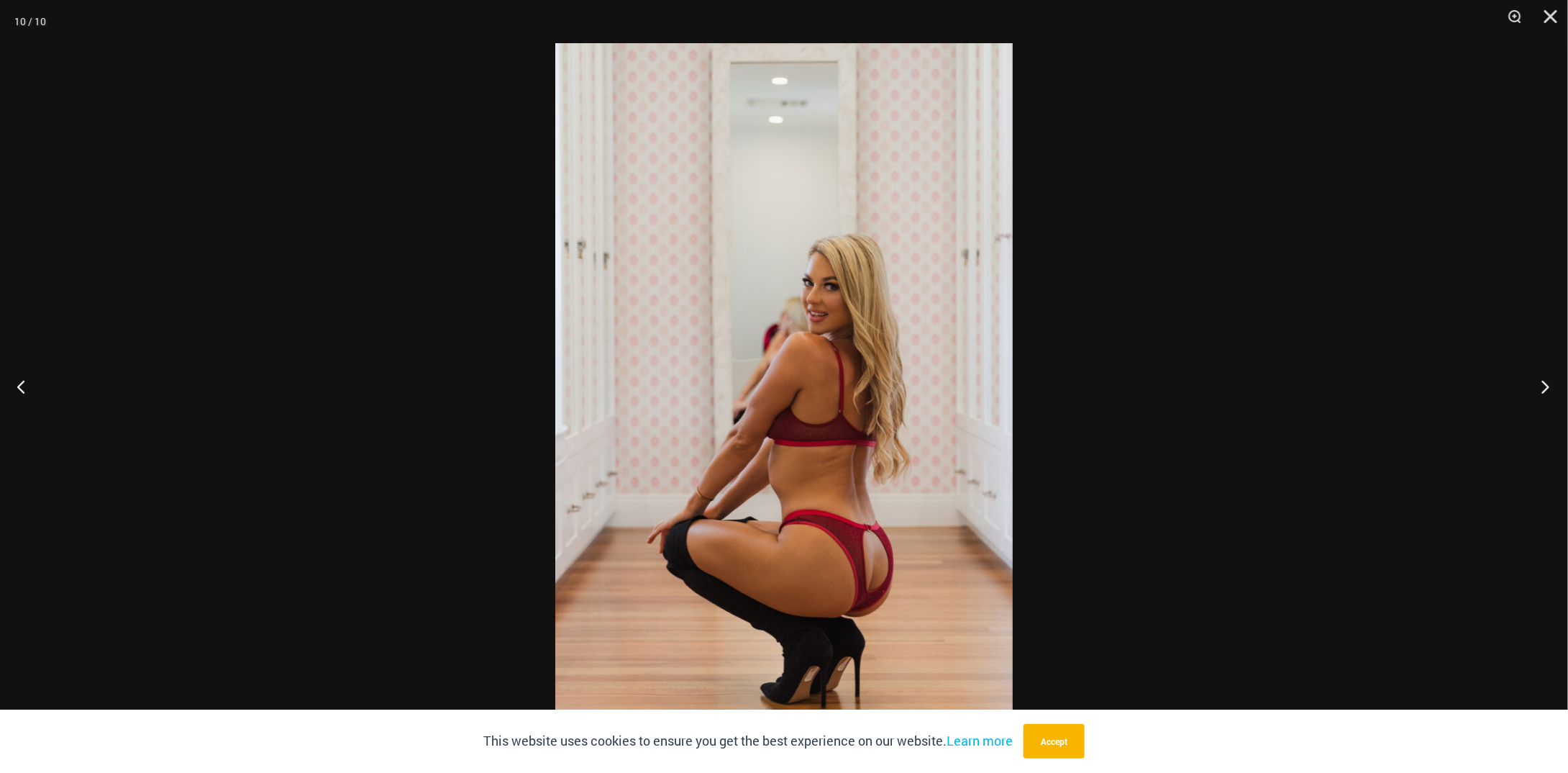
click at [1543, 401] on button "Next" at bounding box center [1541, 386] width 54 height 72
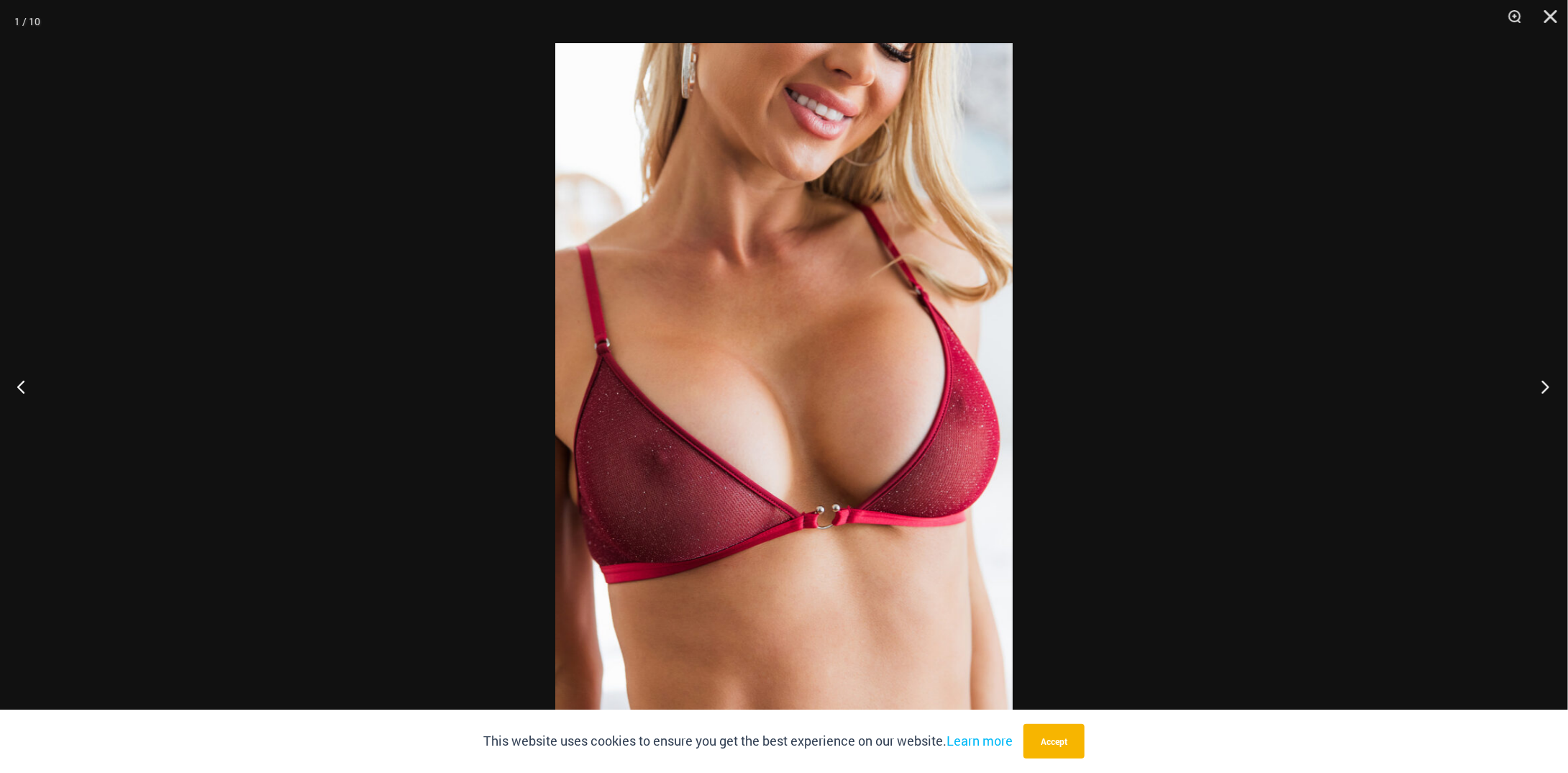
click at [1543, 401] on button "Next" at bounding box center [1541, 386] width 54 height 72
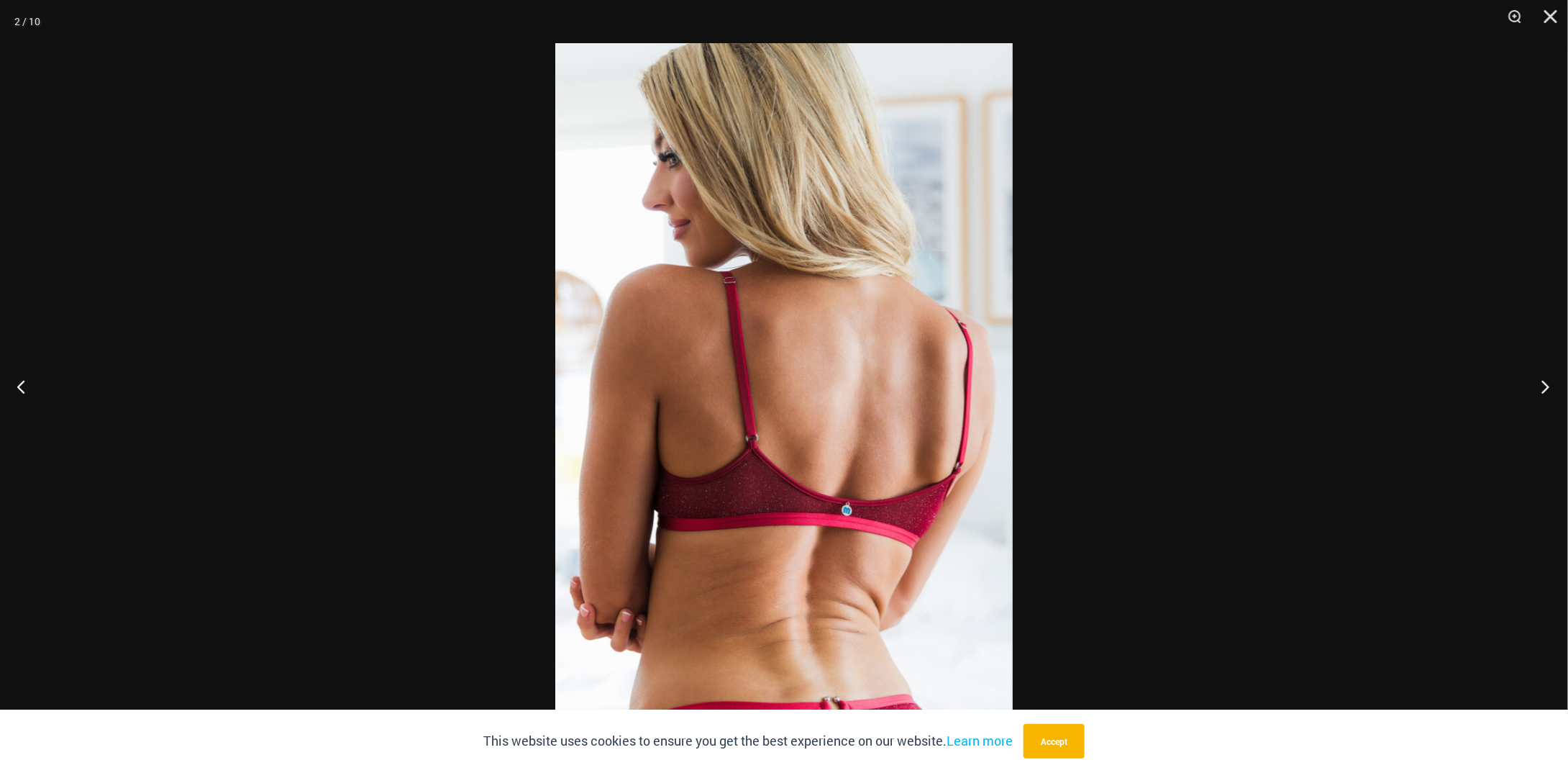
click at [1543, 401] on button "Next" at bounding box center [1541, 386] width 54 height 72
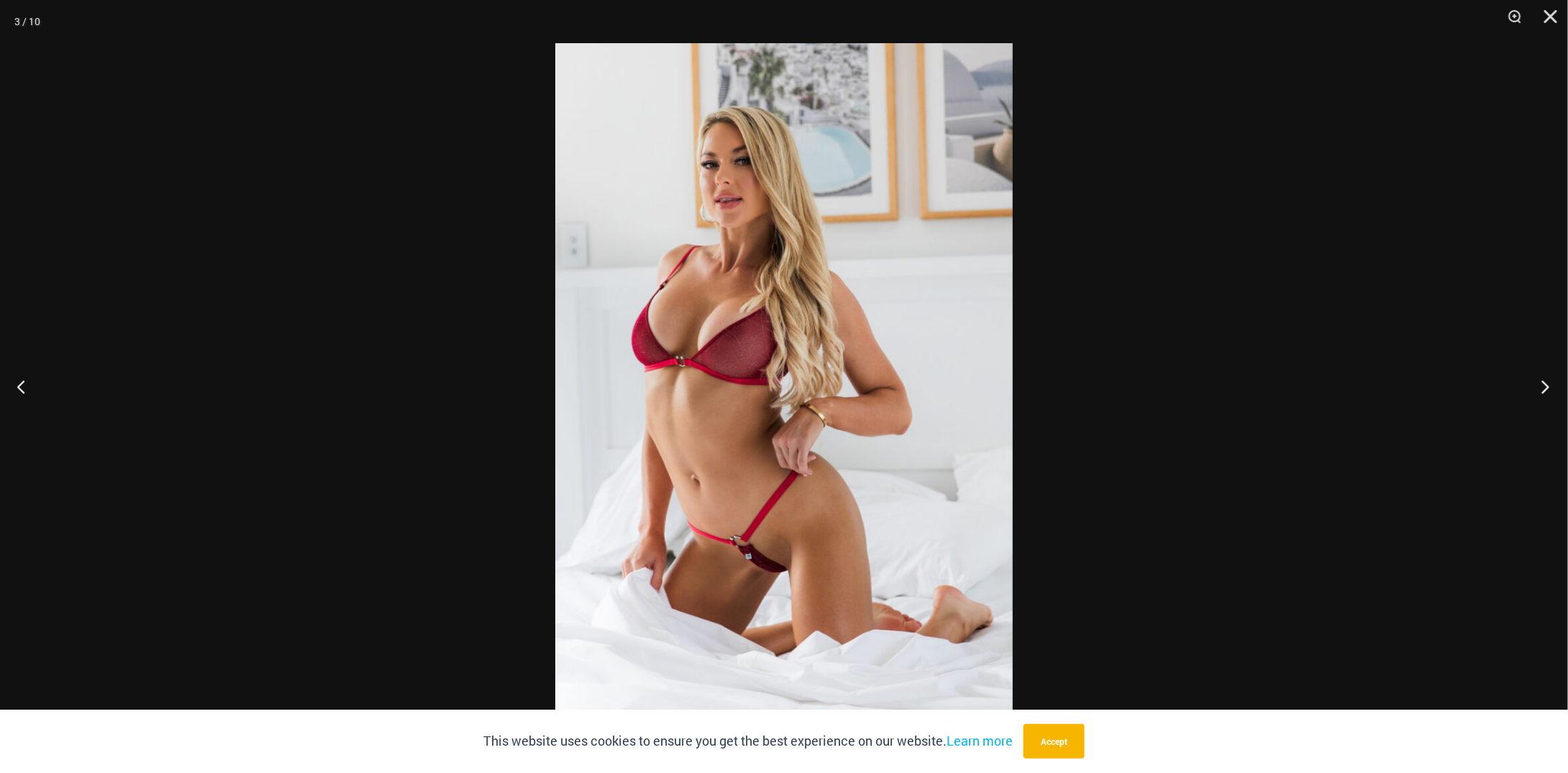
click at [1543, 401] on button "Next" at bounding box center [1541, 386] width 54 height 72
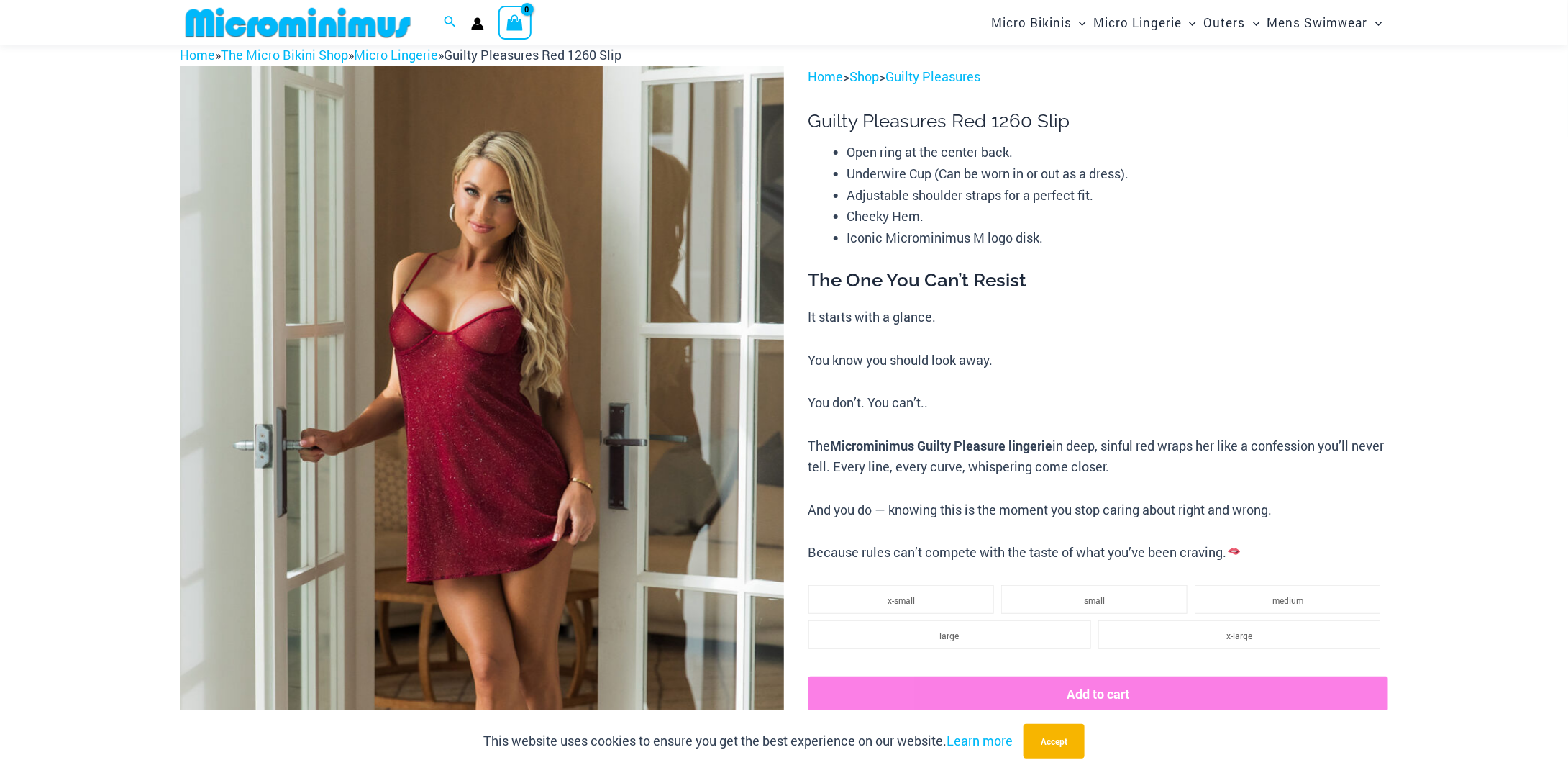
scroll to position [62, 0]
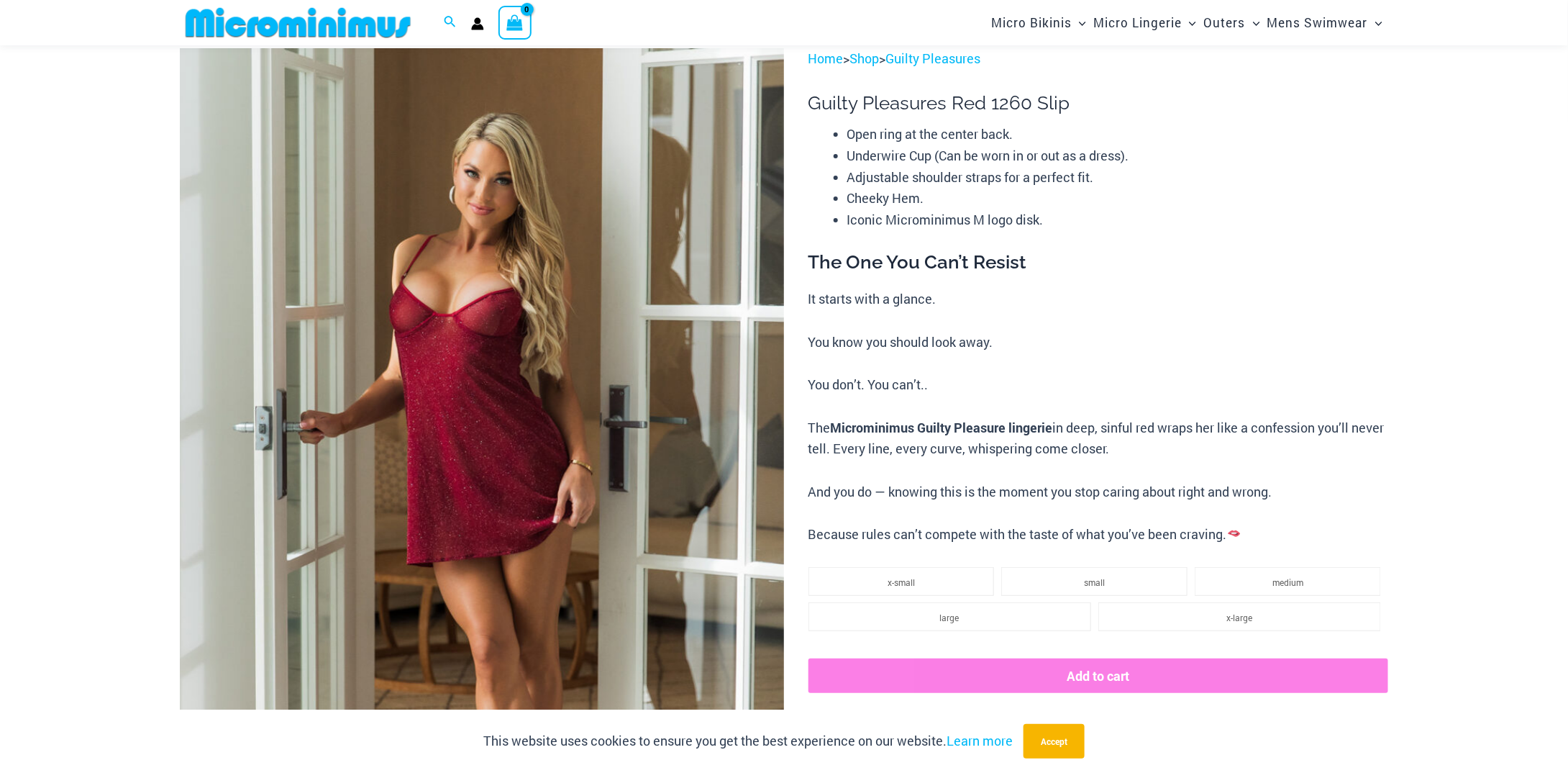
click at [605, 128] on img at bounding box center [481, 502] width 604 height 907
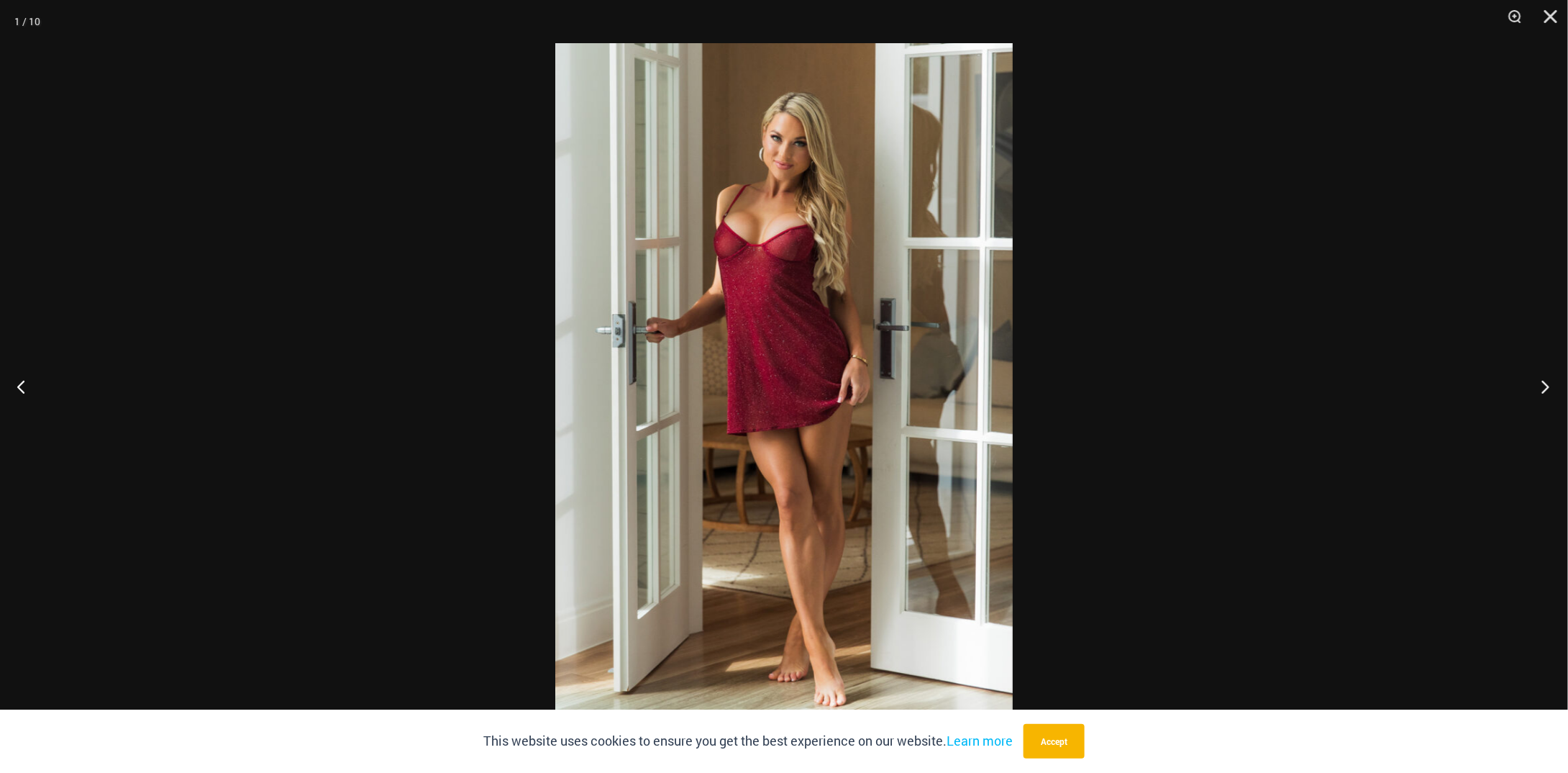
click at [1545, 392] on button "Next" at bounding box center [1541, 386] width 54 height 72
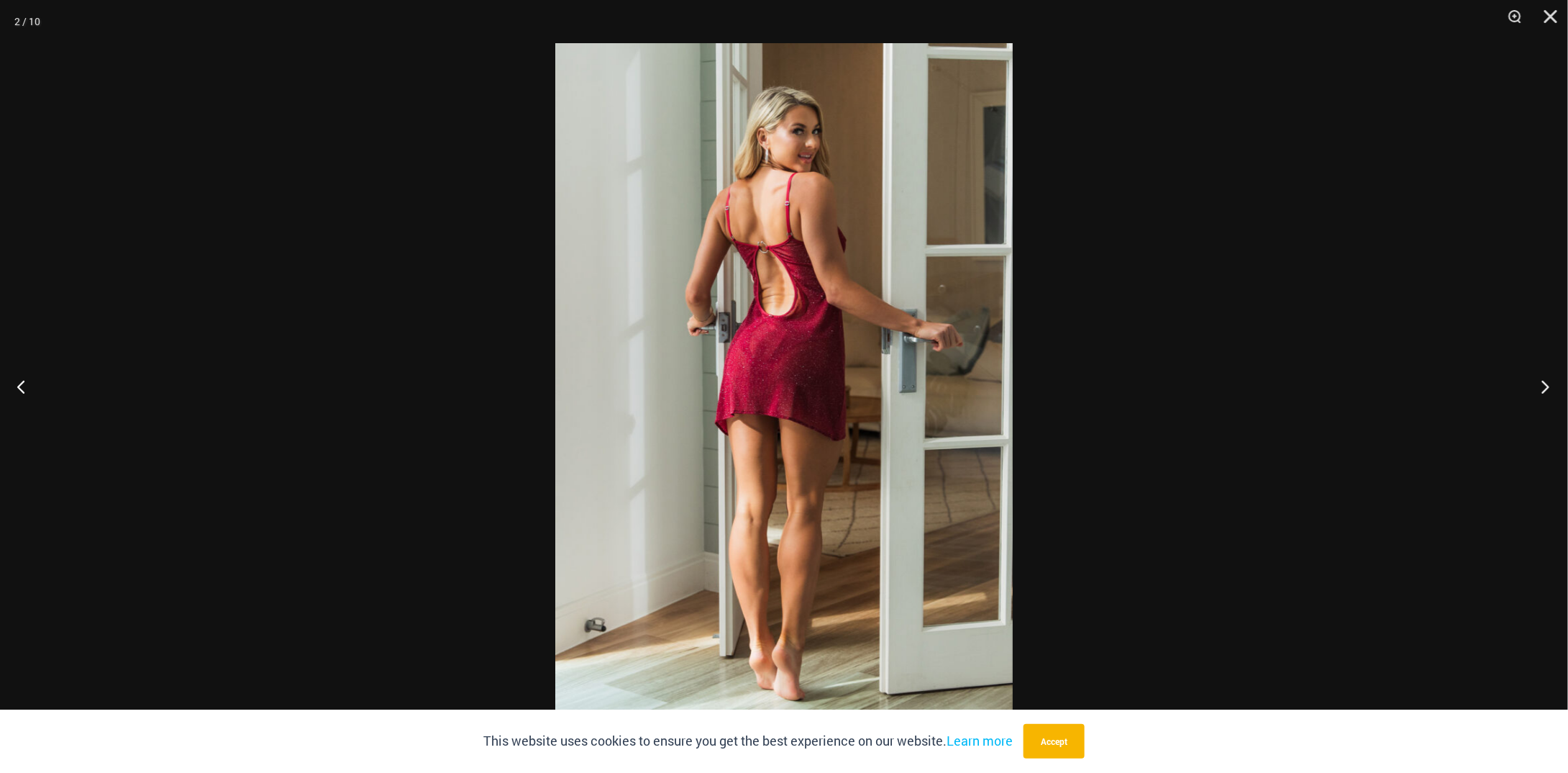
click at [1545, 392] on button "Next" at bounding box center [1541, 386] width 54 height 72
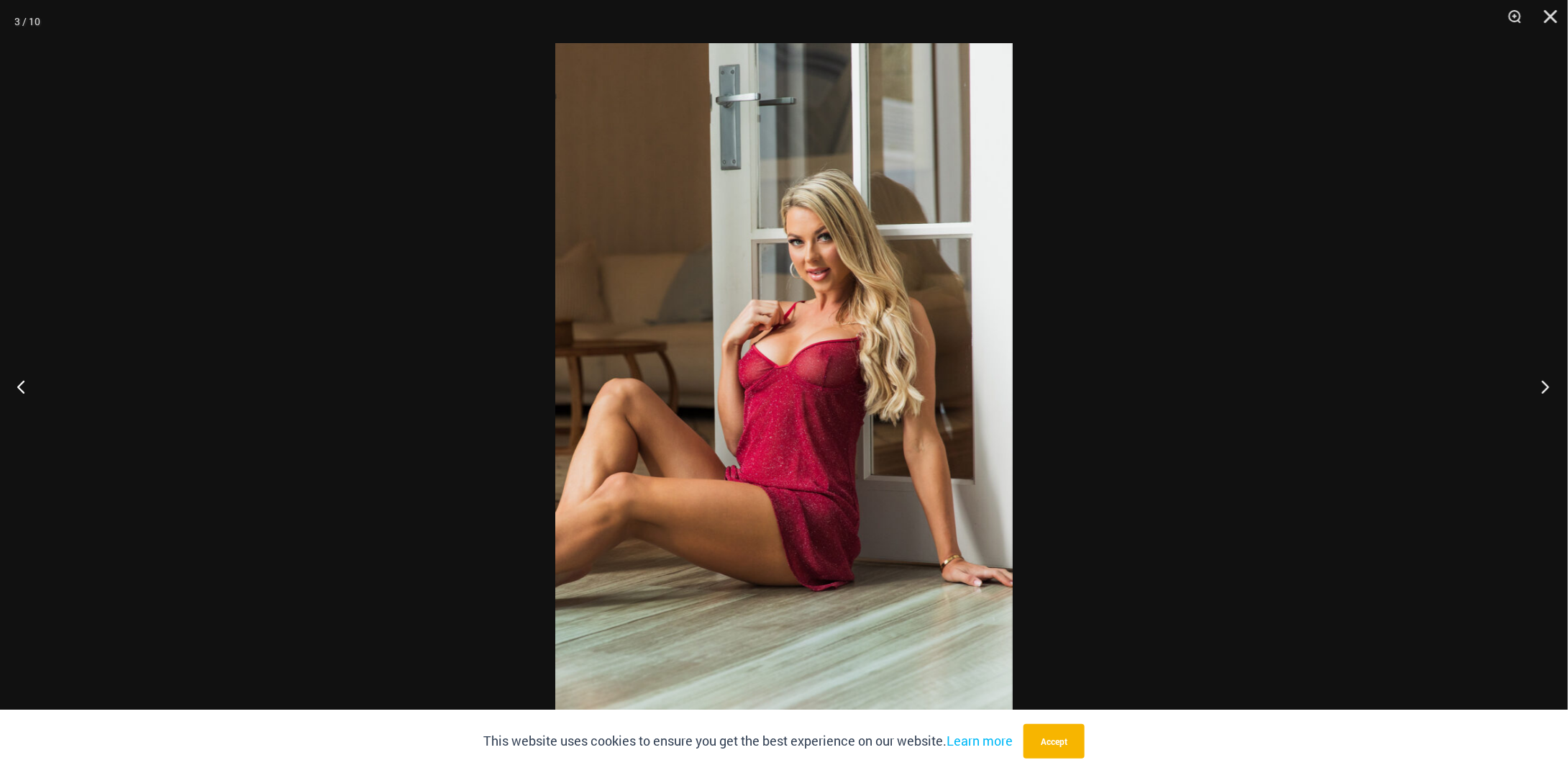
click at [1545, 392] on button "Next" at bounding box center [1541, 386] width 54 height 72
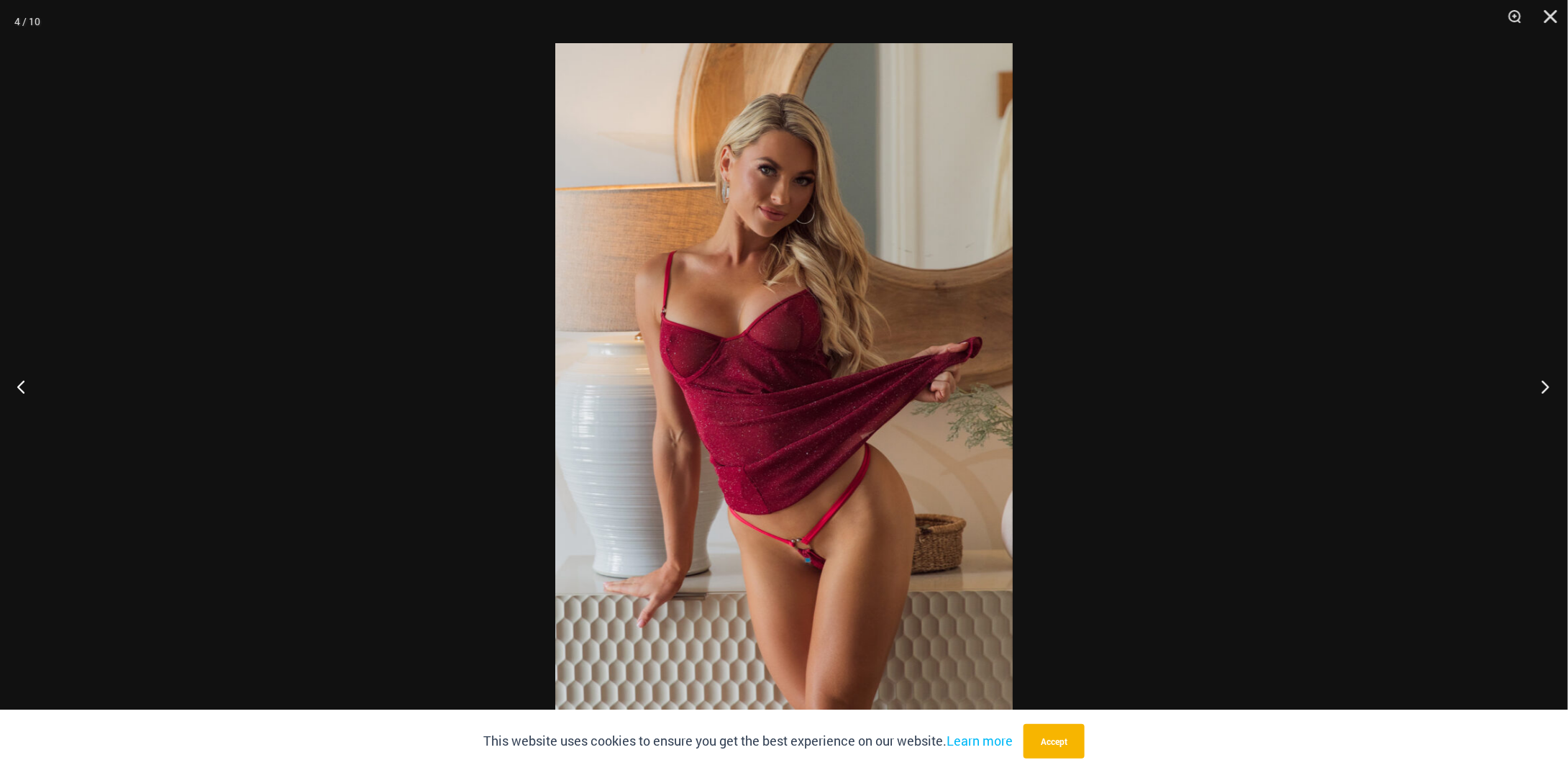
click at [1545, 392] on button "Next" at bounding box center [1541, 386] width 54 height 72
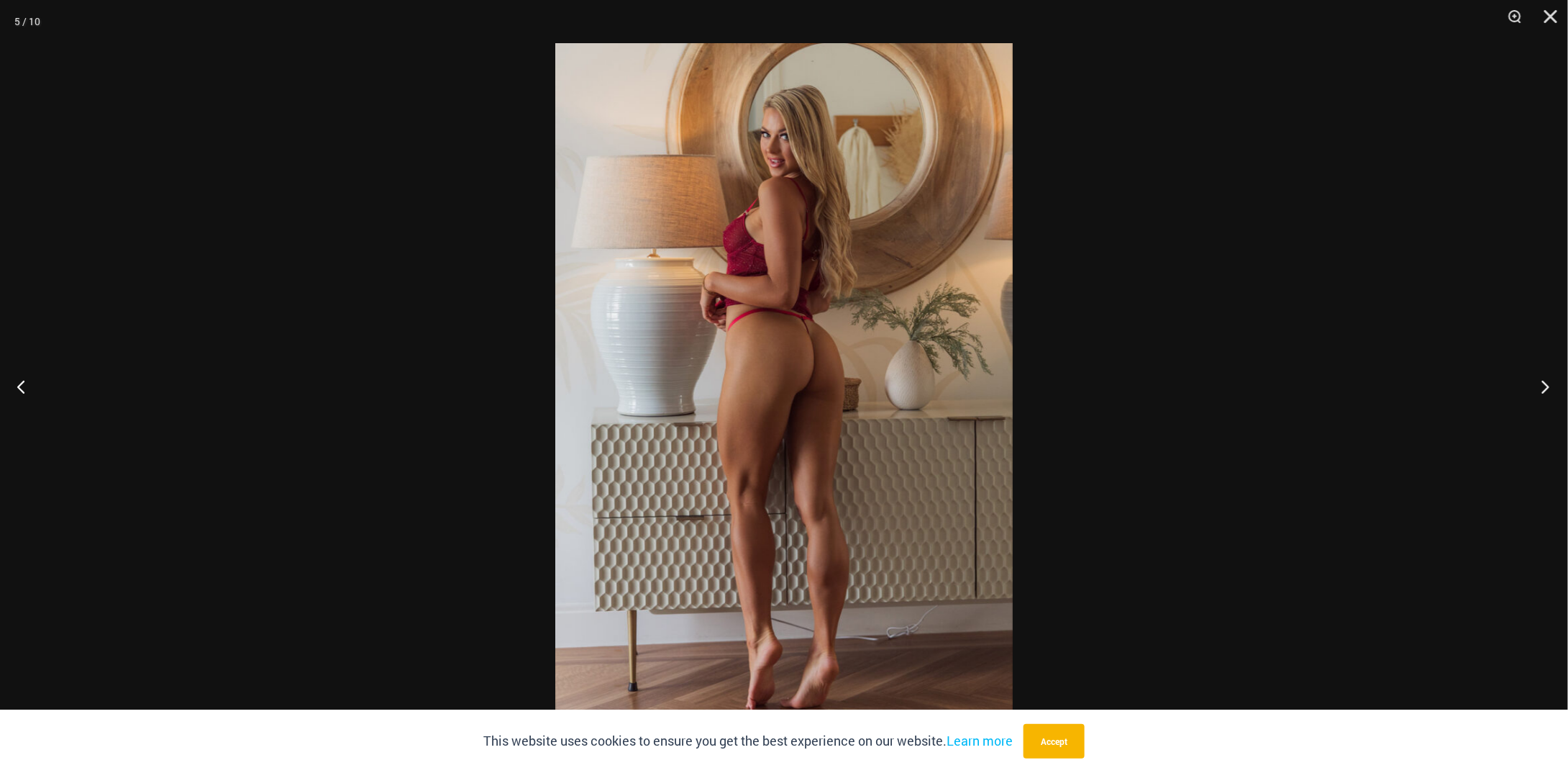
click at [1545, 392] on button "Next" at bounding box center [1541, 386] width 54 height 72
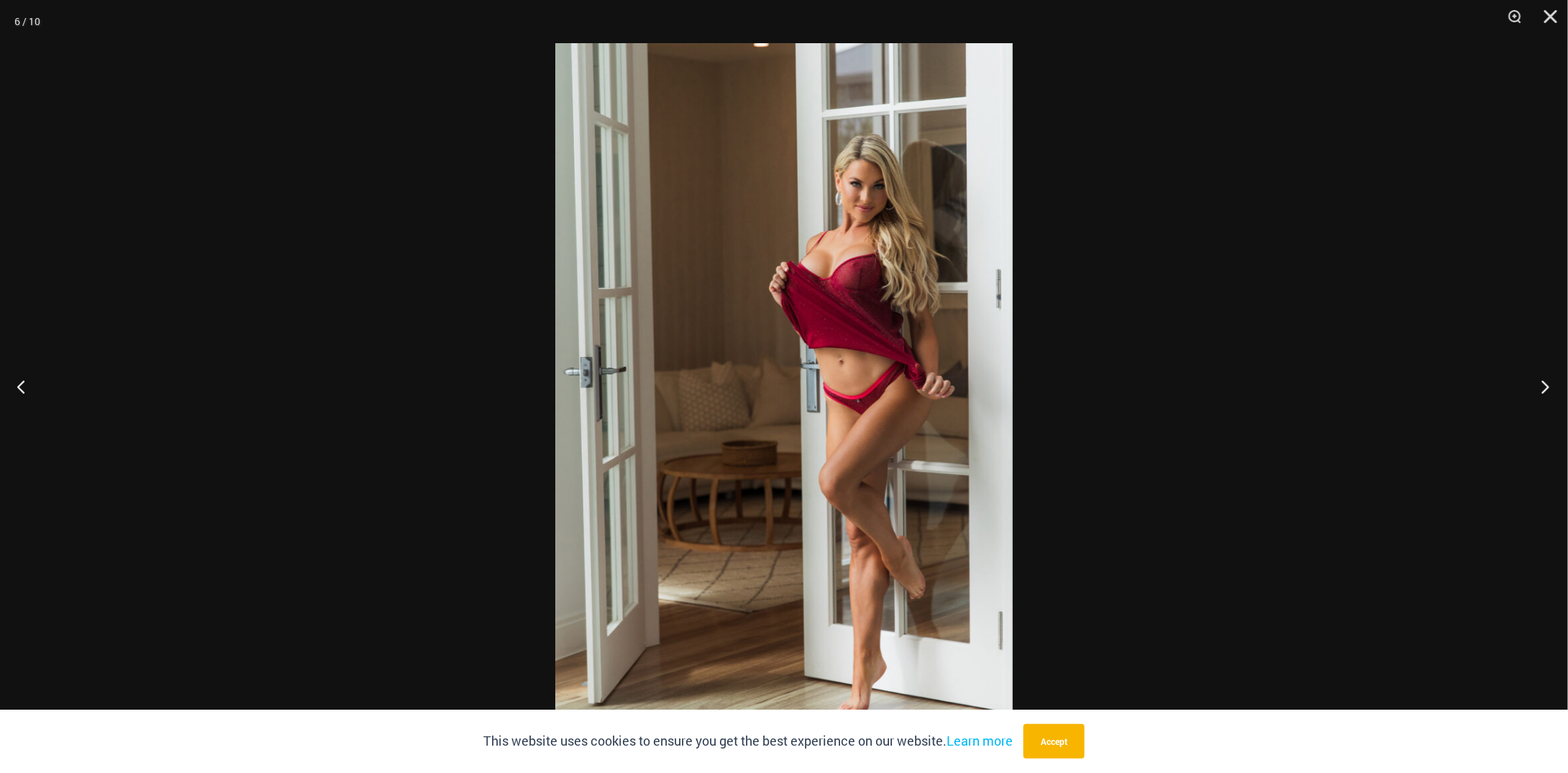
click at [1544, 383] on button "Next" at bounding box center [1541, 386] width 54 height 72
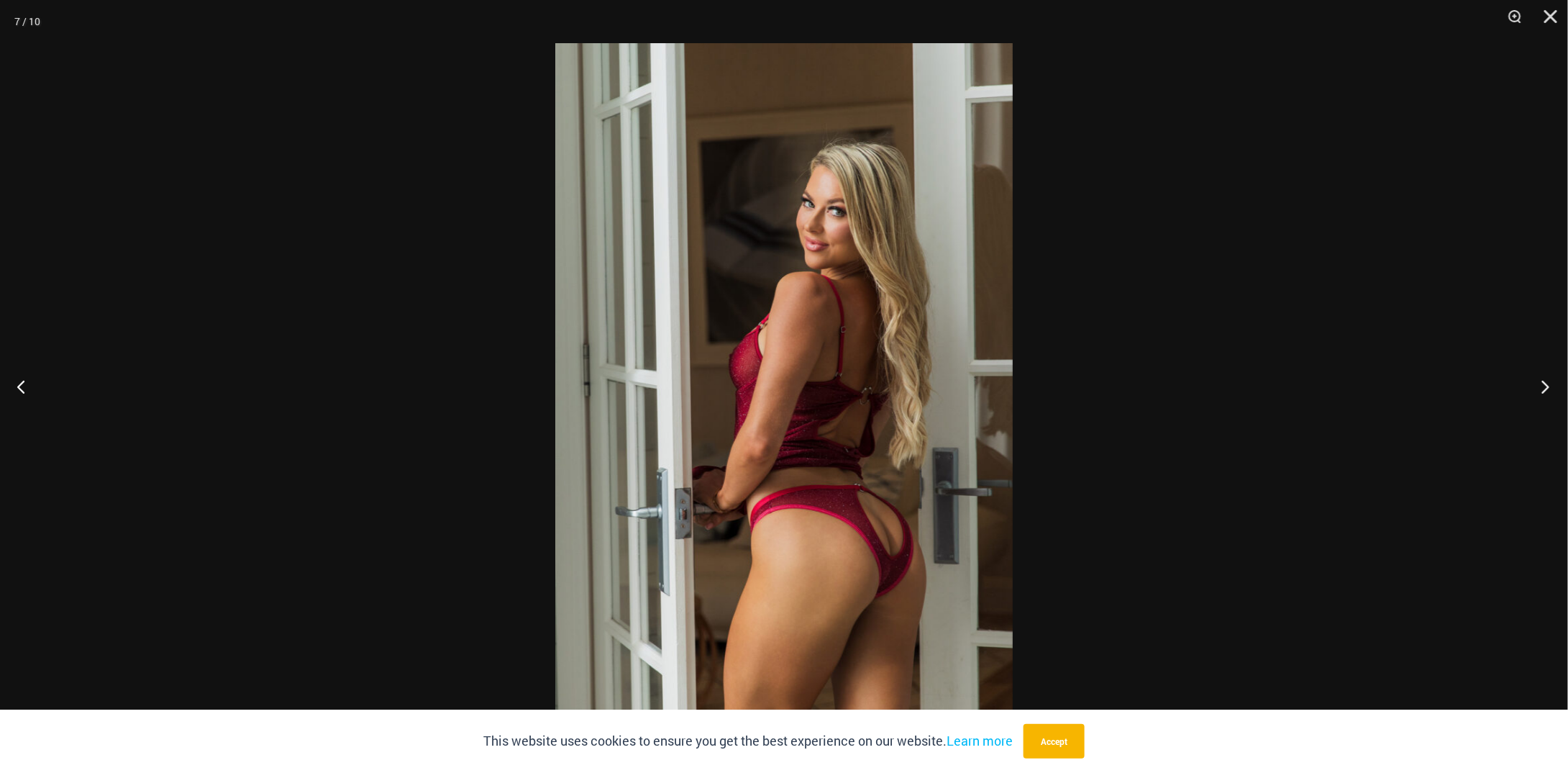
click at [1544, 383] on button "Next" at bounding box center [1541, 386] width 54 height 72
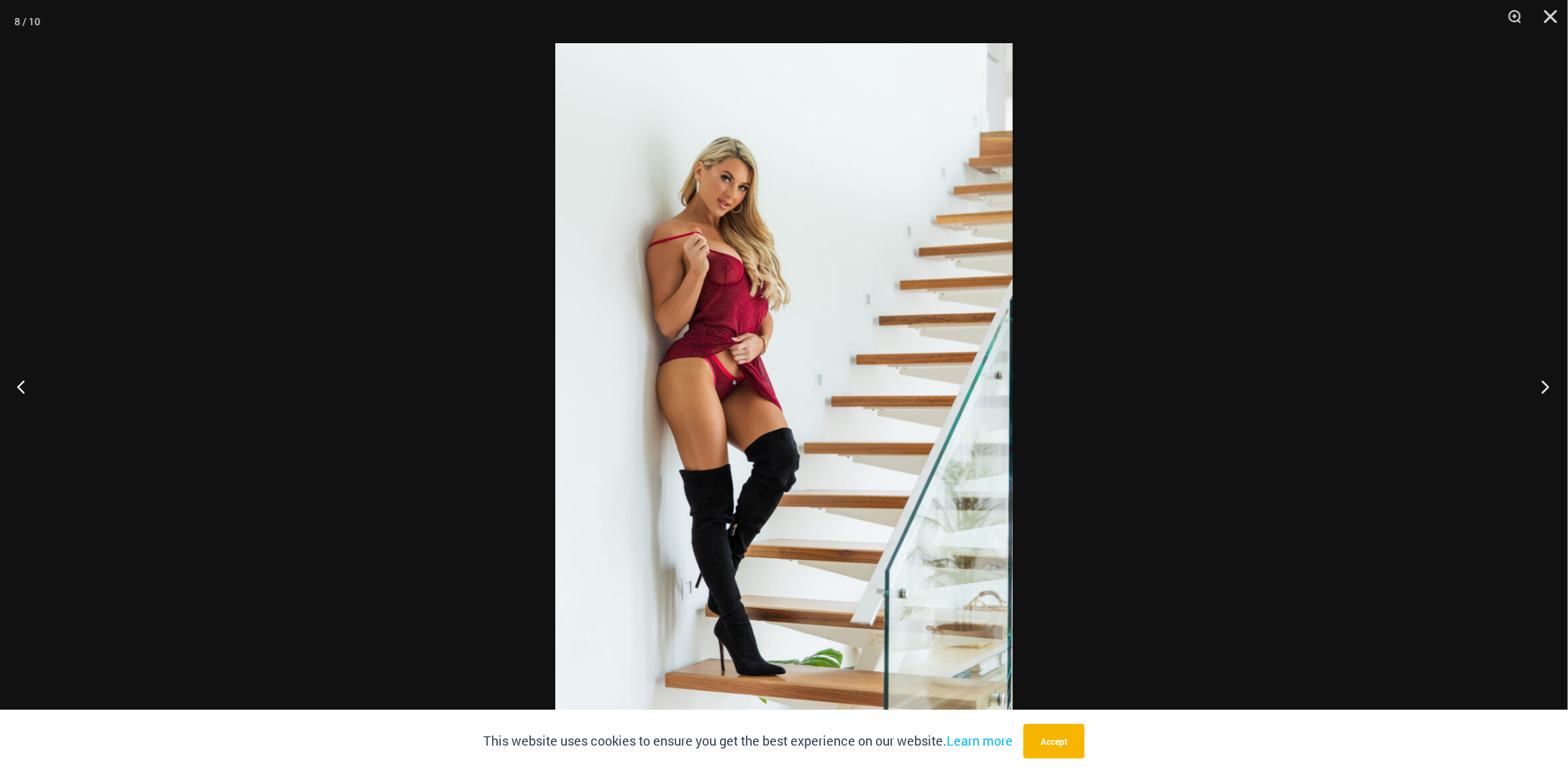
click at [1544, 383] on button "Next" at bounding box center [1541, 386] width 54 height 72
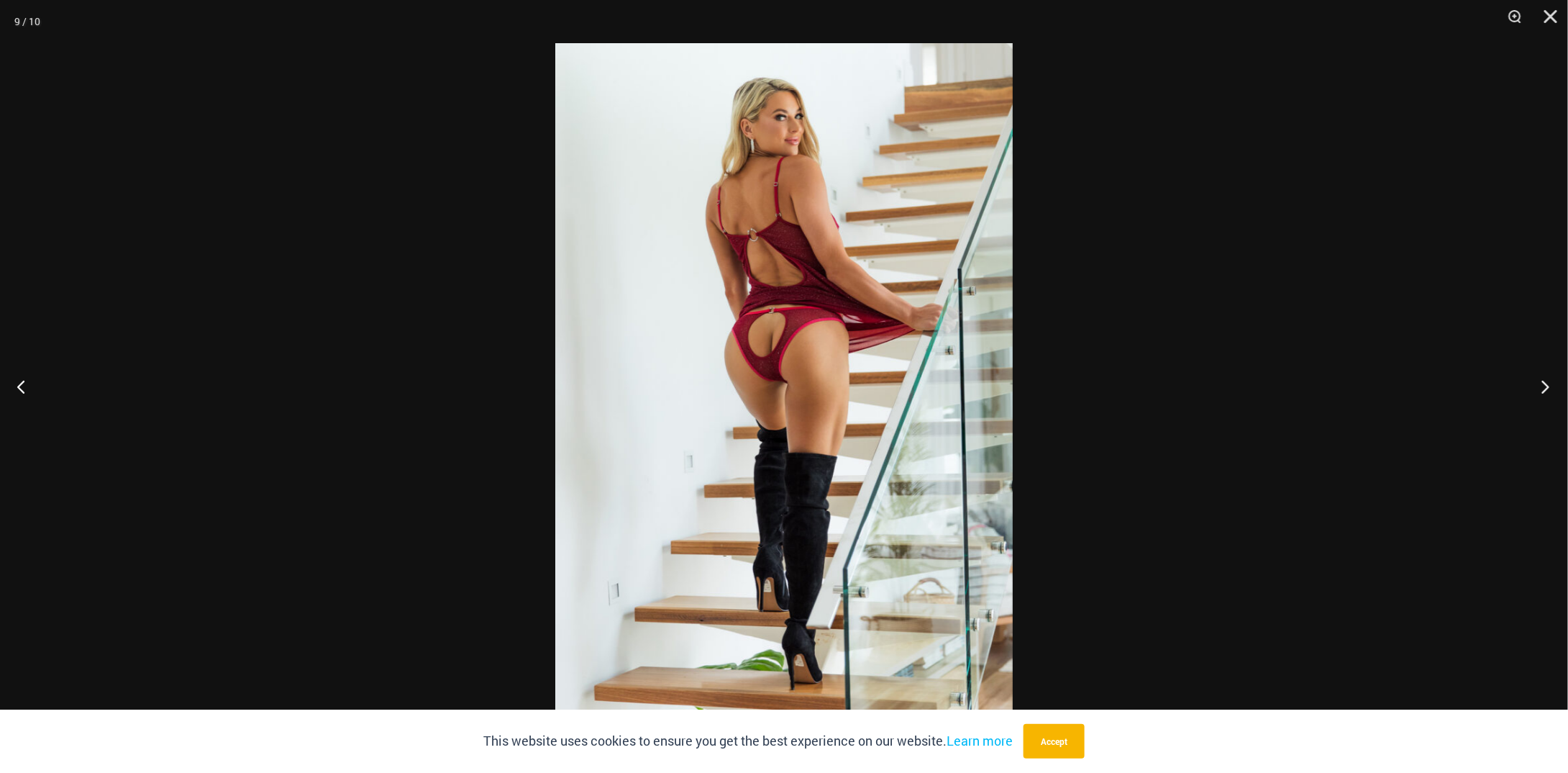
click at [1544, 383] on button "Next" at bounding box center [1541, 386] width 54 height 72
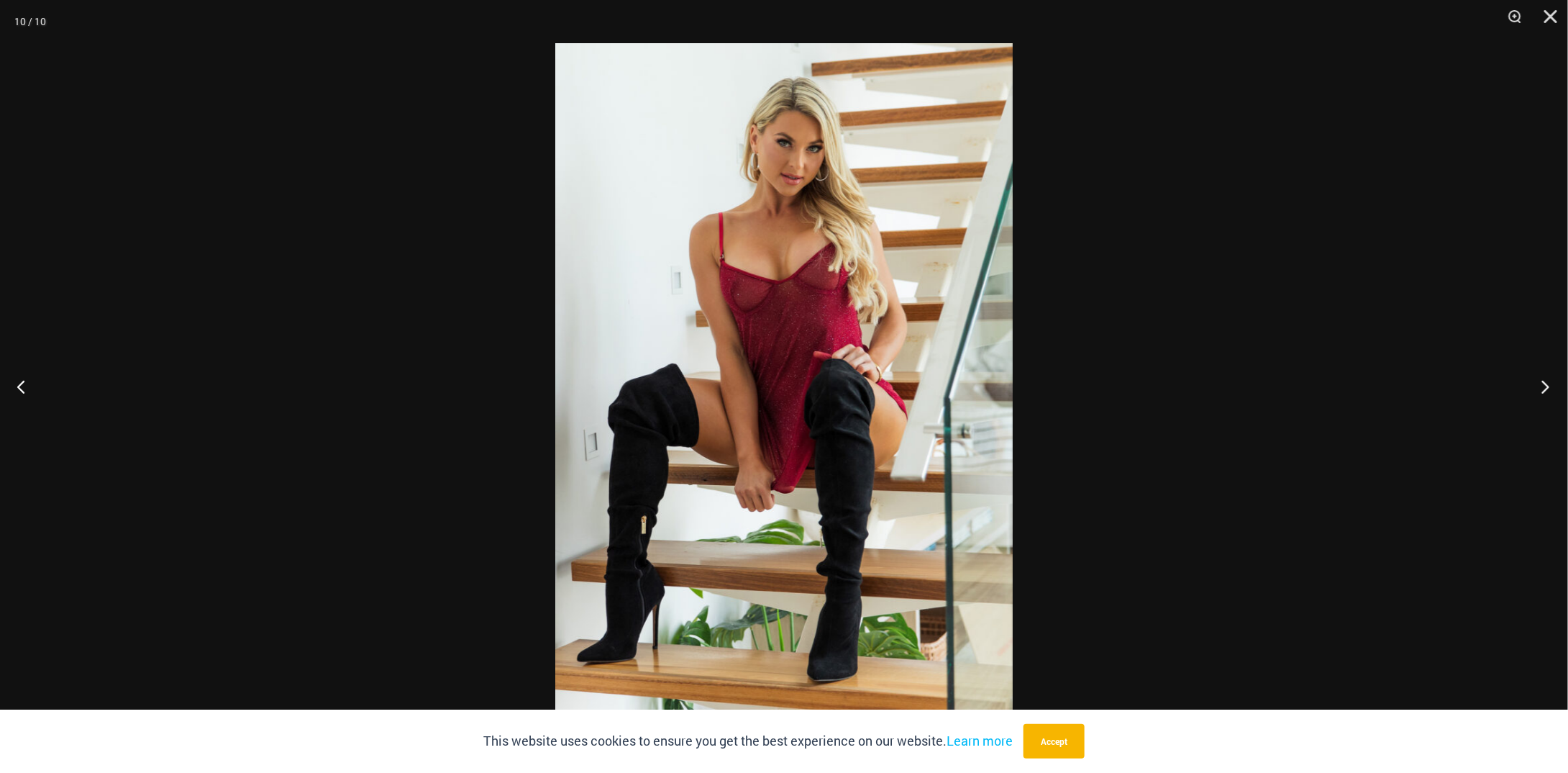
click at [1544, 383] on button "Next" at bounding box center [1541, 386] width 54 height 72
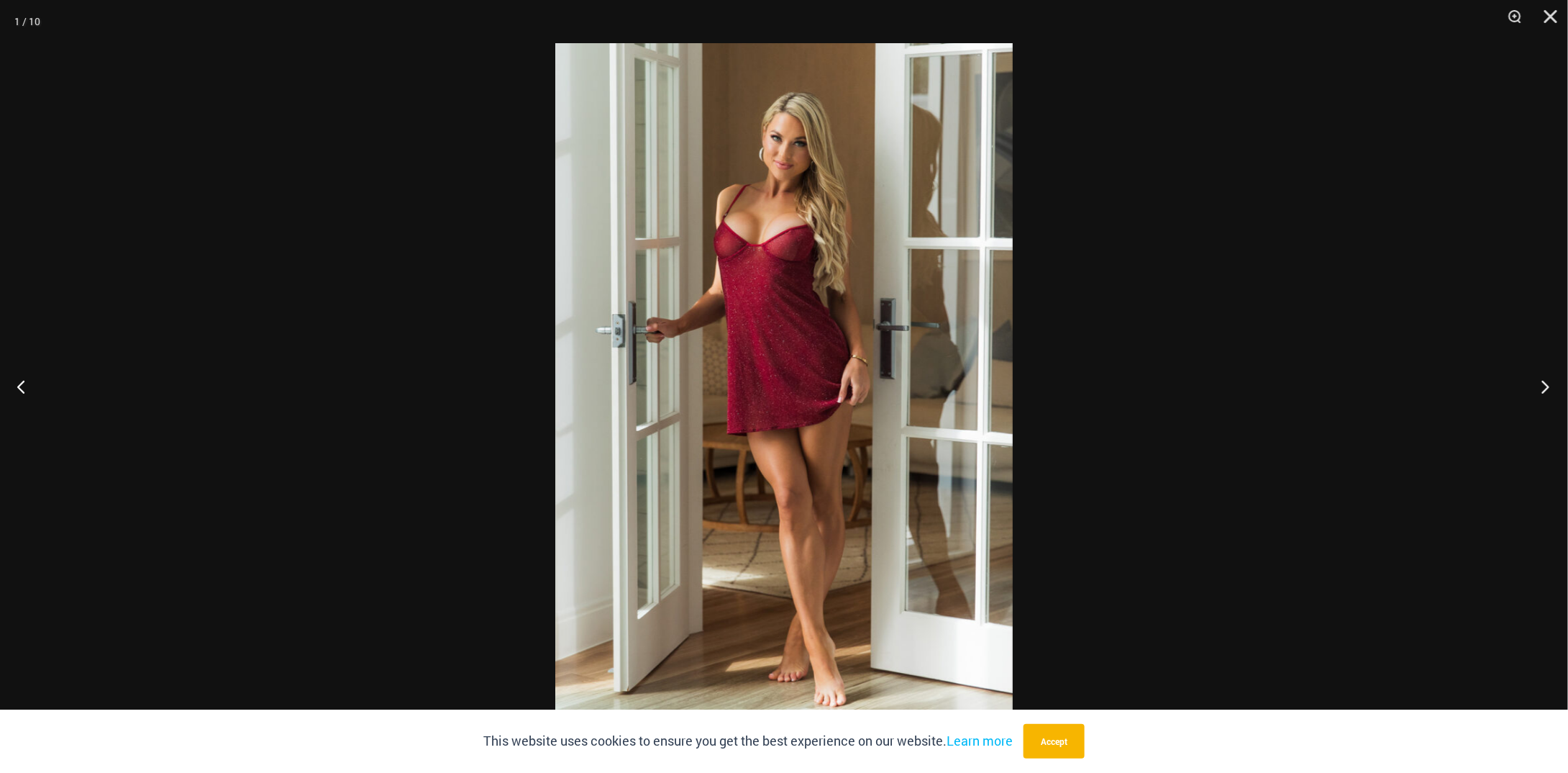
click at [1544, 383] on button "Next" at bounding box center [1541, 386] width 54 height 72
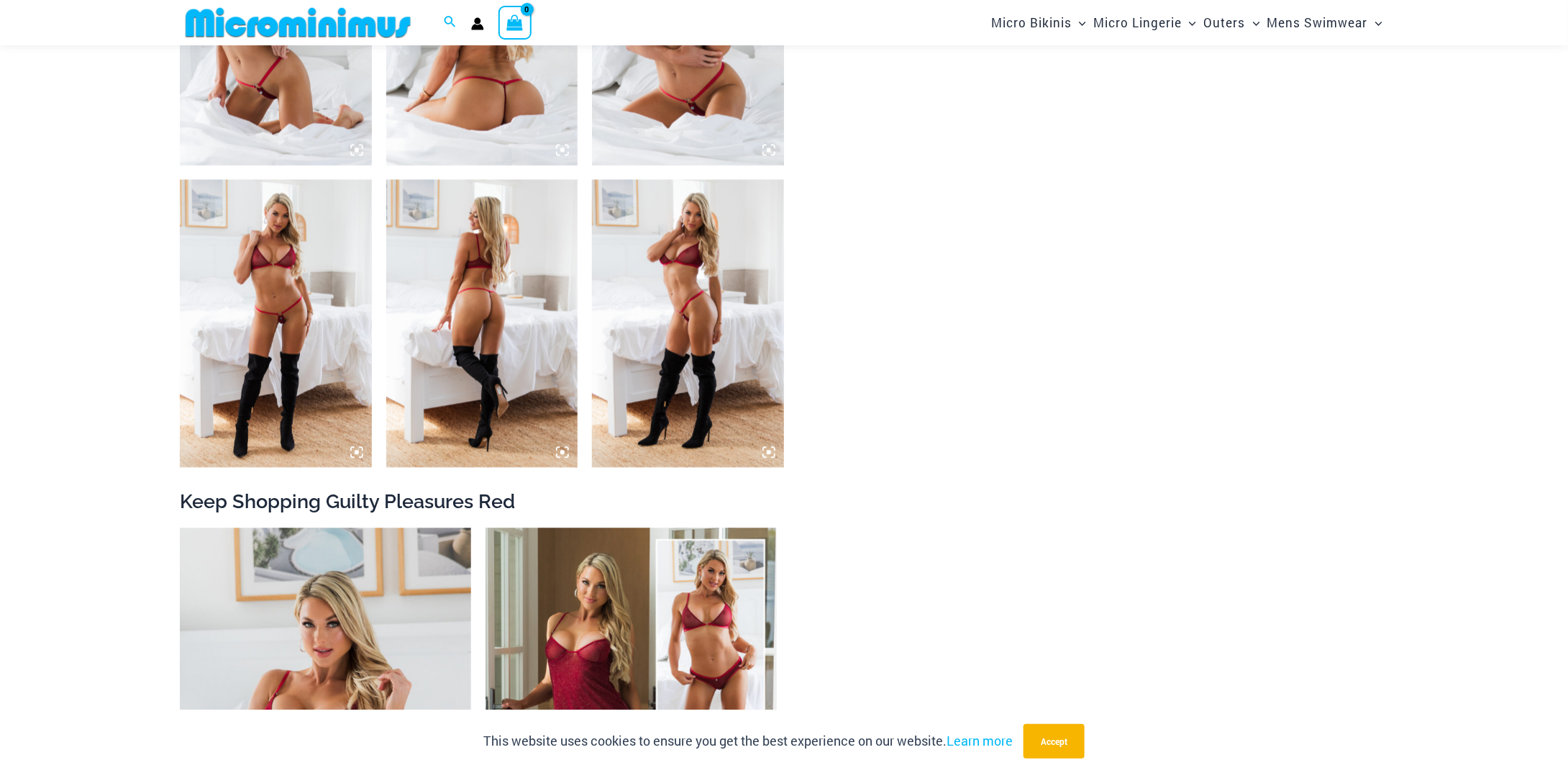
scroll to position [1692, 0]
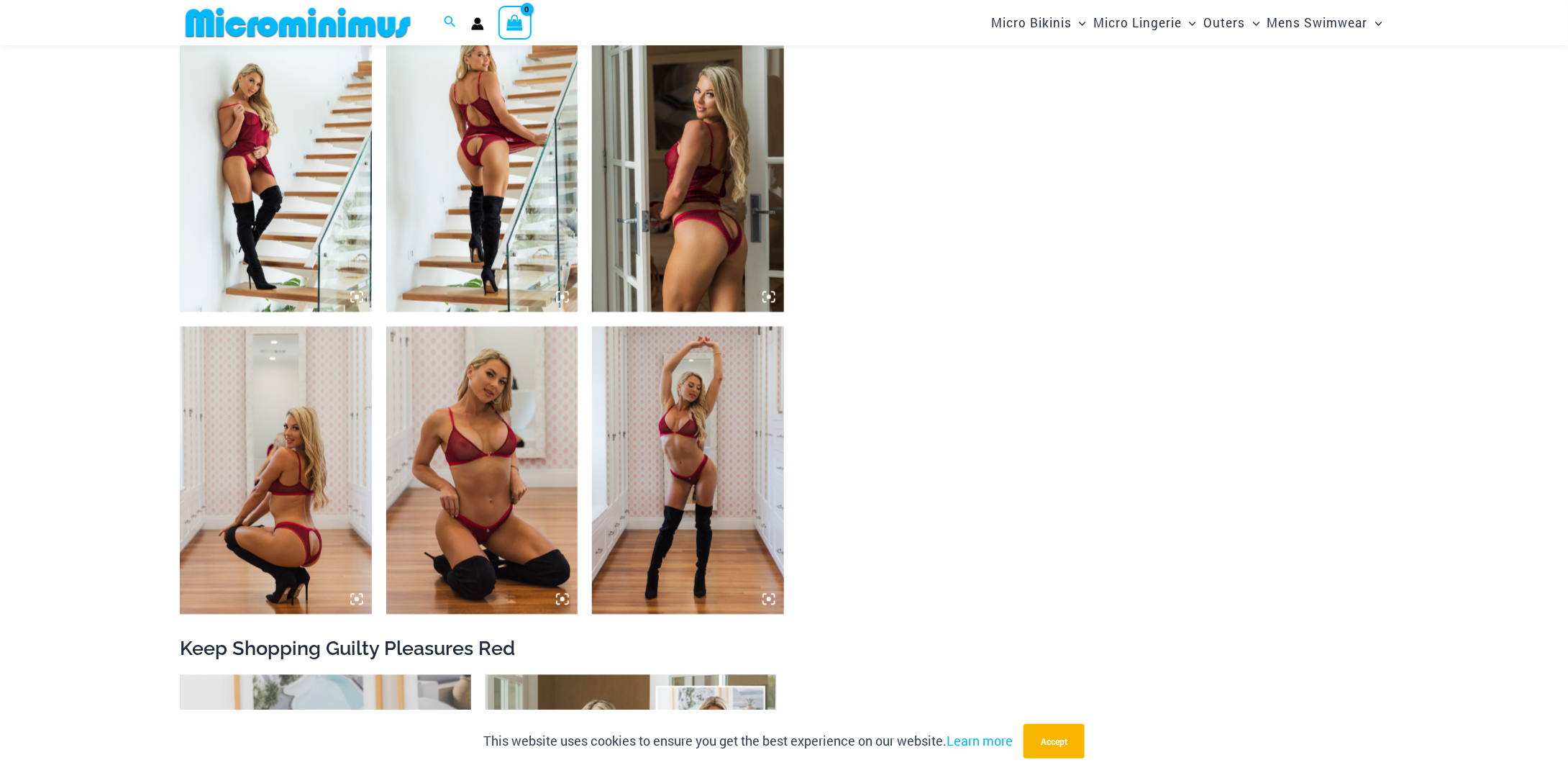
scroll to position [1499, 0]
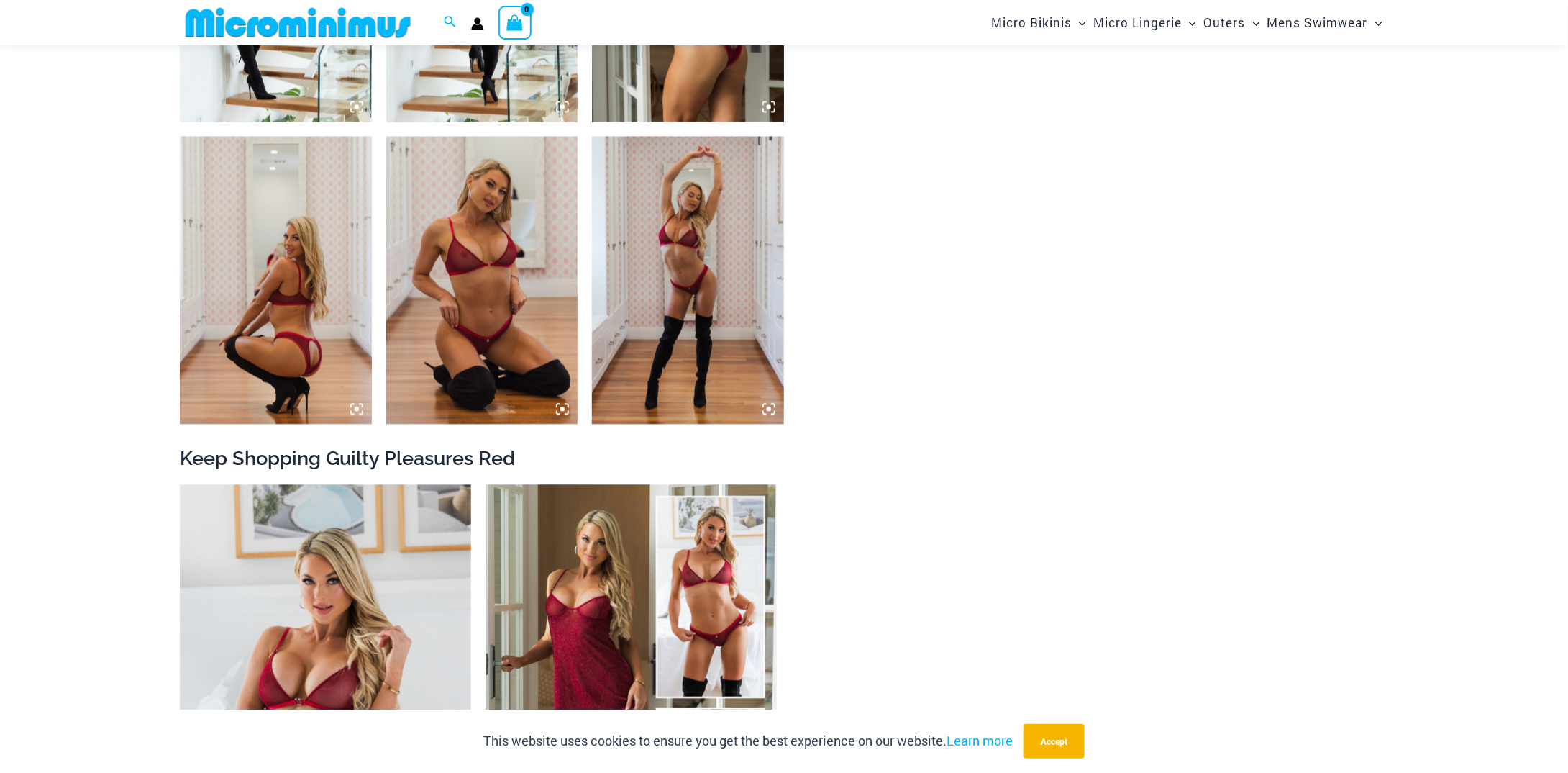
click at [494, 215] on img at bounding box center [482, 280] width 192 height 288
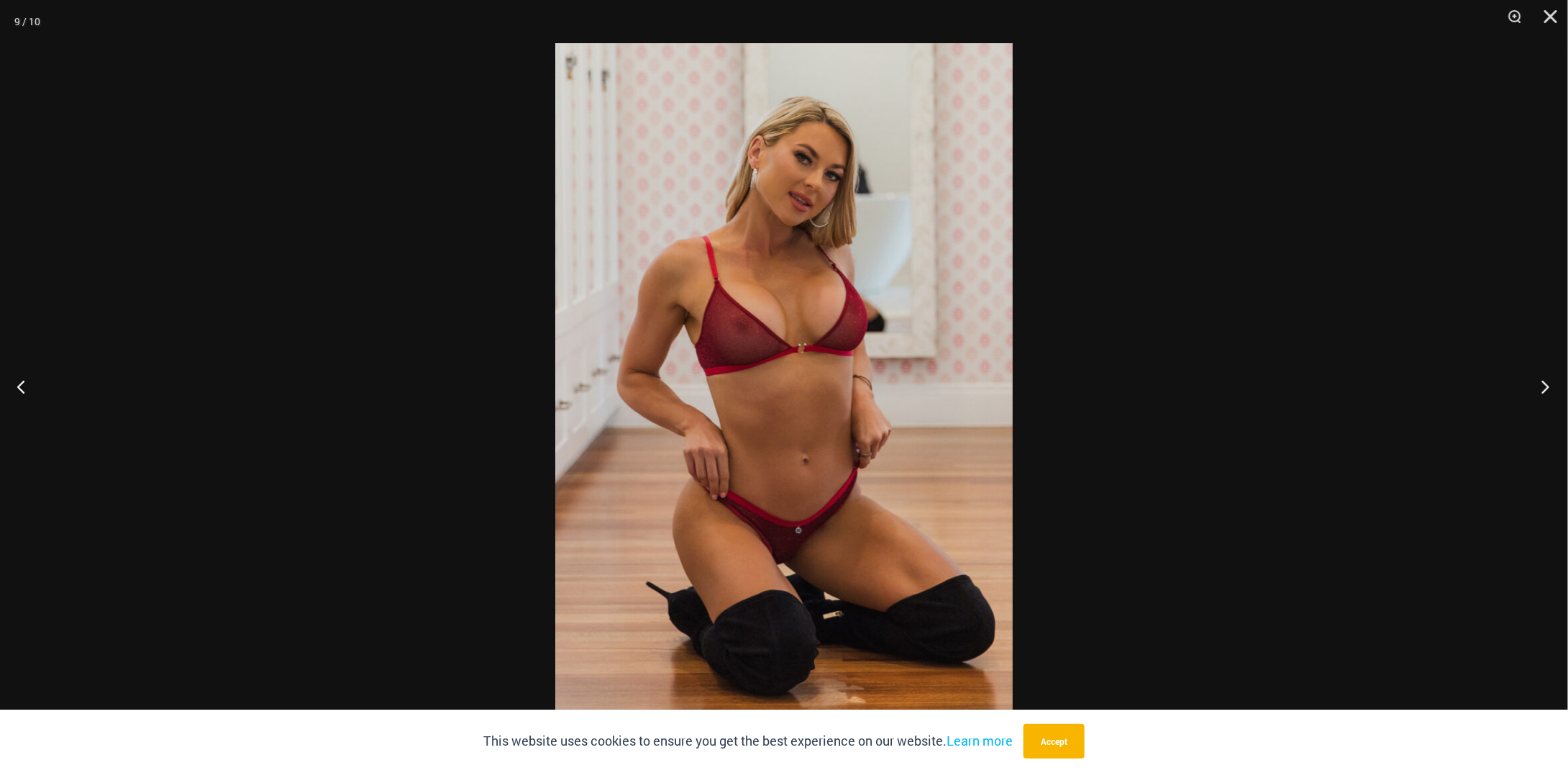
click at [1546, 385] on button "Next" at bounding box center [1541, 386] width 54 height 72
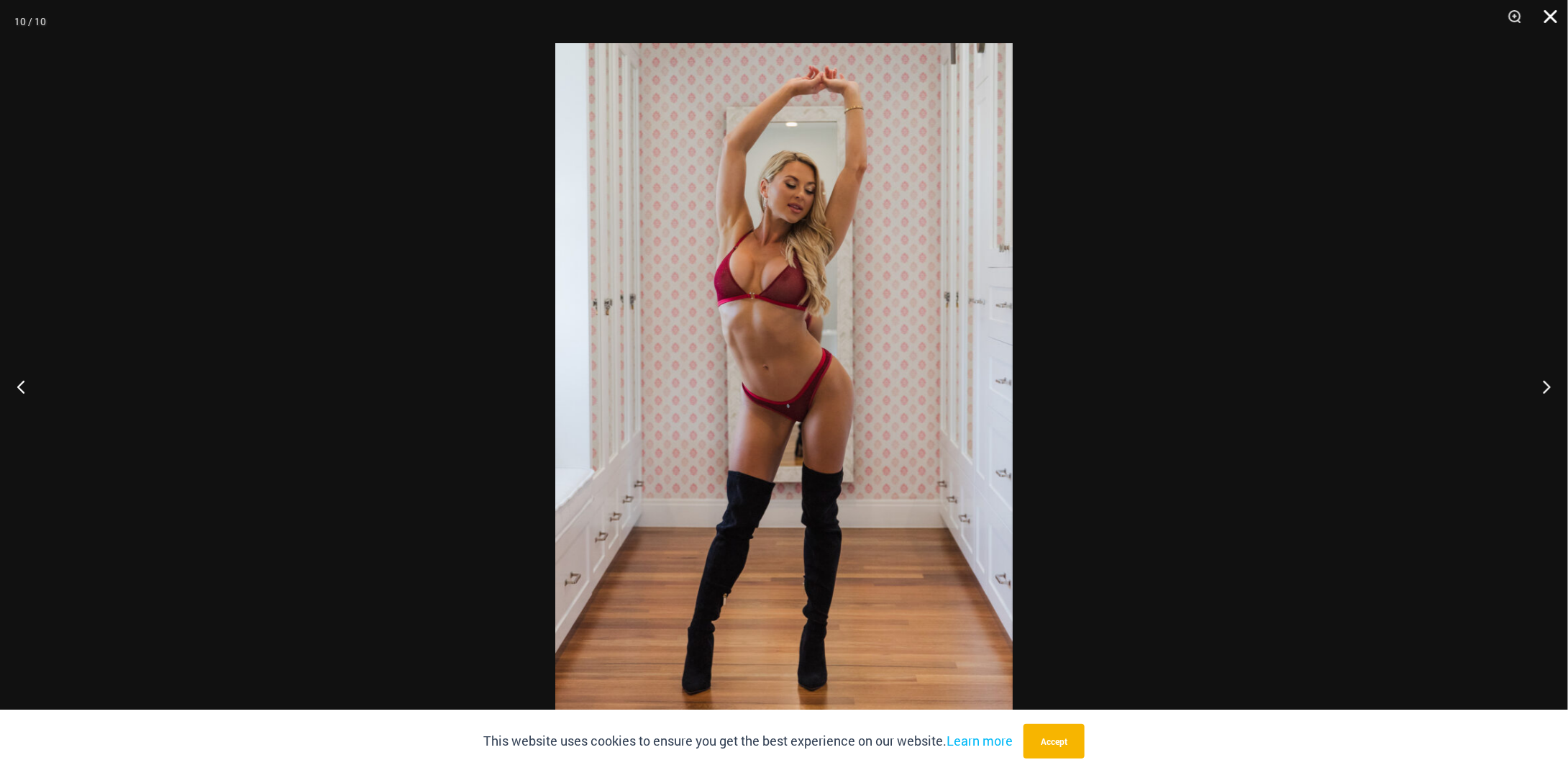
click at [1542, 11] on button "Close" at bounding box center [1545, 21] width 36 height 43
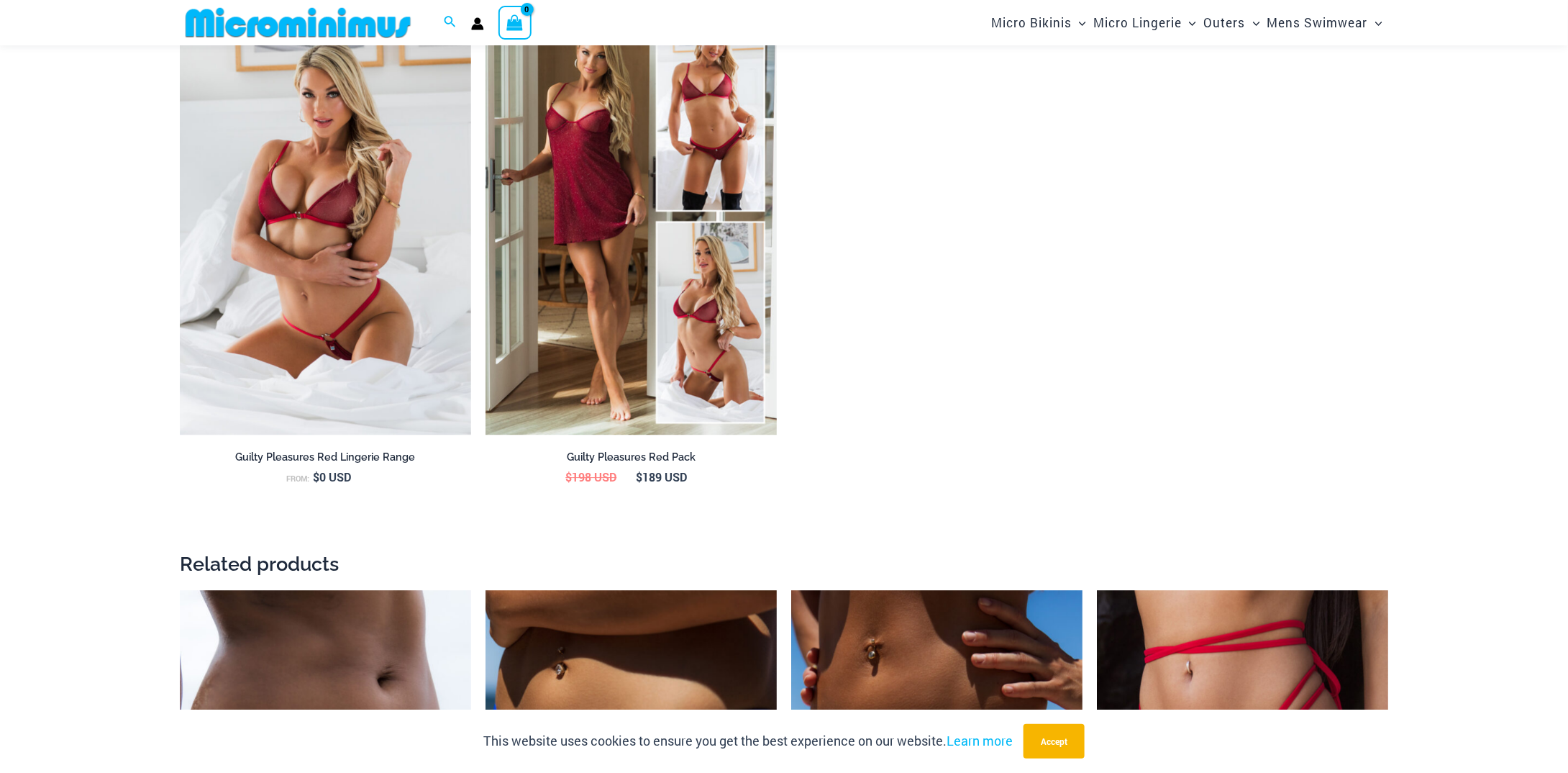
scroll to position [2003, 0]
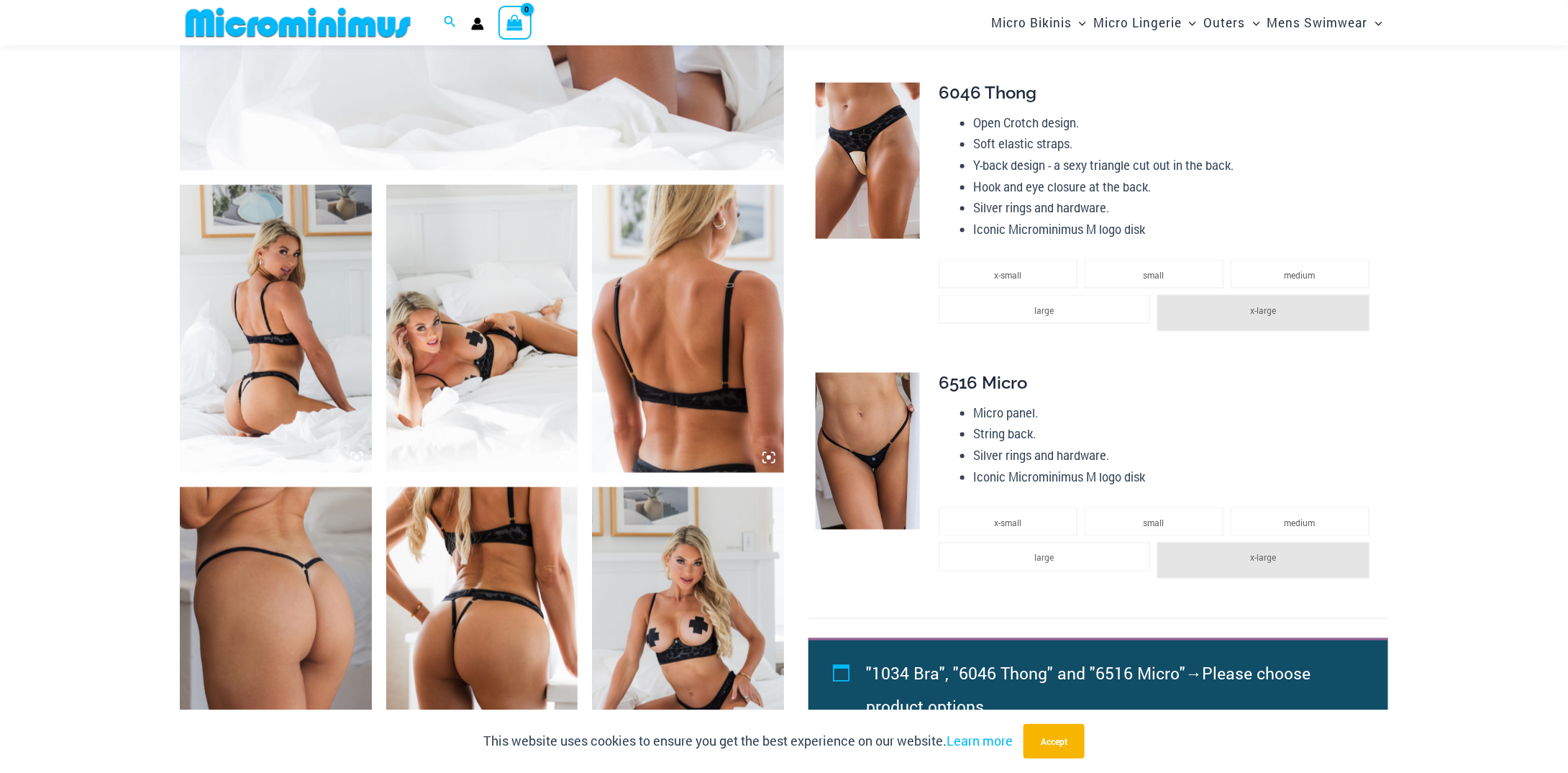
scroll to position [852, 0]
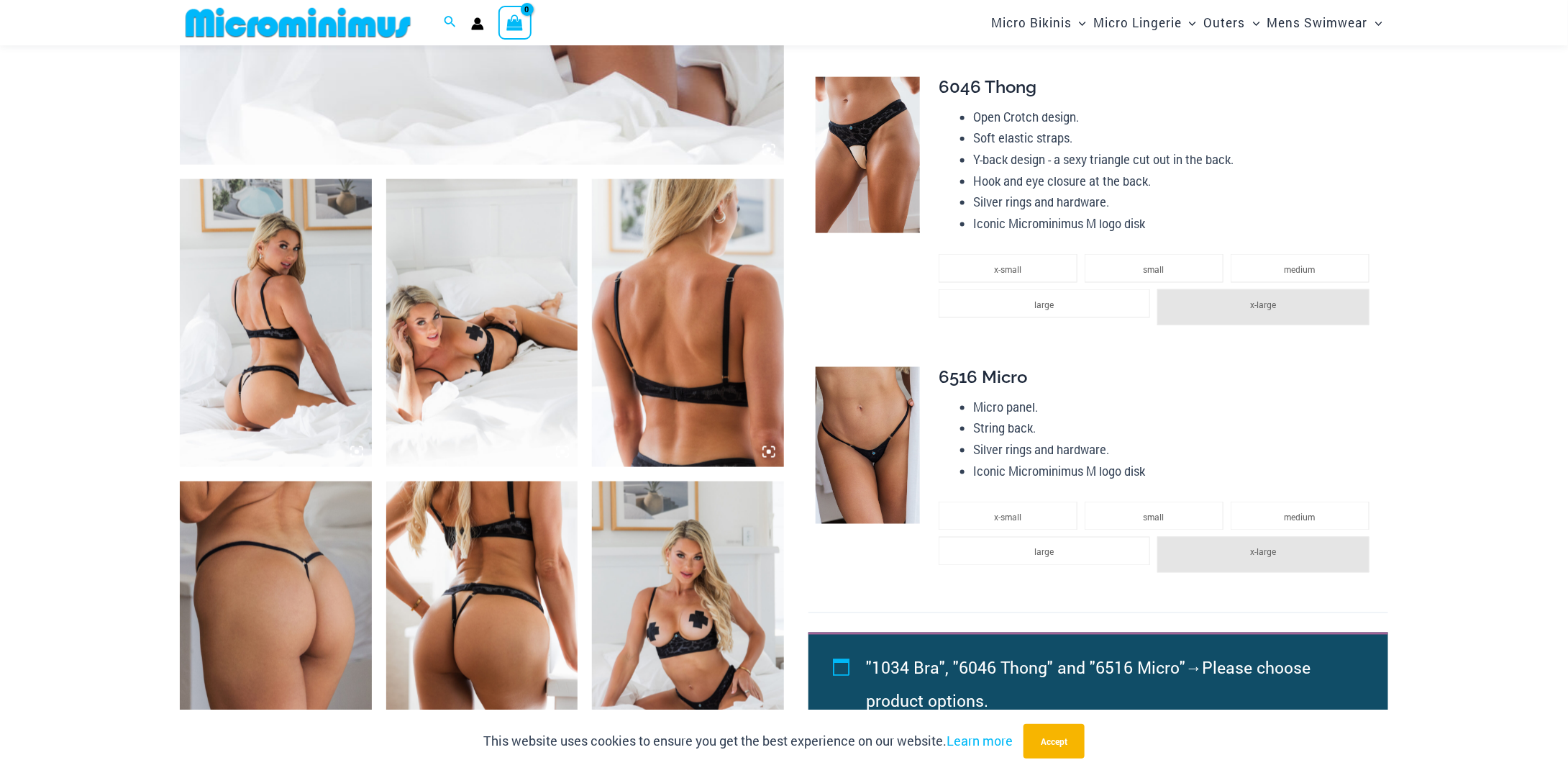
click at [316, 253] on img at bounding box center [276, 323] width 192 height 288
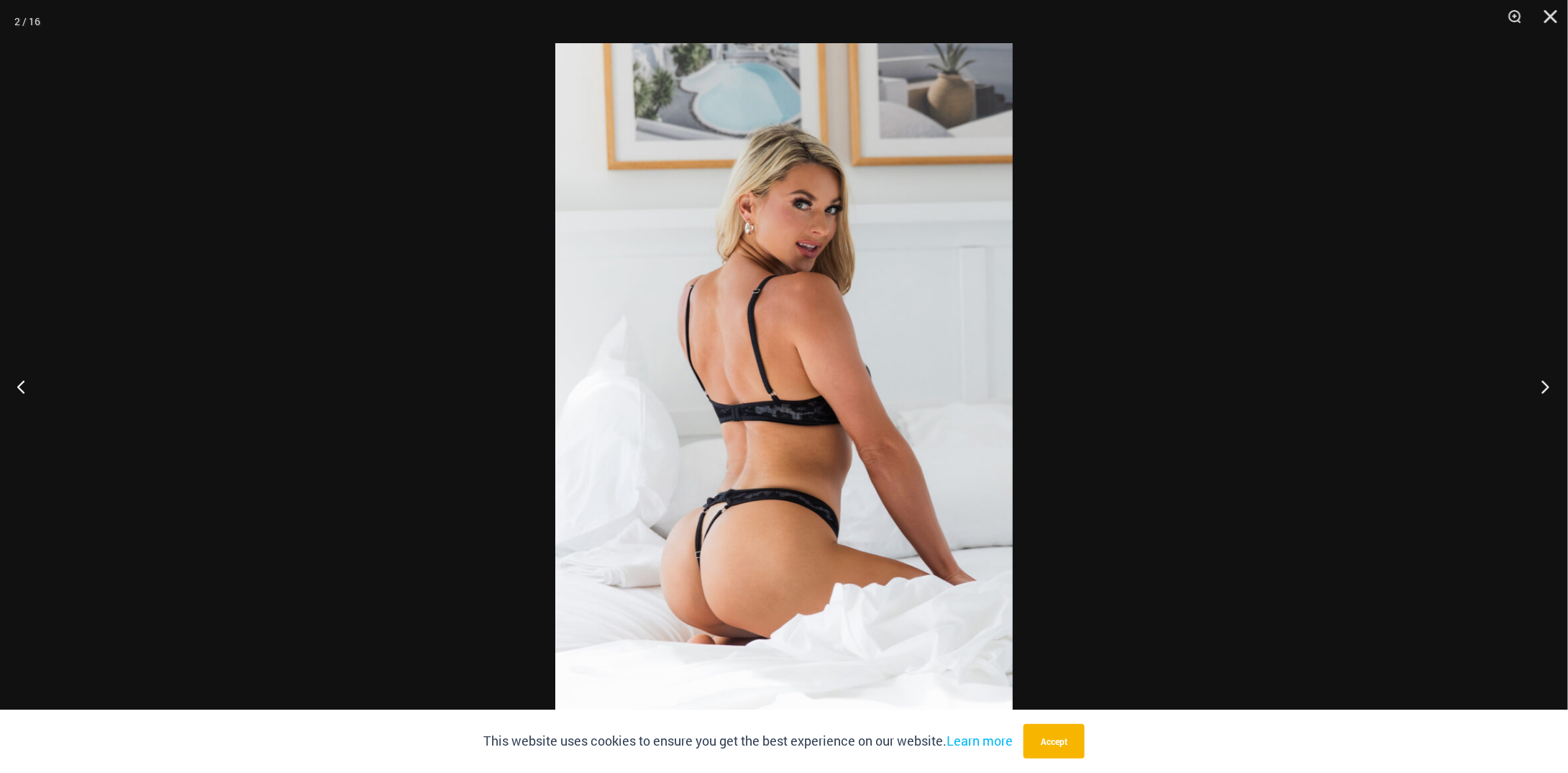
click at [1545, 394] on button "Next" at bounding box center [1541, 386] width 54 height 72
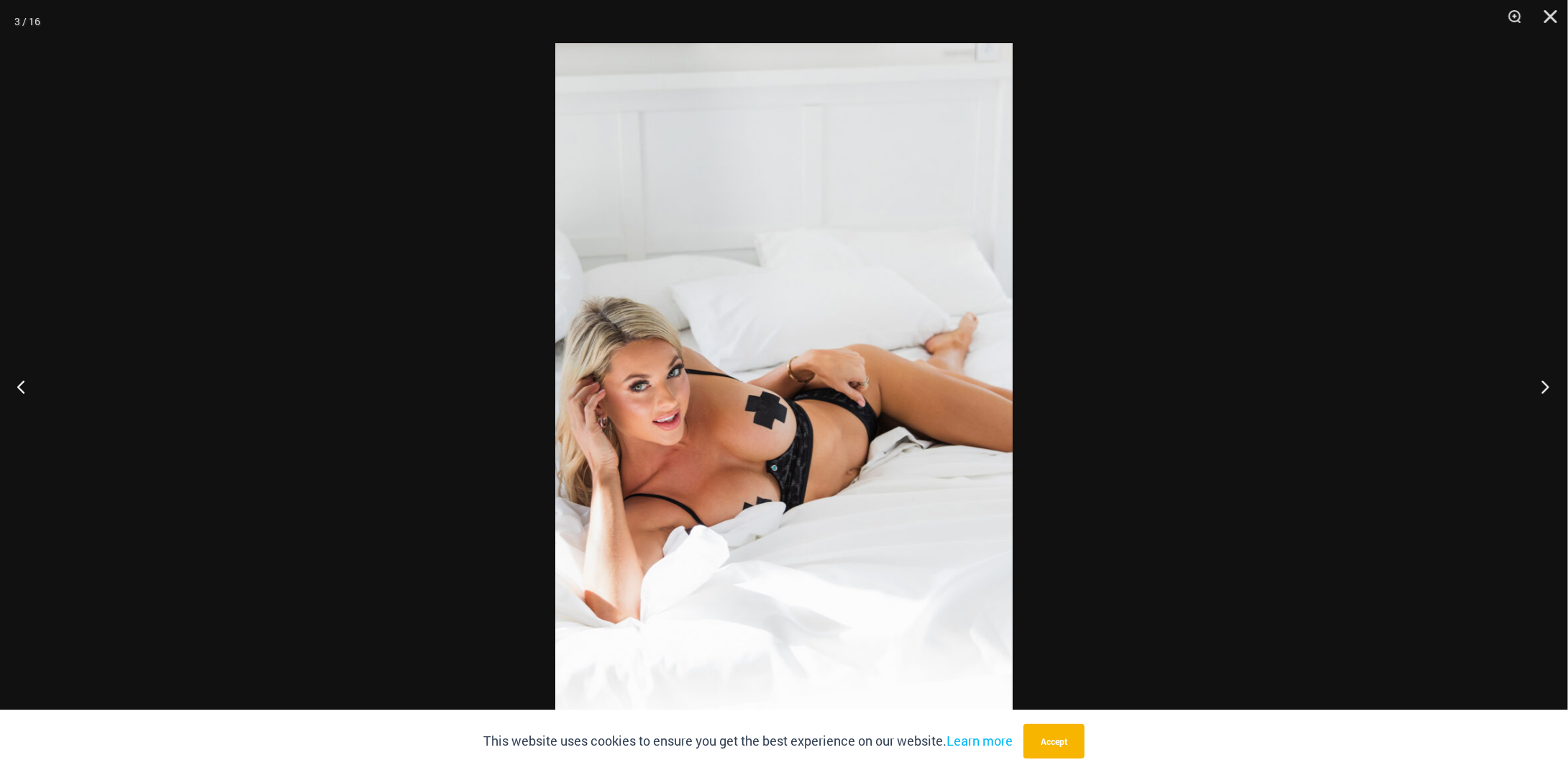
click at [1548, 393] on button "Next" at bounding box center [1541, 386] width 54 height 72
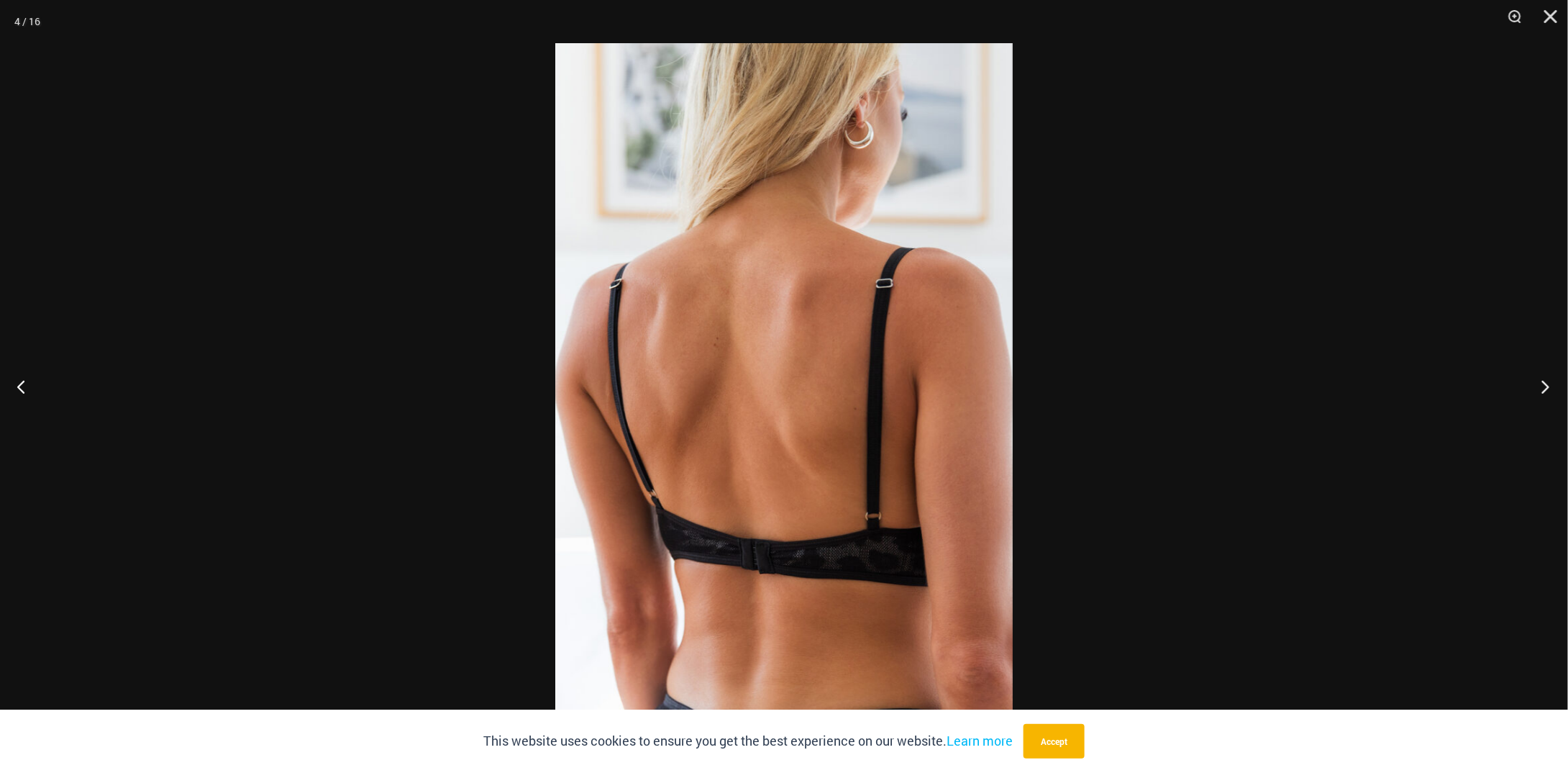
click at [1548, 393] on button "Next" at bounding box center [1541, 386] width 54 height 72
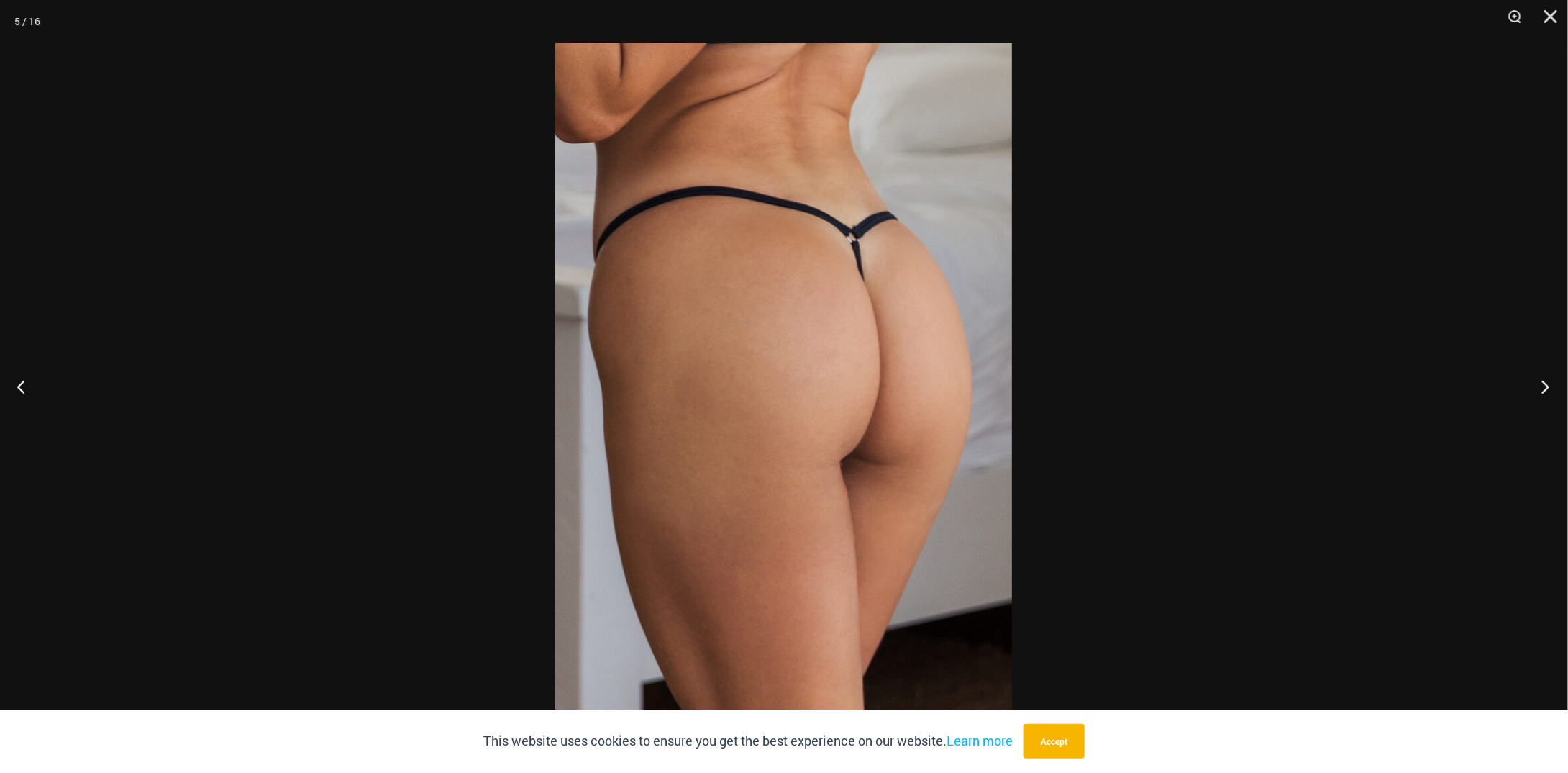
click at [1551, 391] on button "Next" at bounding box center [1541, 386] width 54 height 72
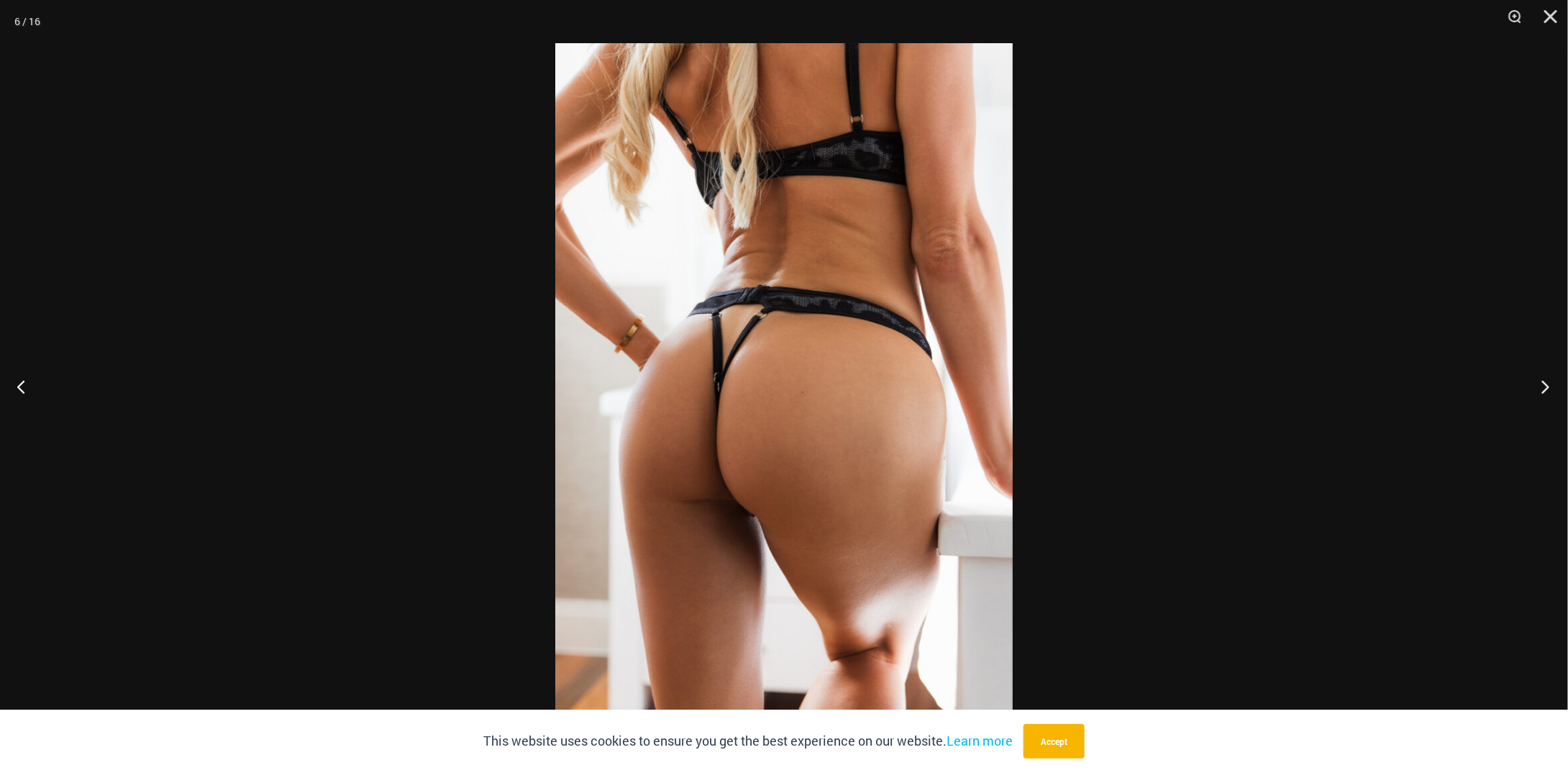
click at [1552, 392] on button "Next" at bounding box center [1541, 386] width 54 height 72
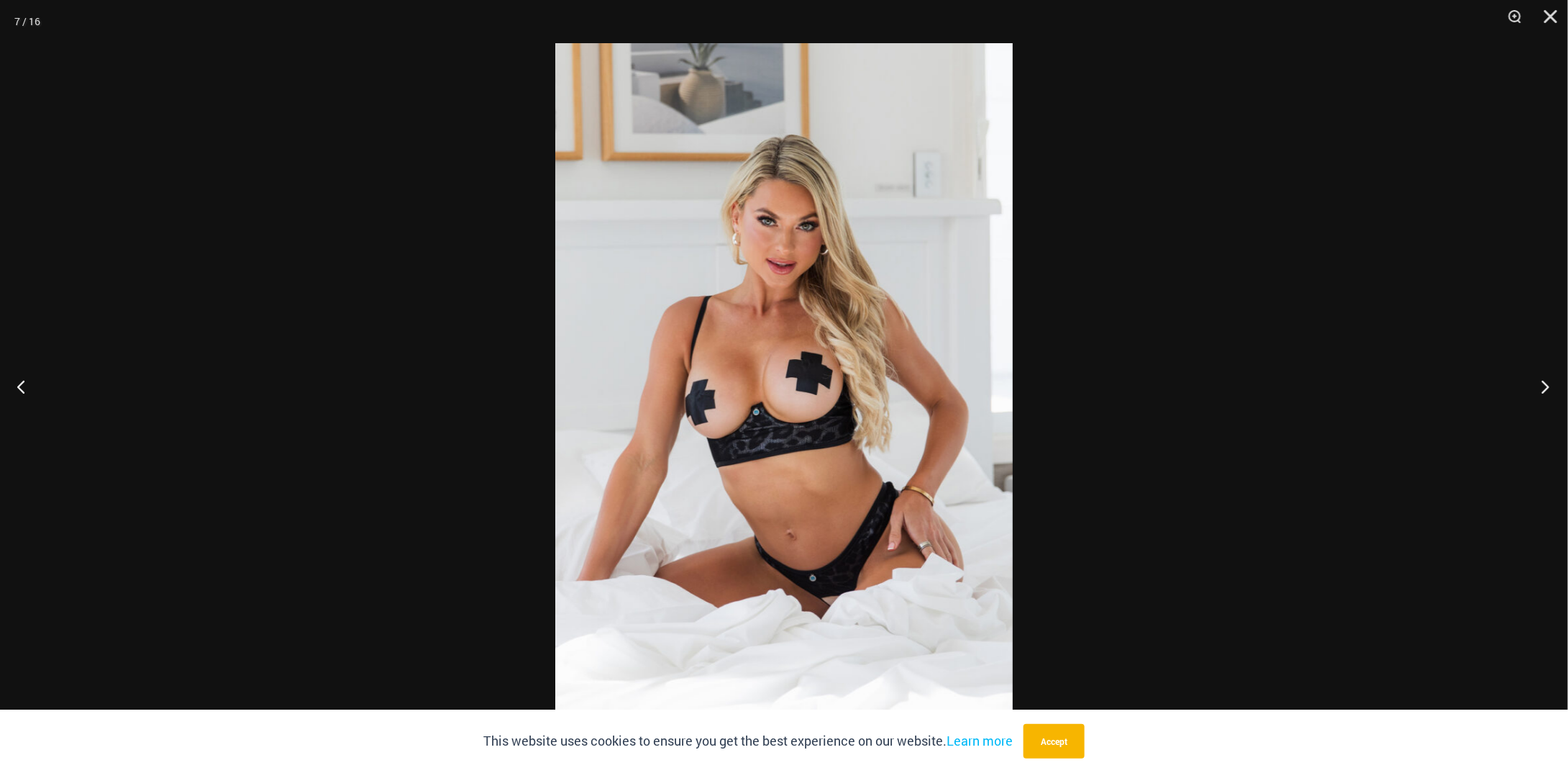
click at [1528, 396] on button "Next" at bounding box center [1541, 386] width 54 height 72
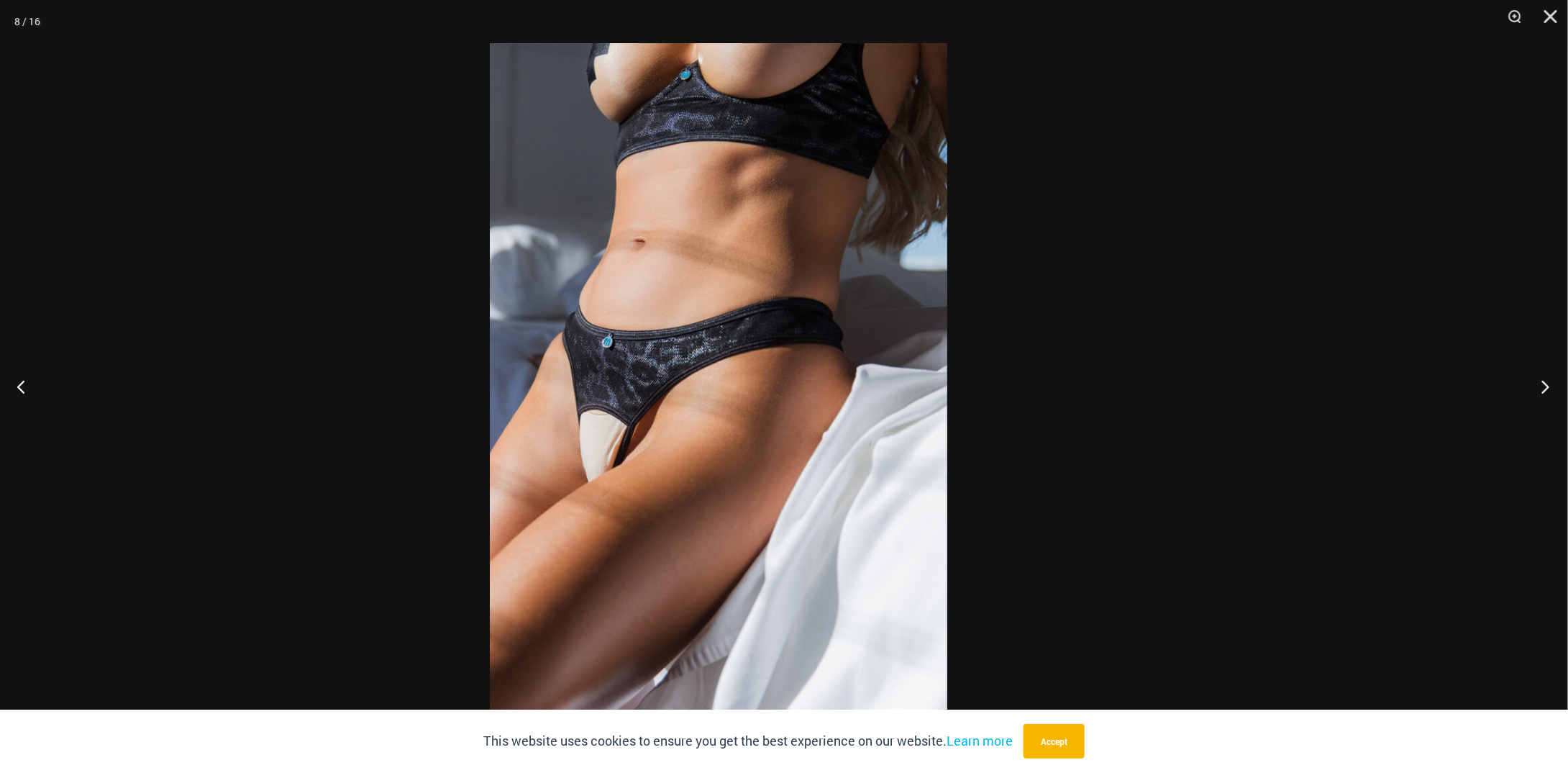
click at [1456, 405] on div "8 / 16" at bounding box center [784, 386] width 1568 height 773
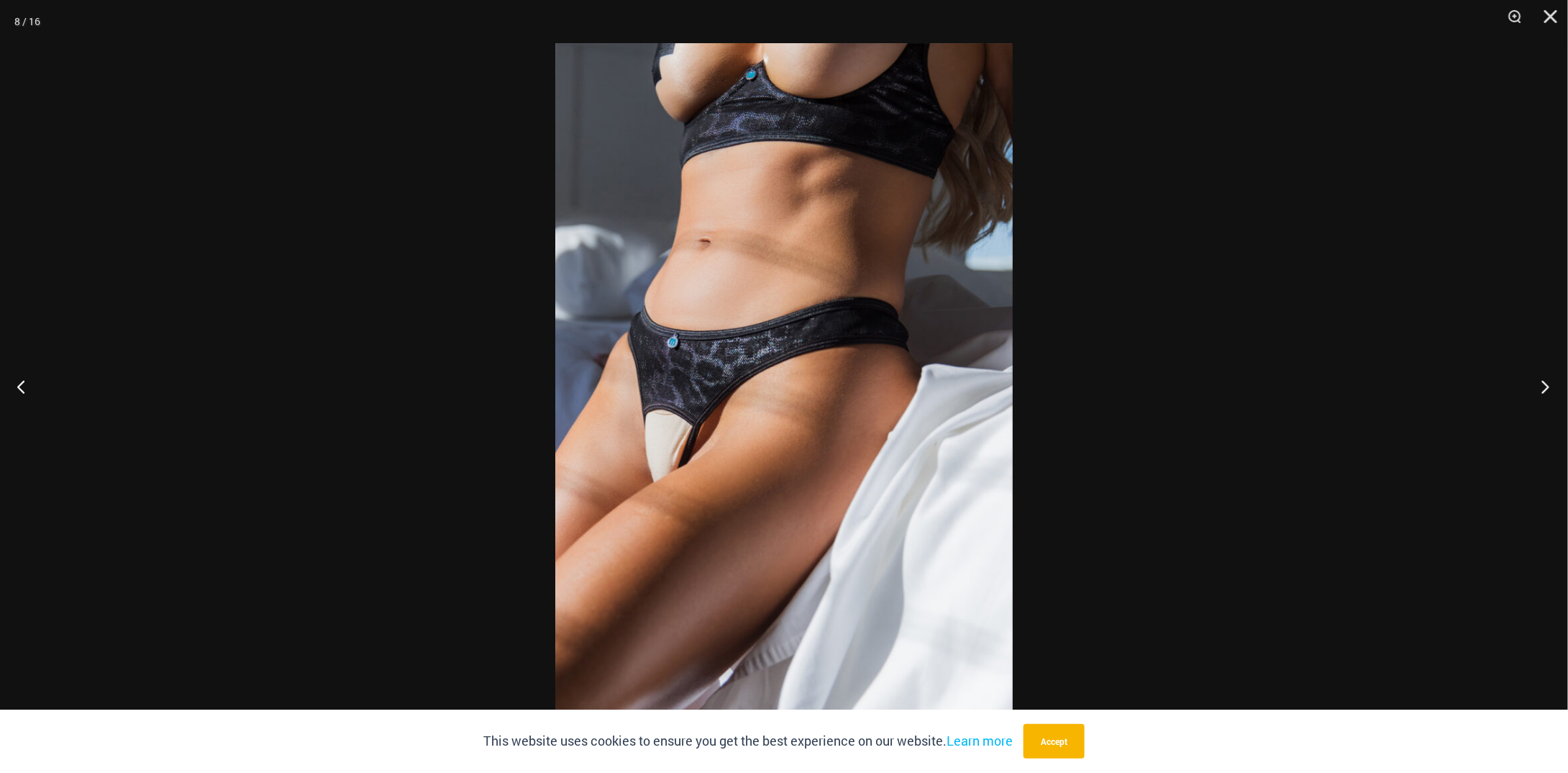
click at [1548, 403] on button "Next" at bounding box center [1541, 386] width 54 height 72
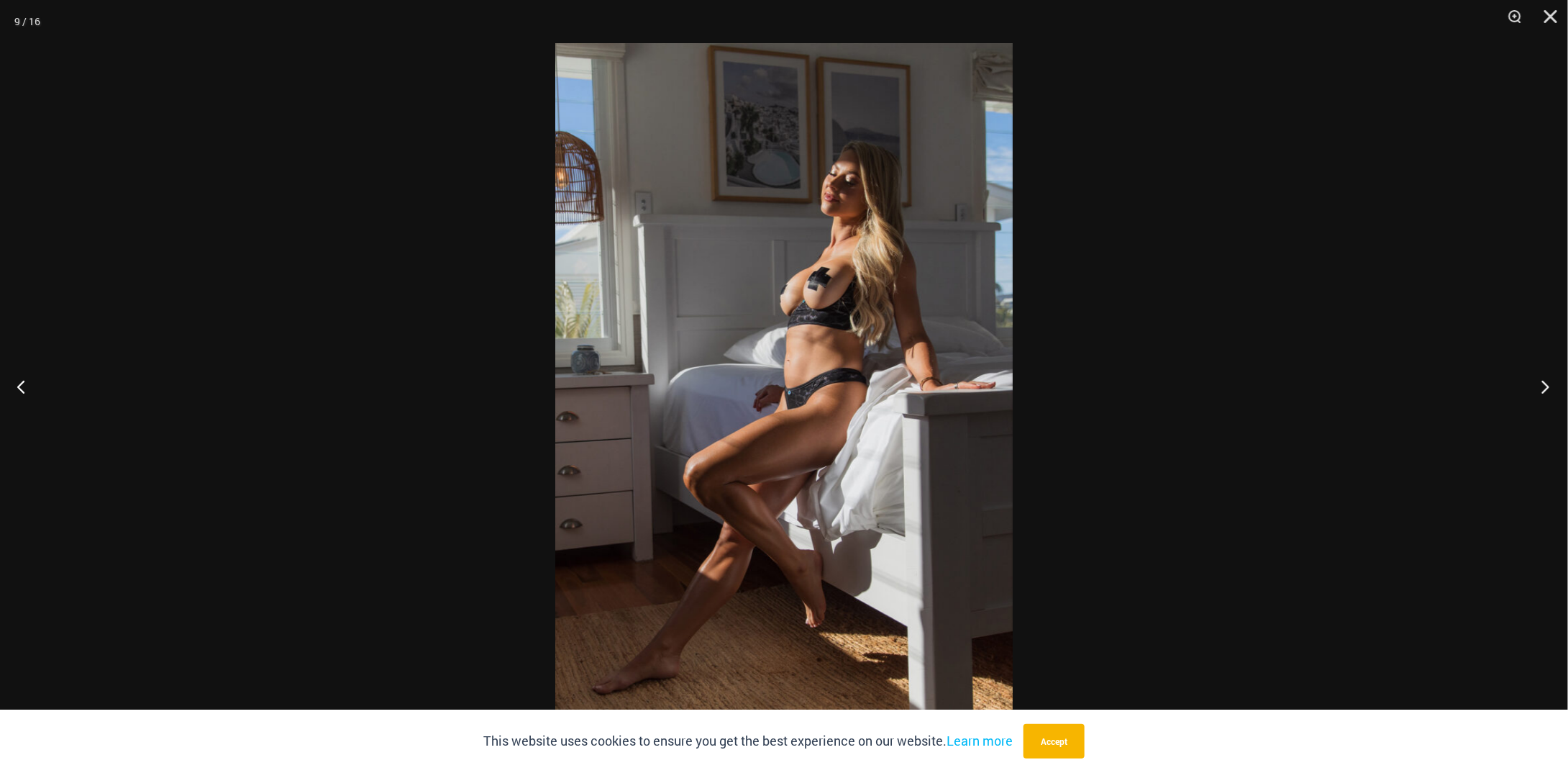
click at [1528, 392] on button "Next" at bounding box center [1541, 386] width 54 height 72
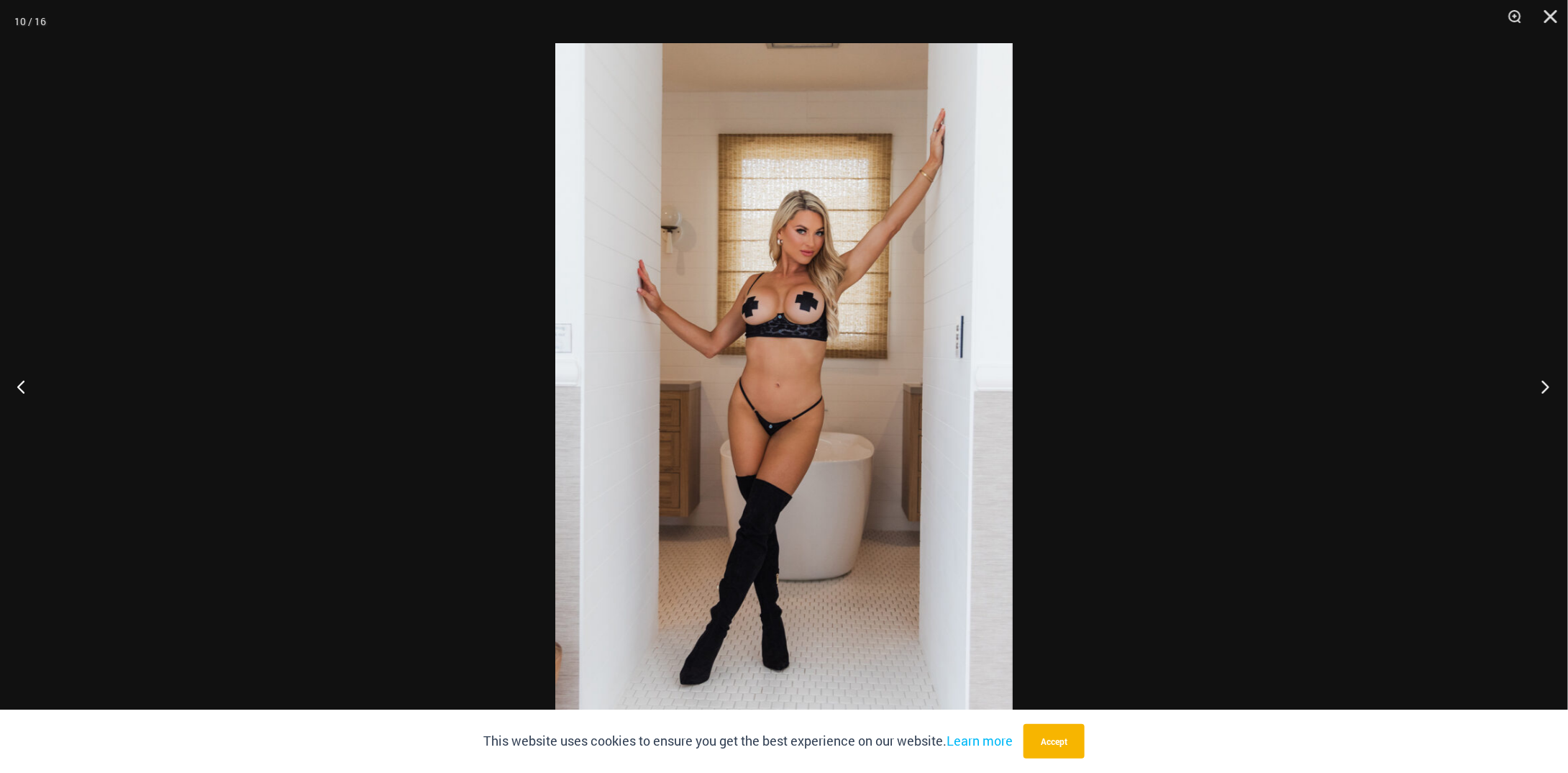
click at [1546, 388] on button "Next" at bounding box center [1541, 386] width 54 height 72
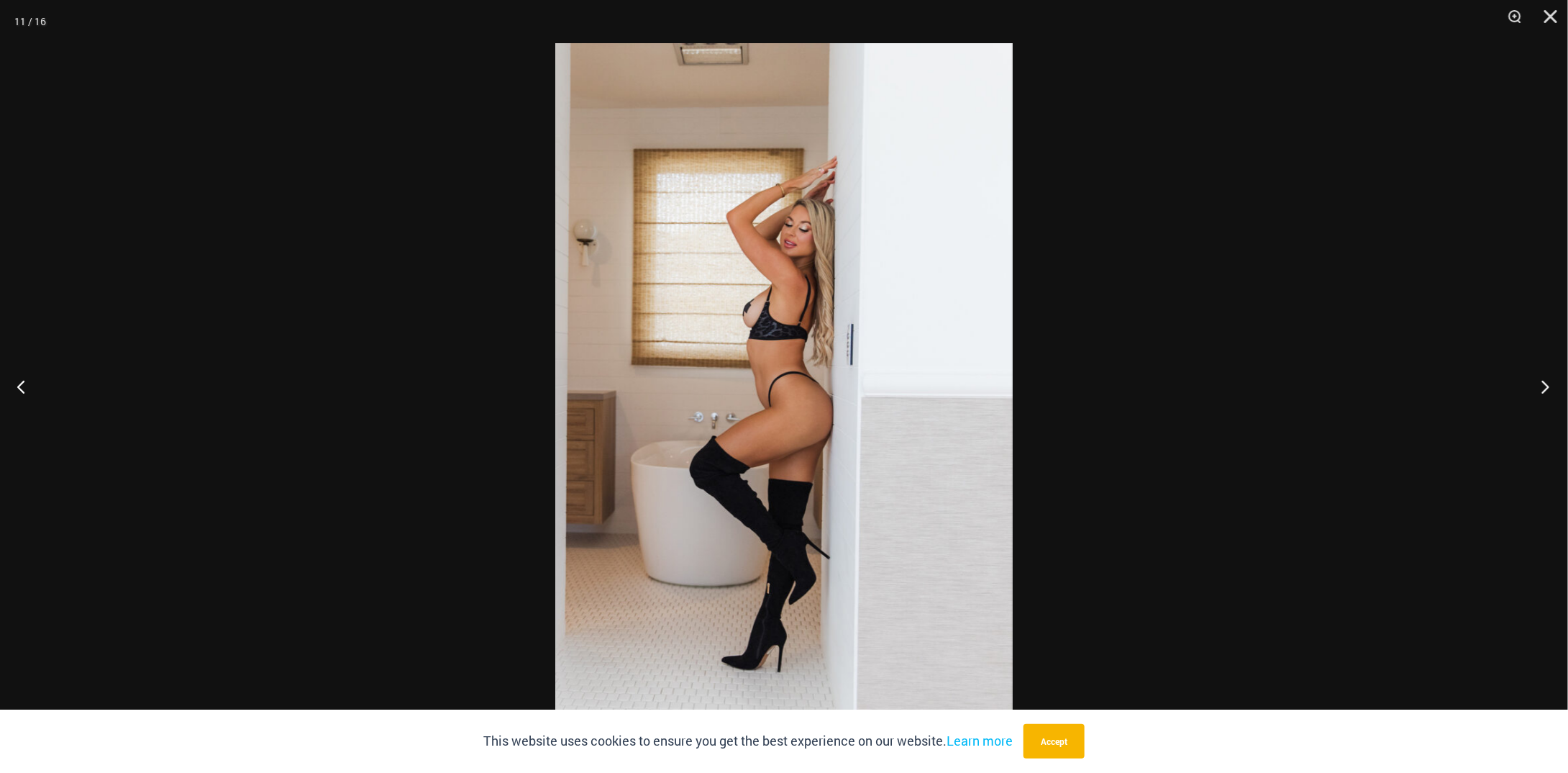
click at [1558, 383] on button "Next" at bounding box center [1541, 386] width 54 height 72
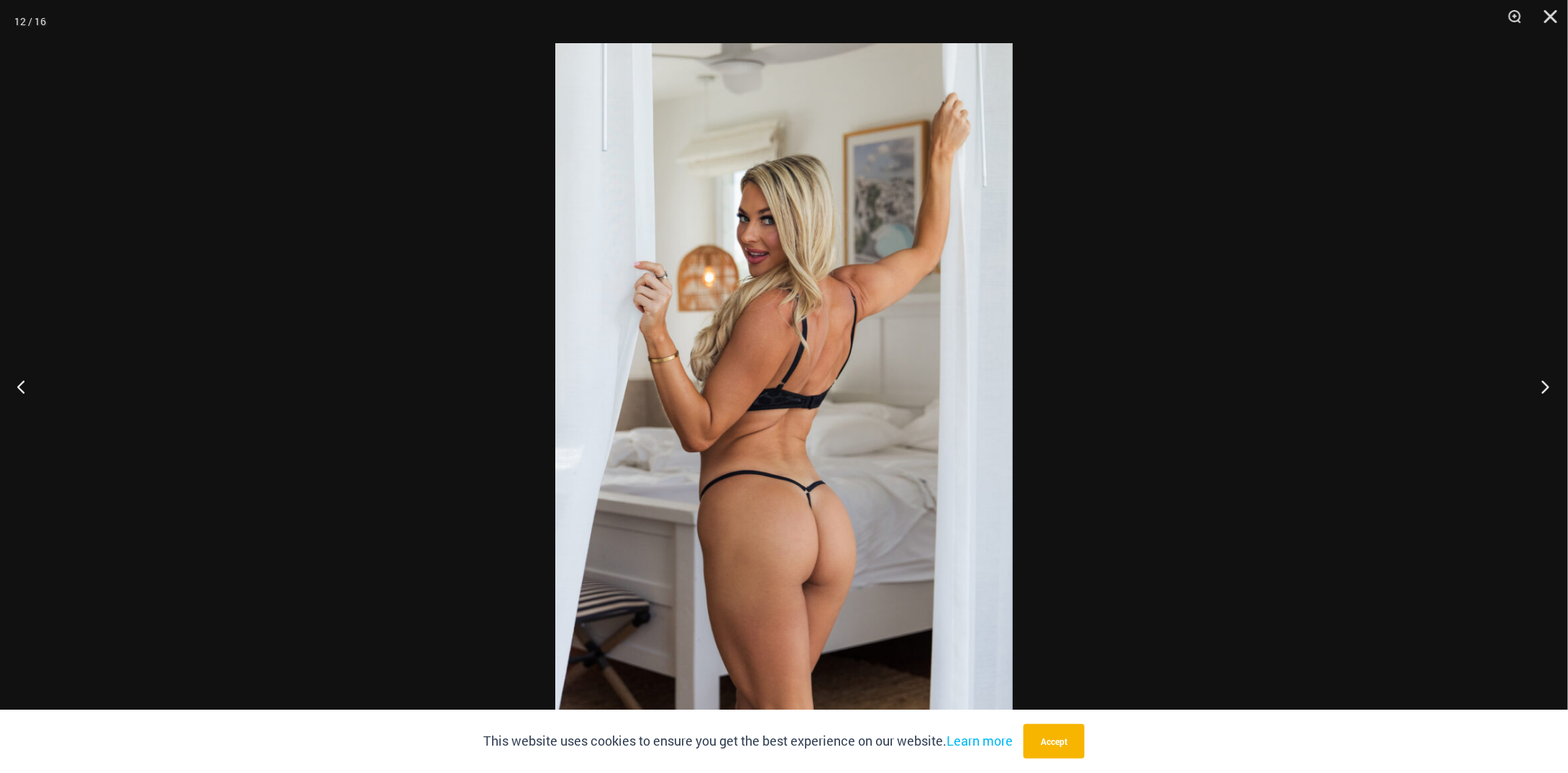
click at [1558, 383] on button "Next" at bounding box center [1541, 386] width 54 height 72
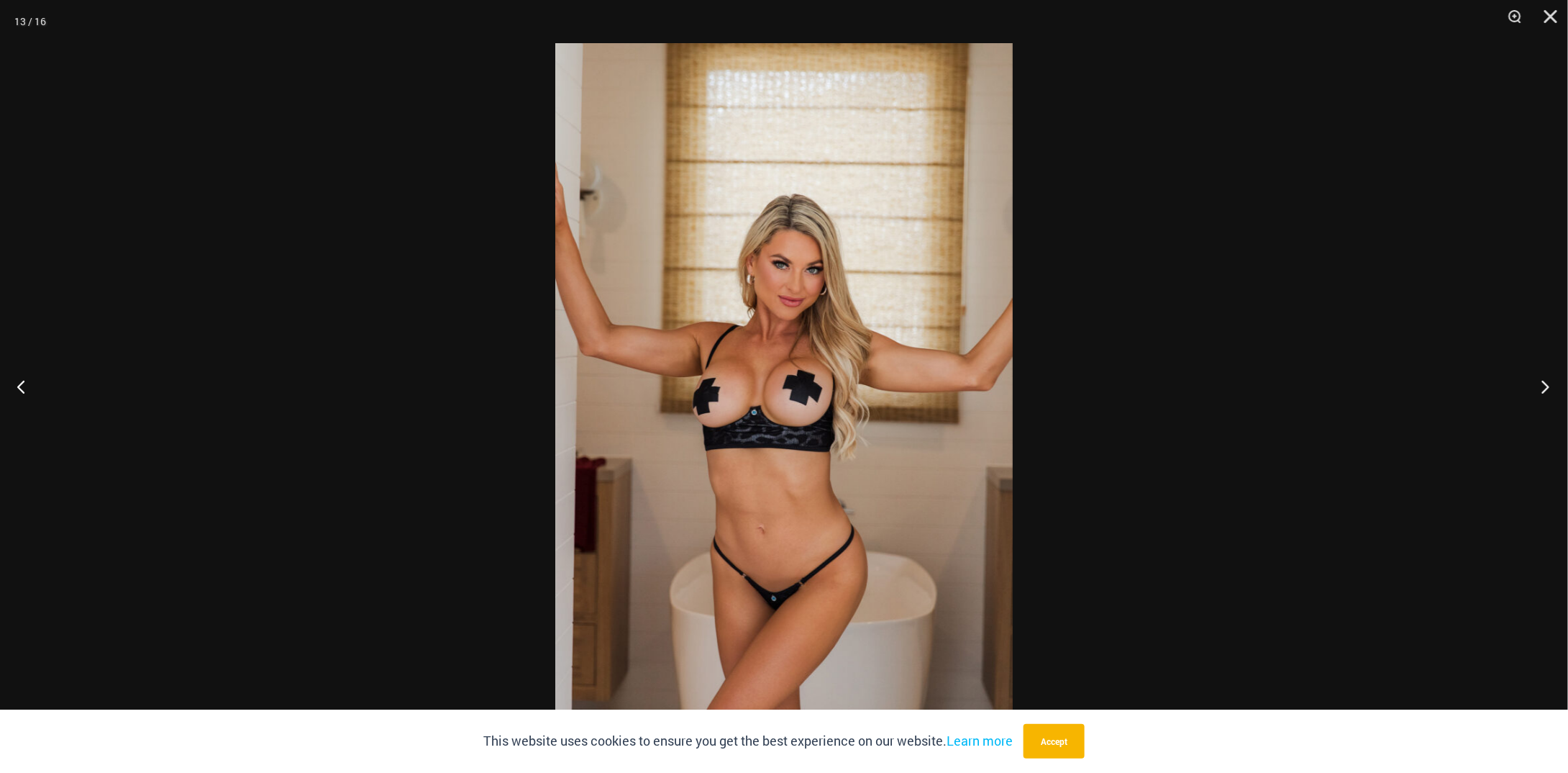
click at [1557, 374] on button "Next" at bounding box center [1541, 386] width 54 height 72
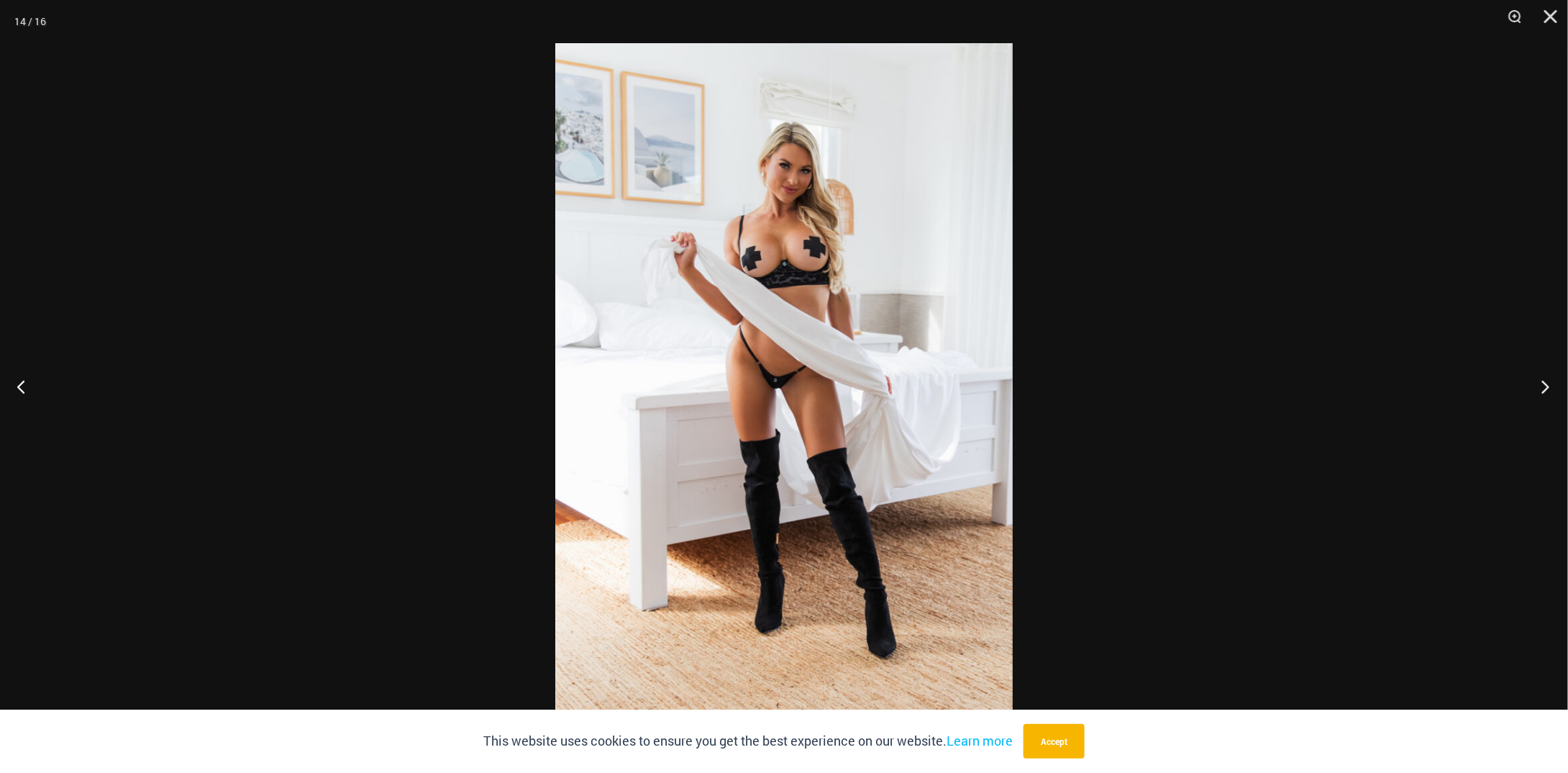
click at [1557, 374] on button "Next" at bounding box center [1541, 386] width 54 height 72
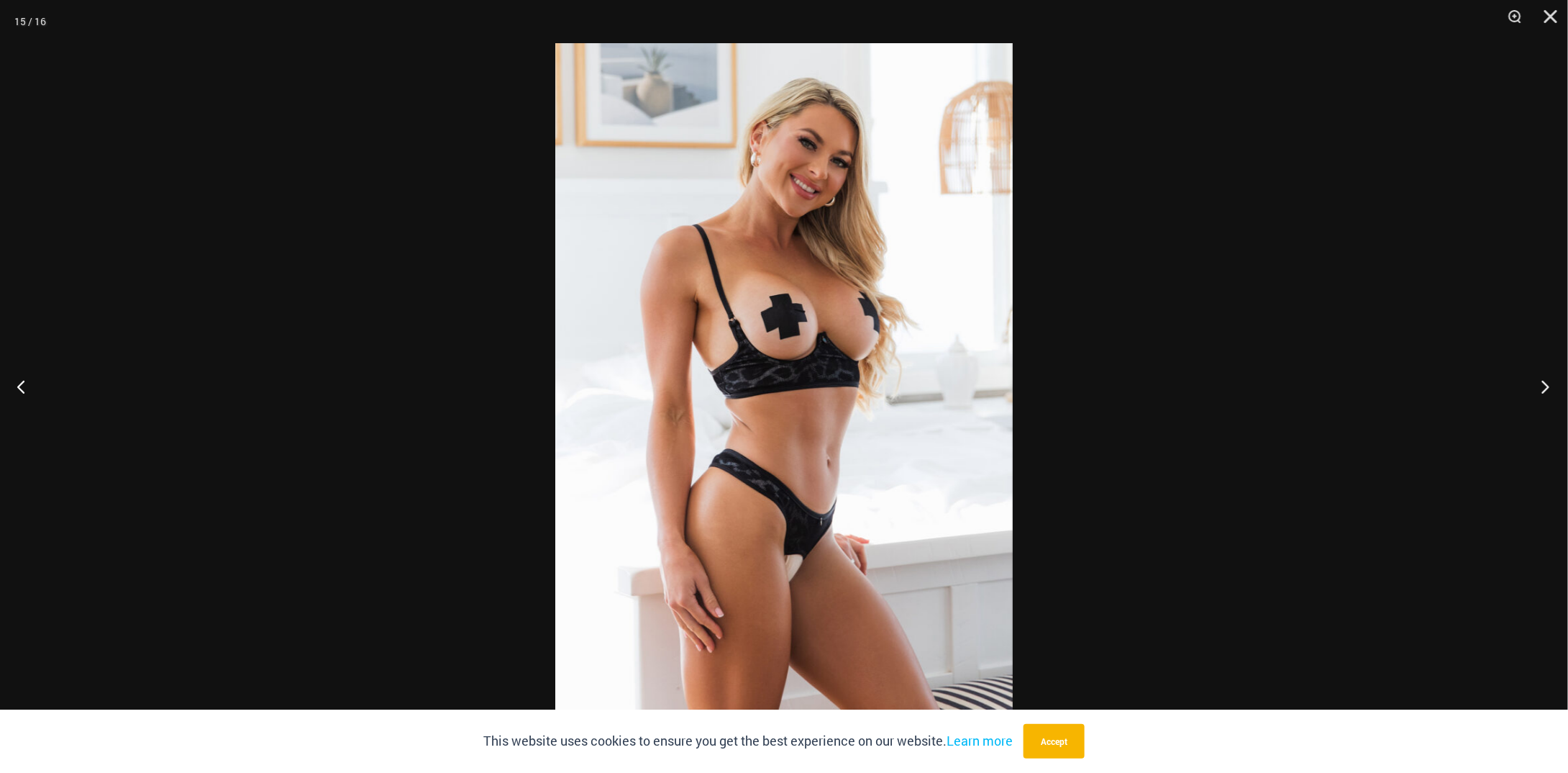
click at [1557, 374] on button "Next" at bounding box center [1541, 386] width 54 height 72
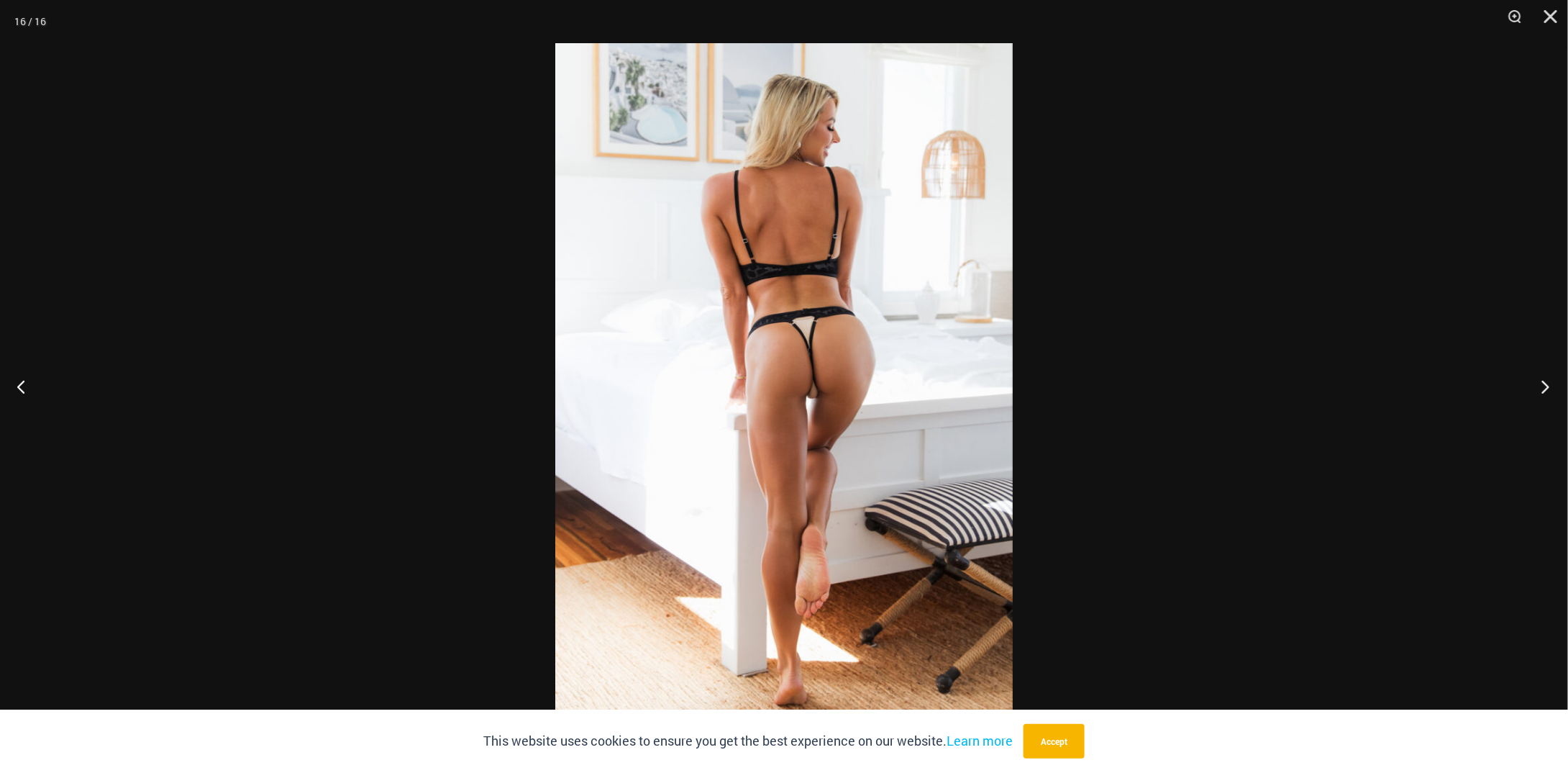
click at [1557, 374] on button "Next" at bounding box center [1541, 386] width 54 height 72
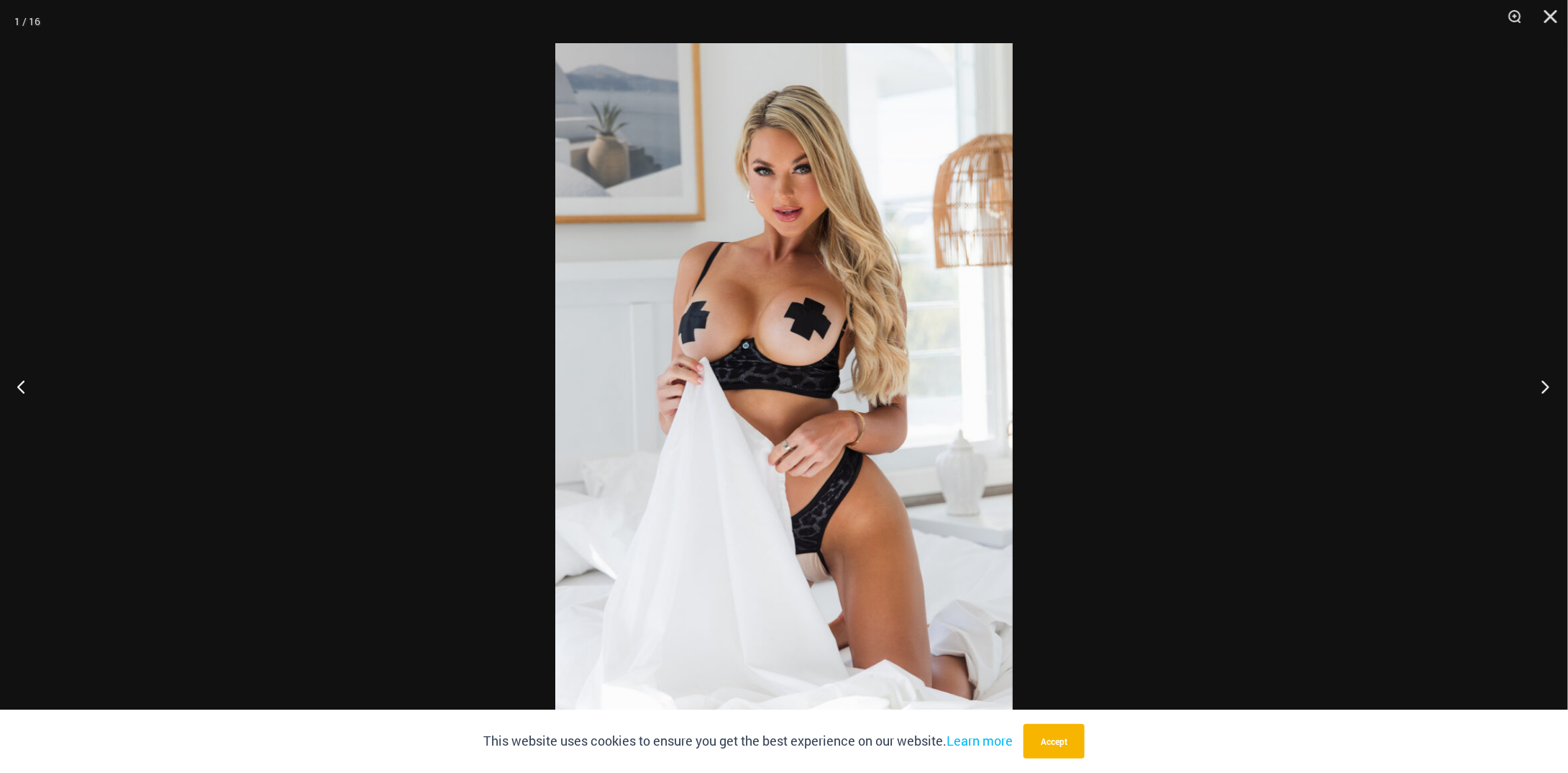
click at [1535, 392] on button "Next" at bounding box center [1541, 386] width 54 height 72
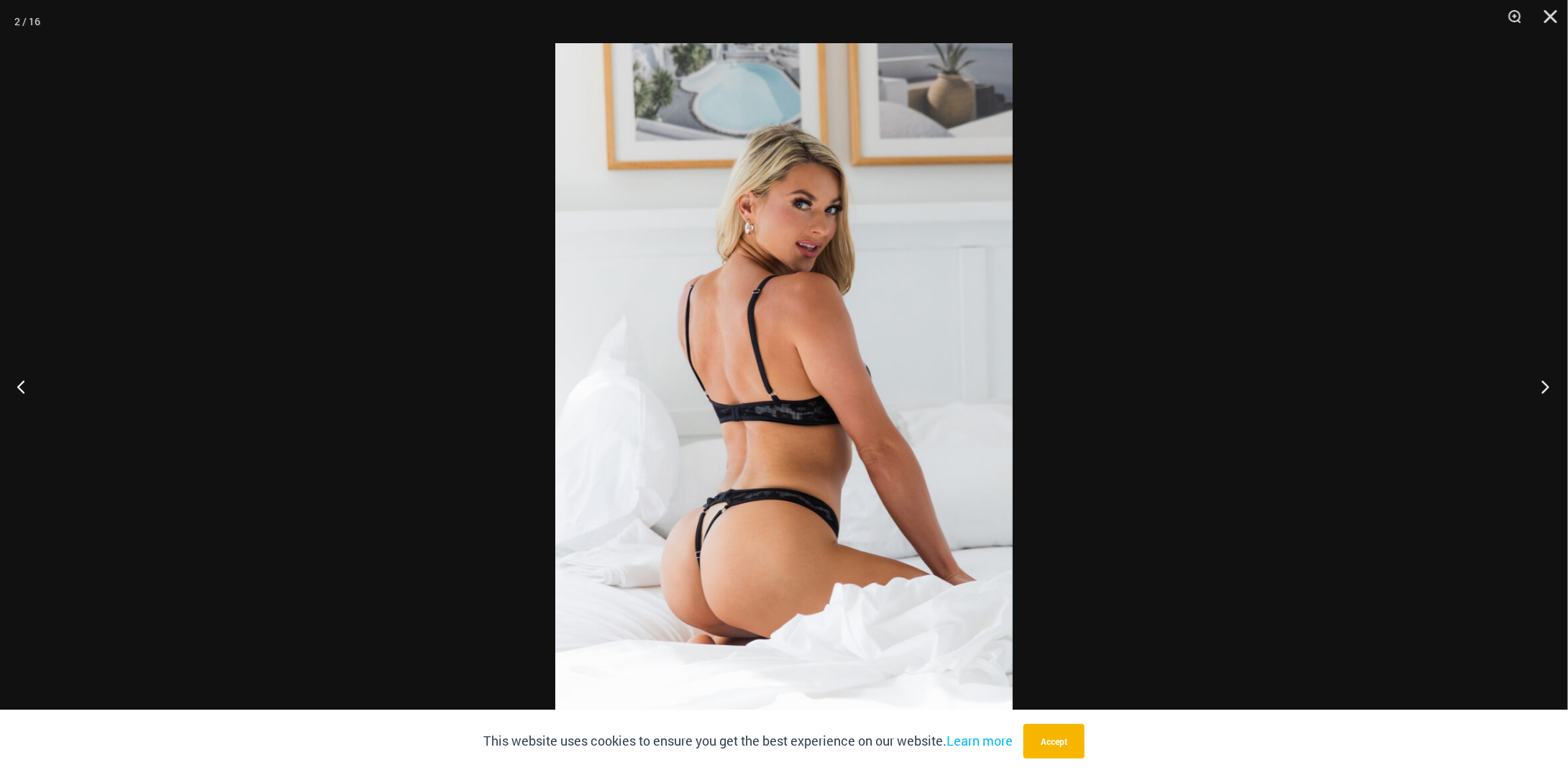
click at [1535, 392] on button "Next" at bounding box center [1541, 386] width 54 height 72
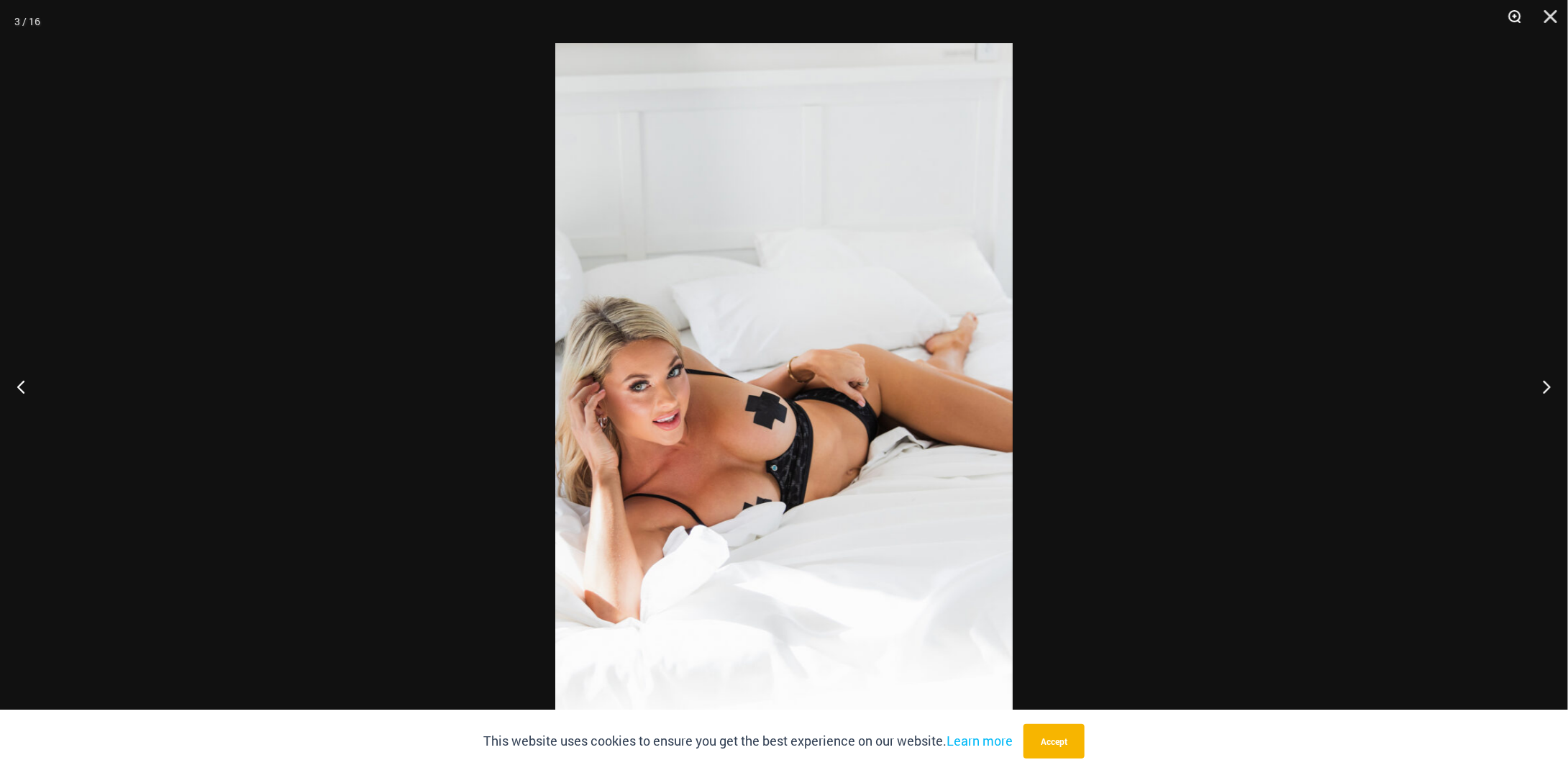
click at [1512, 26] on button "Zoom" at bounding box center [1509, 21] width 36 height 43
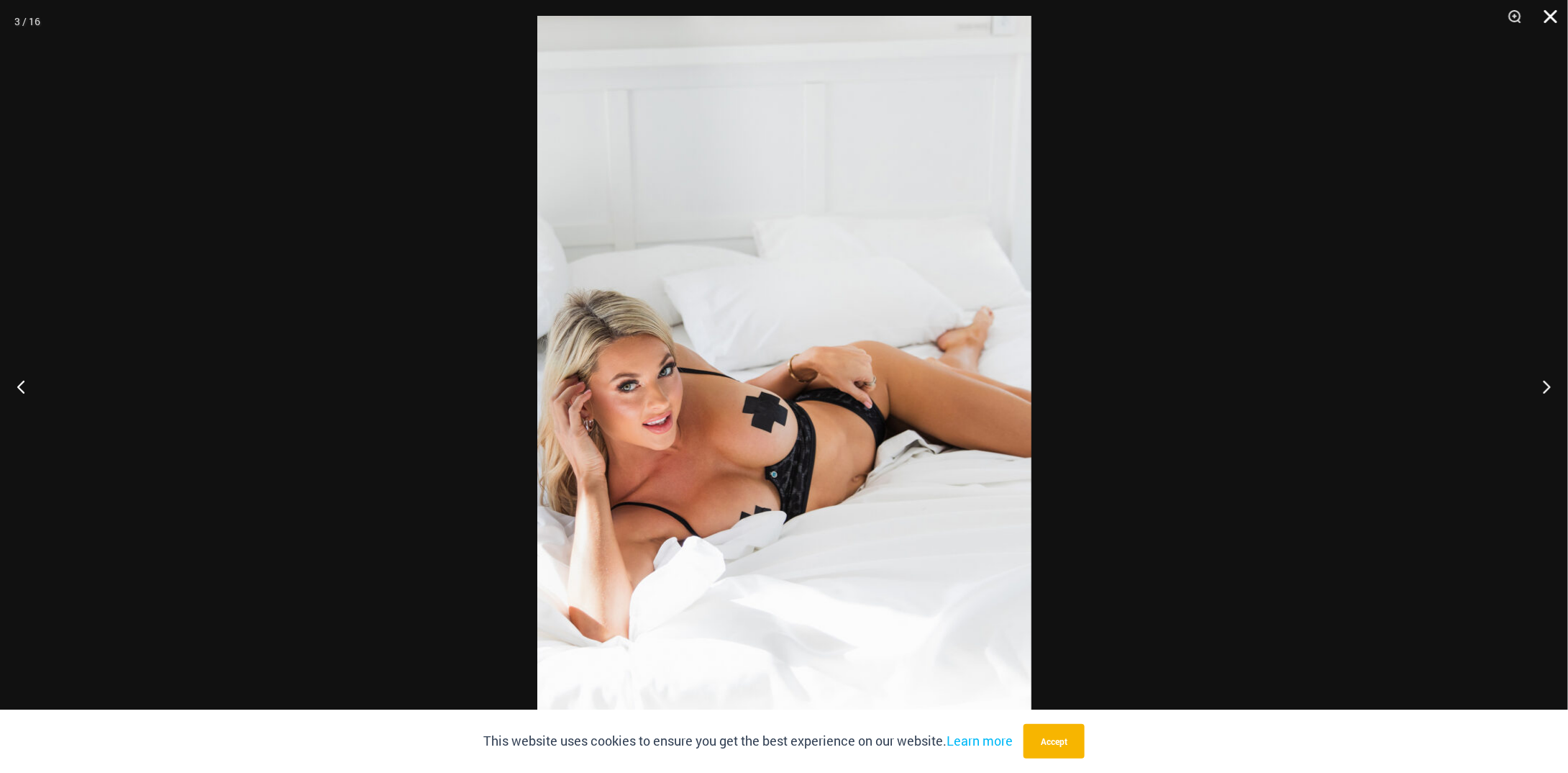
click at [1563, 19] on button "Close" at bounding box center [1545, 21] width 36 height 43
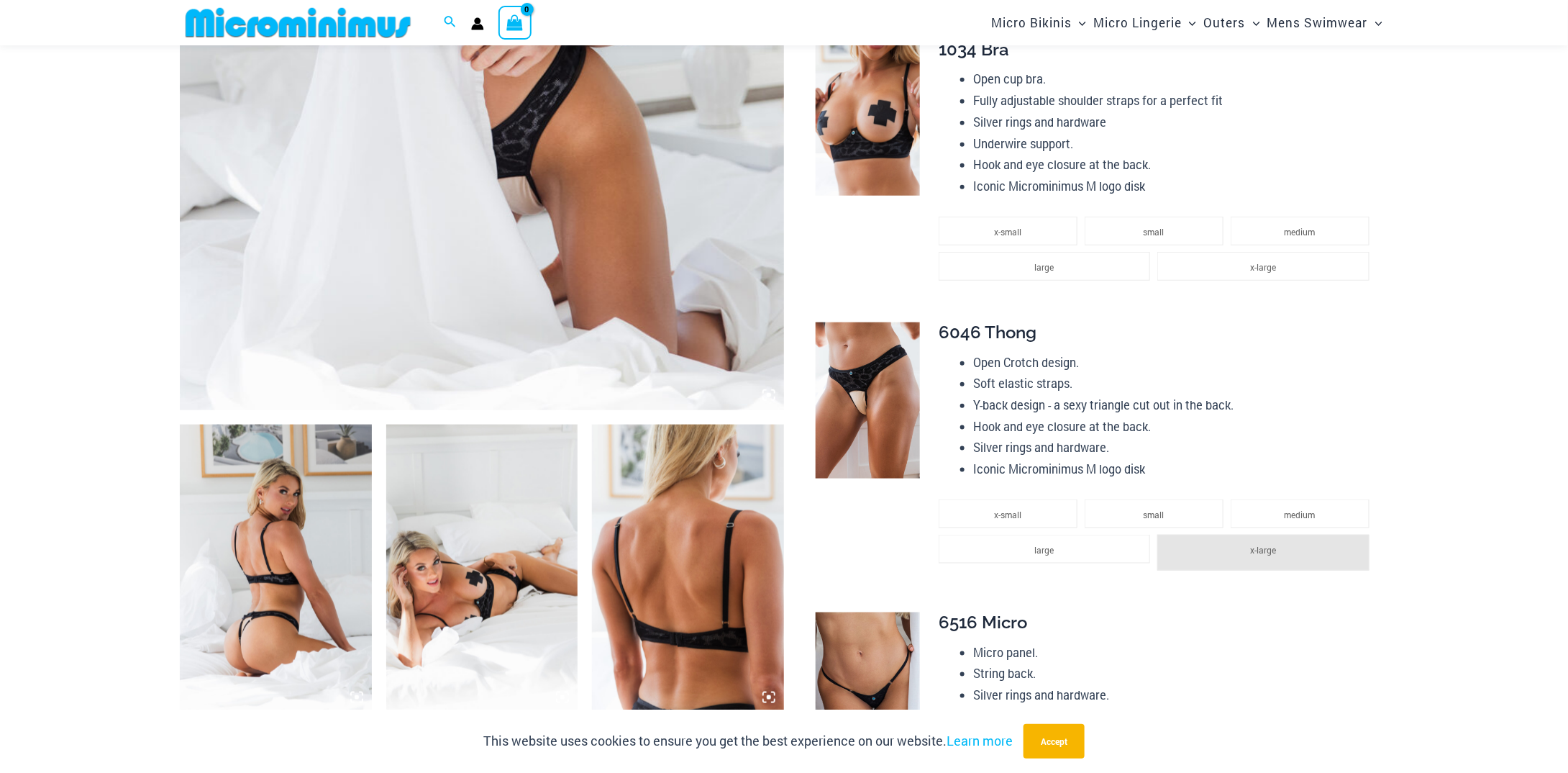
scroll to position [492, 0]
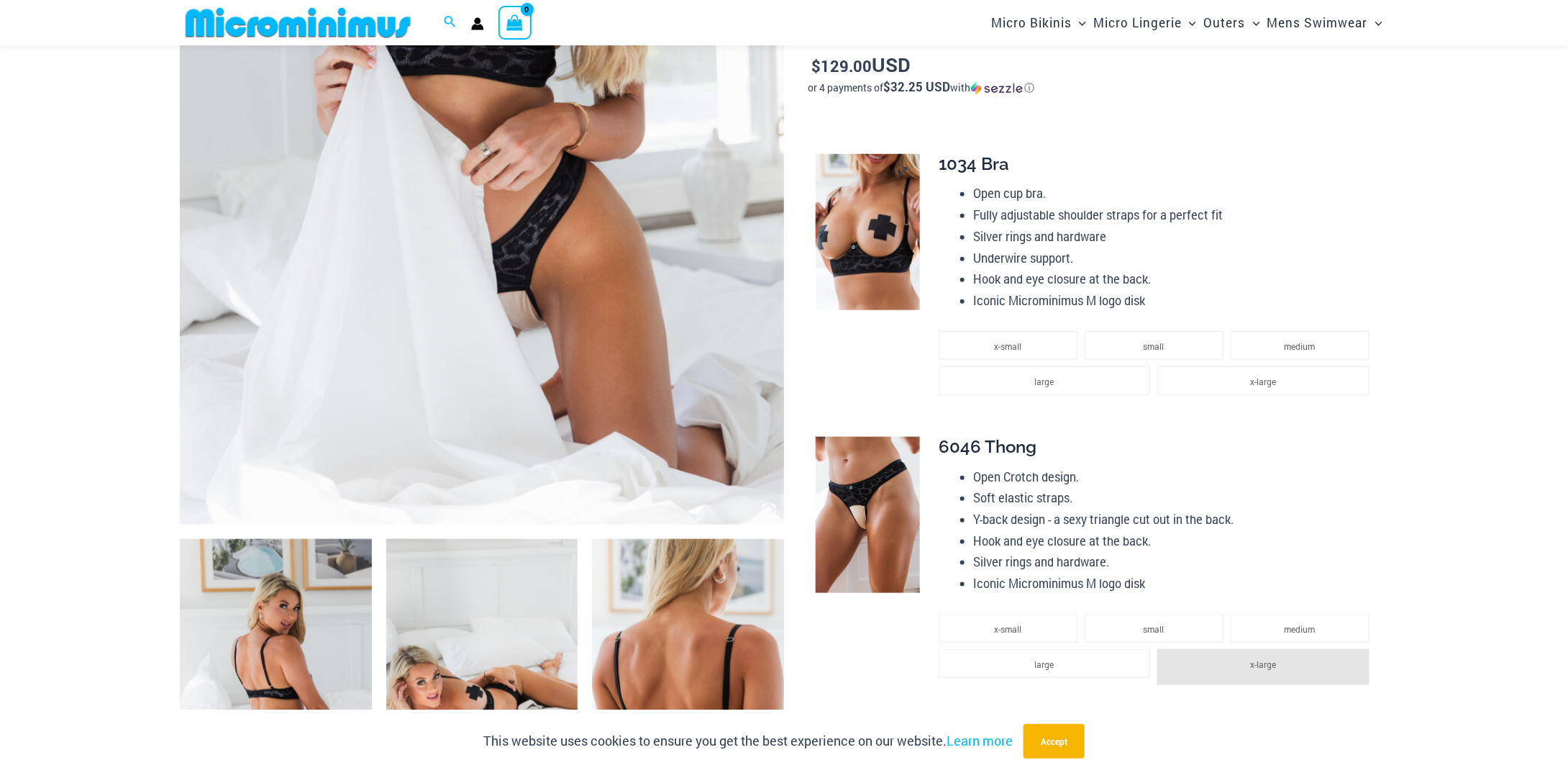
click at [860, 271] on img at bounding box center [867, 232] width 104 height 157
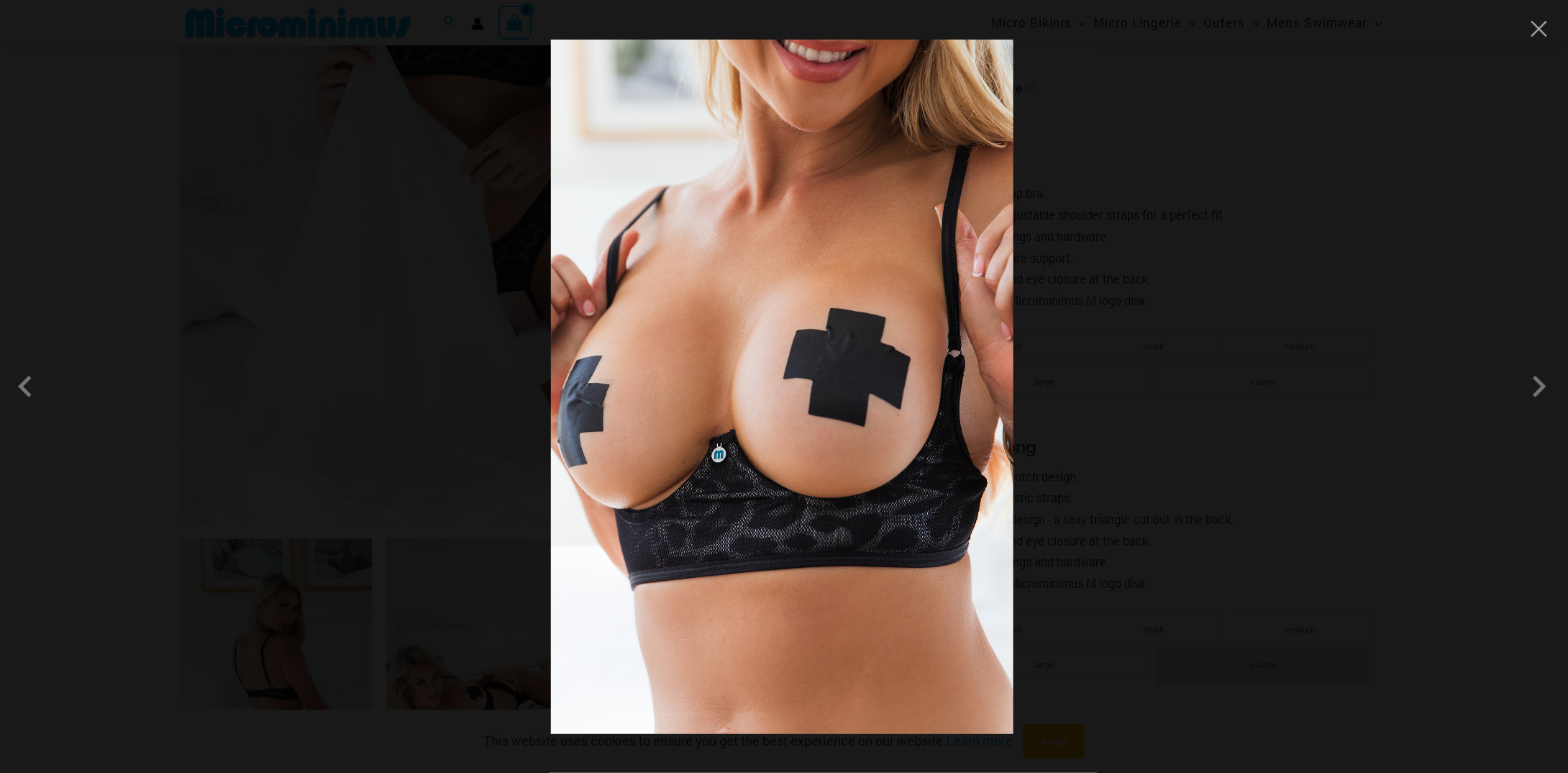
click at [1172, 252] on div at bounding box center [784, 386] width 1568 height 773
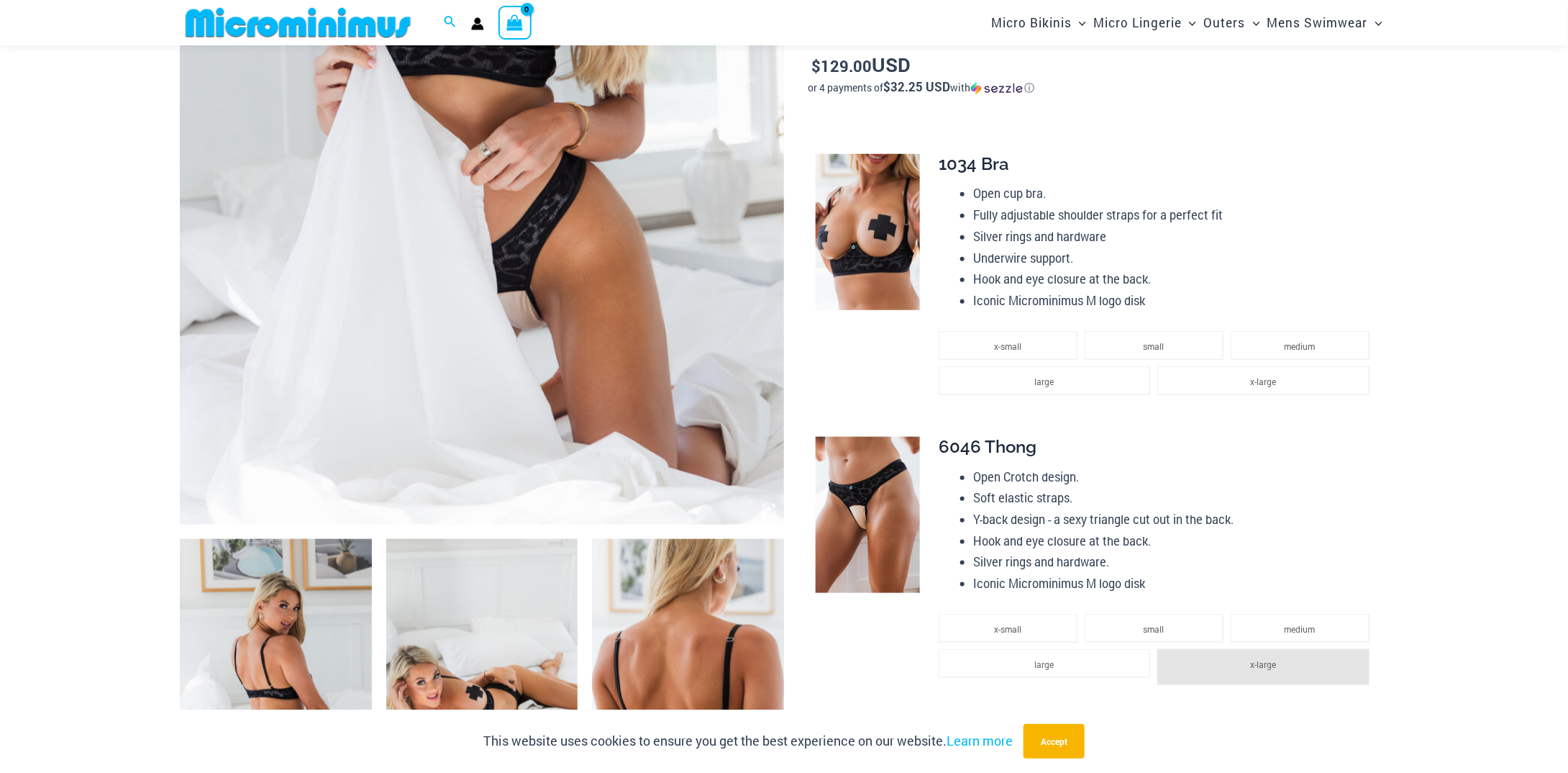
click at [1001, 164] on span "1034 Bra" at bounding box center [973, 163] width 70 height 21
click at [923, 194] on td at bounding box center [866, 283] width 116 height 283
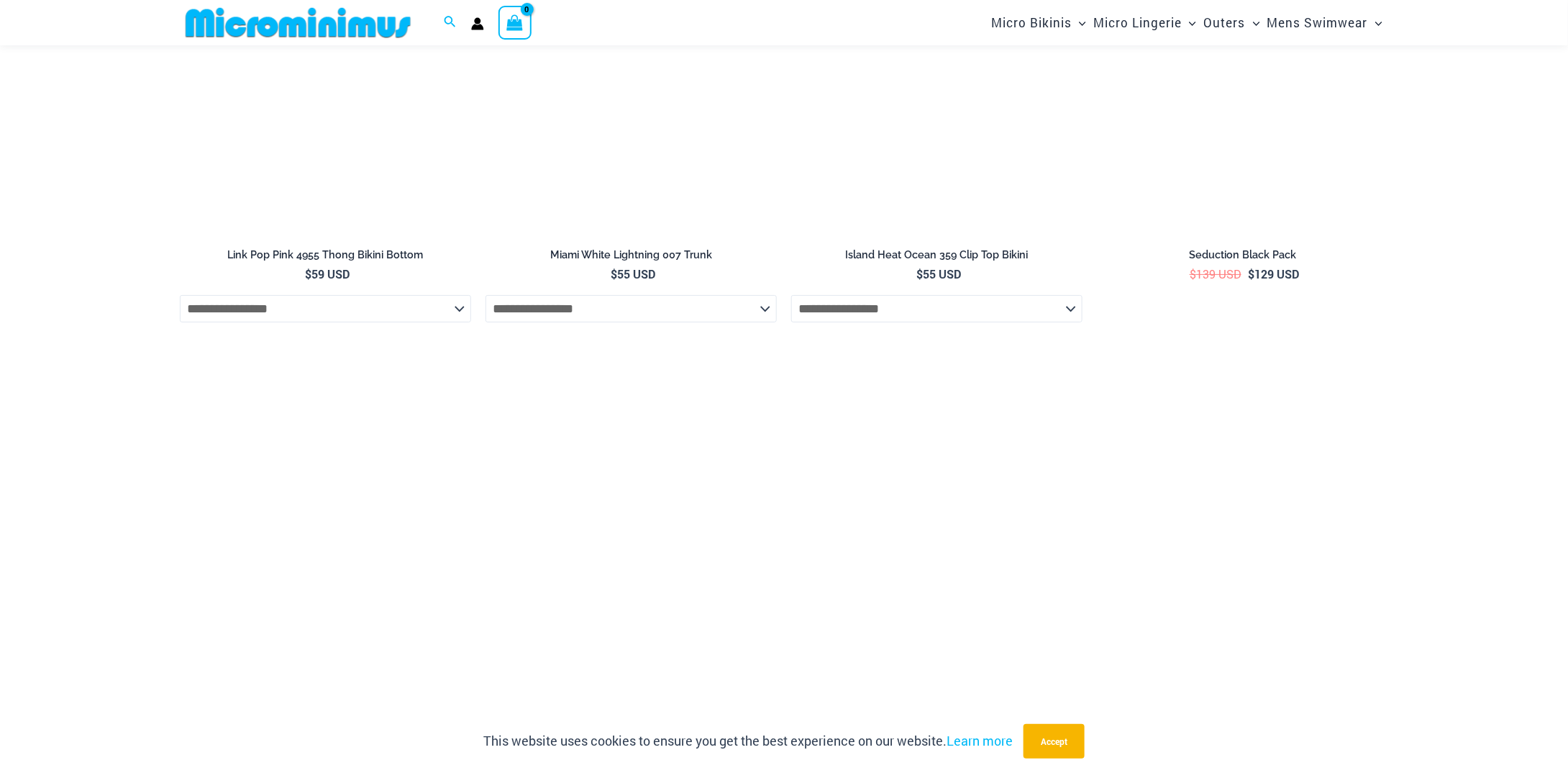
scroll to position [3011, 0]
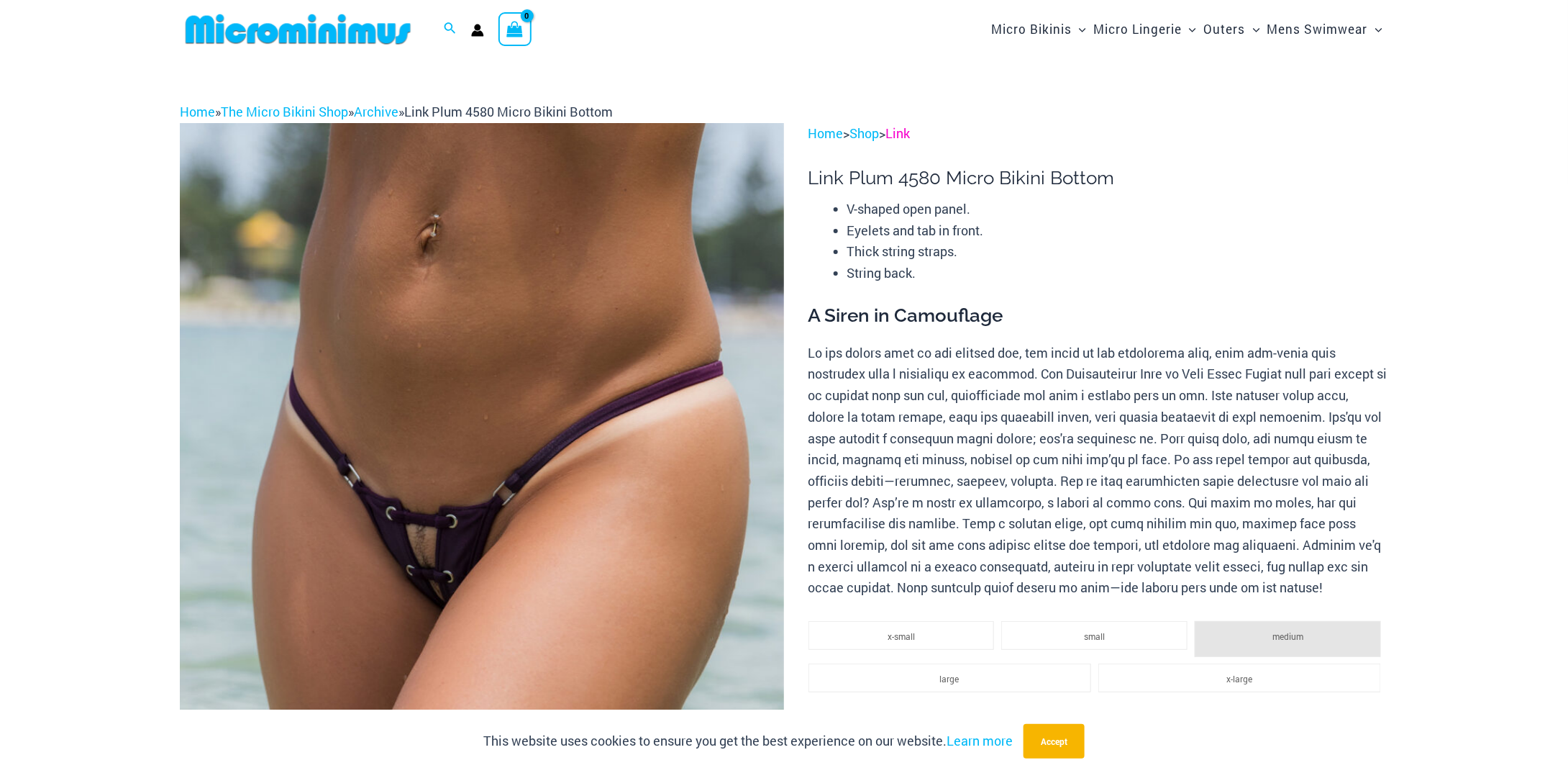
click at [901, 133] on link "Link" at bounding box center [898, 133] width 24 height 17
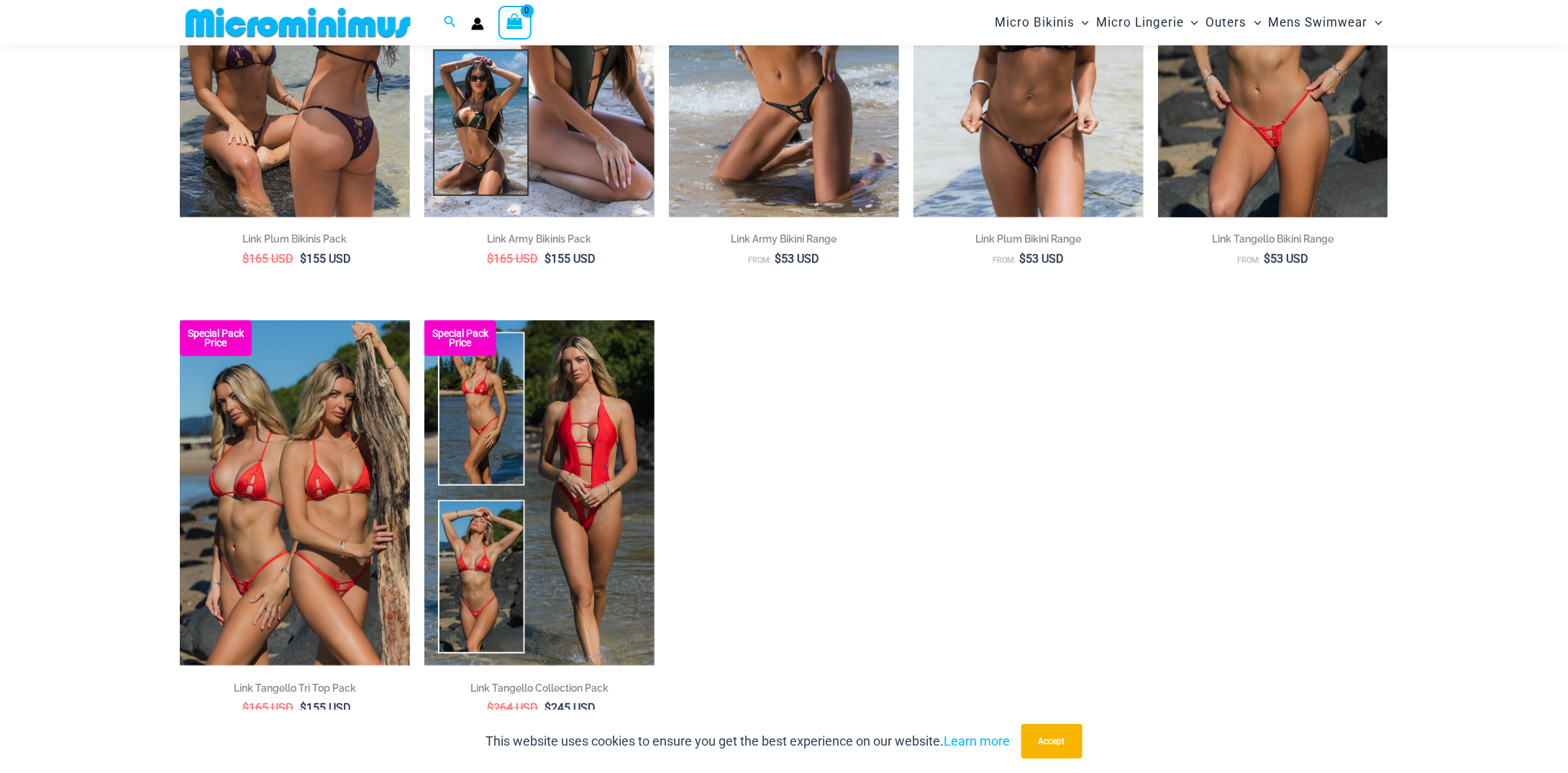
scroll to position [418, 0]
